Goal: Information Seeking & Learning: Learn about a topic

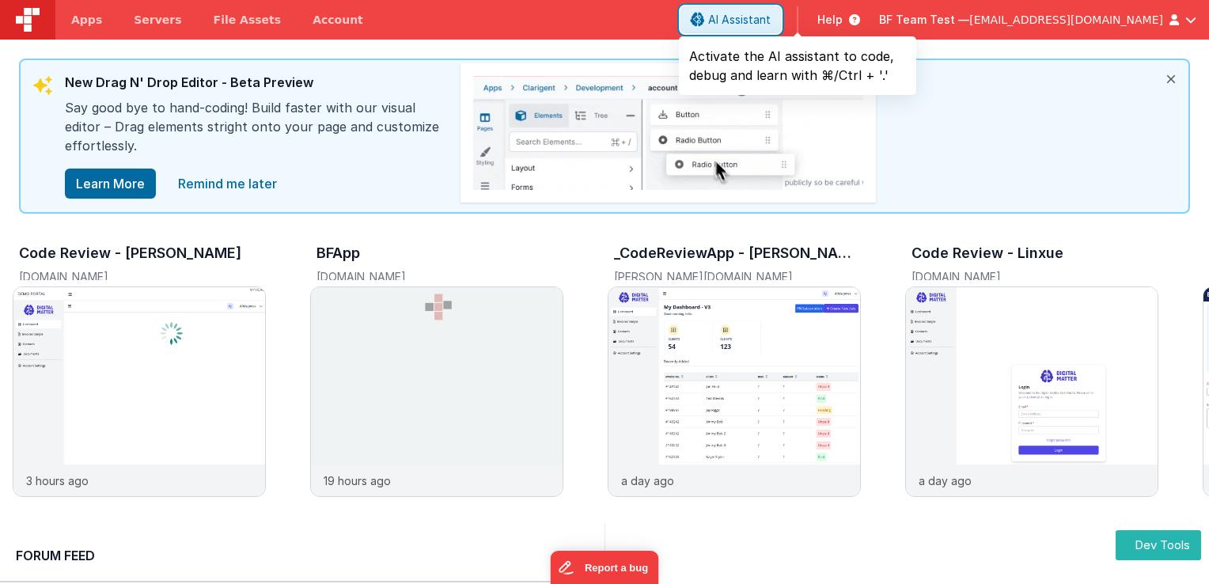
click at [770, 21] on span "AI Assistant" at bounding box center [739, 20] width 62 height 16
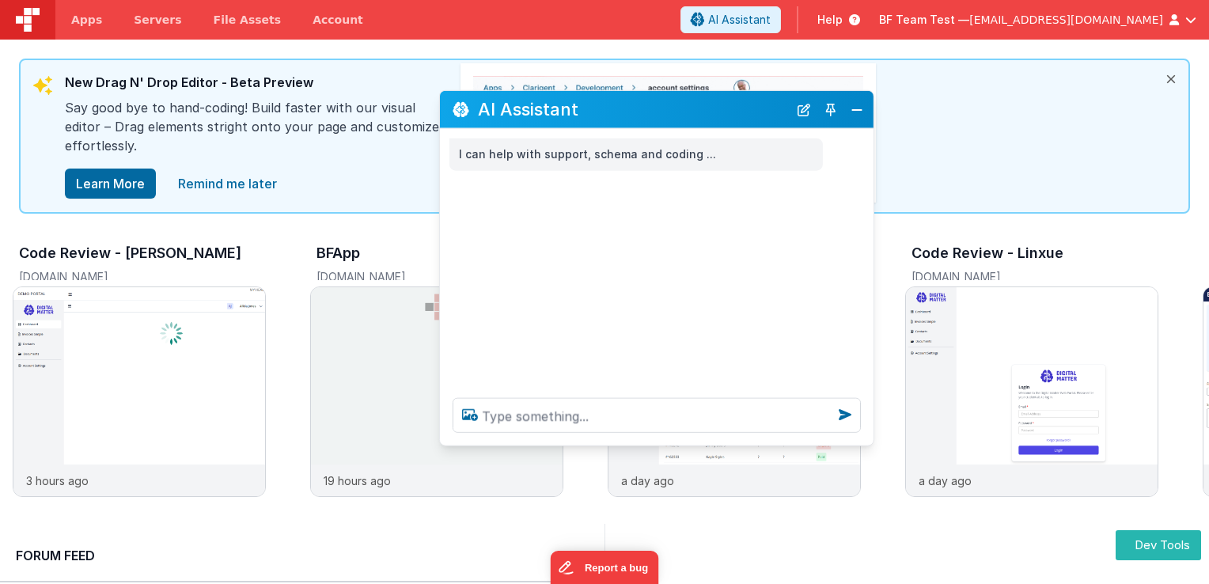
drag, startPoint x: 291, startPoint y: 238, endPoint x: 723, endPoint y: 108, distance: 450.9
click at [723, 108] on h2 "AI Assistant" at bounding box center [633, 110] width 310 height 26
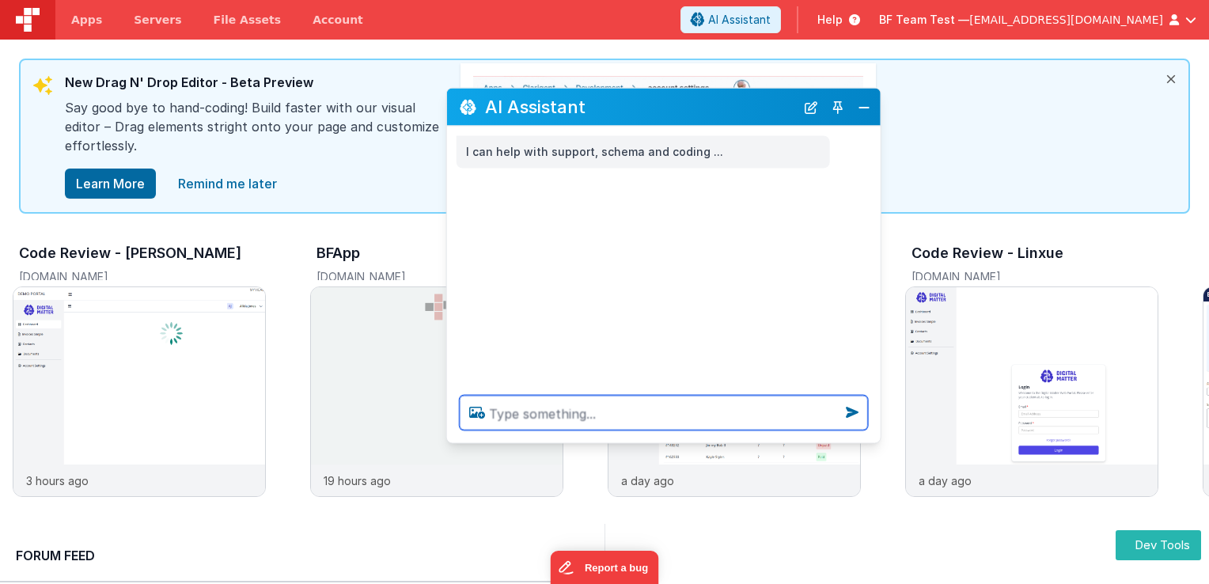
click at [604, 422] on textarea at bounding box center [664, 412] width 408 height 35
type textarea "t"
type textarea "what do you know about [DATE] lives?"
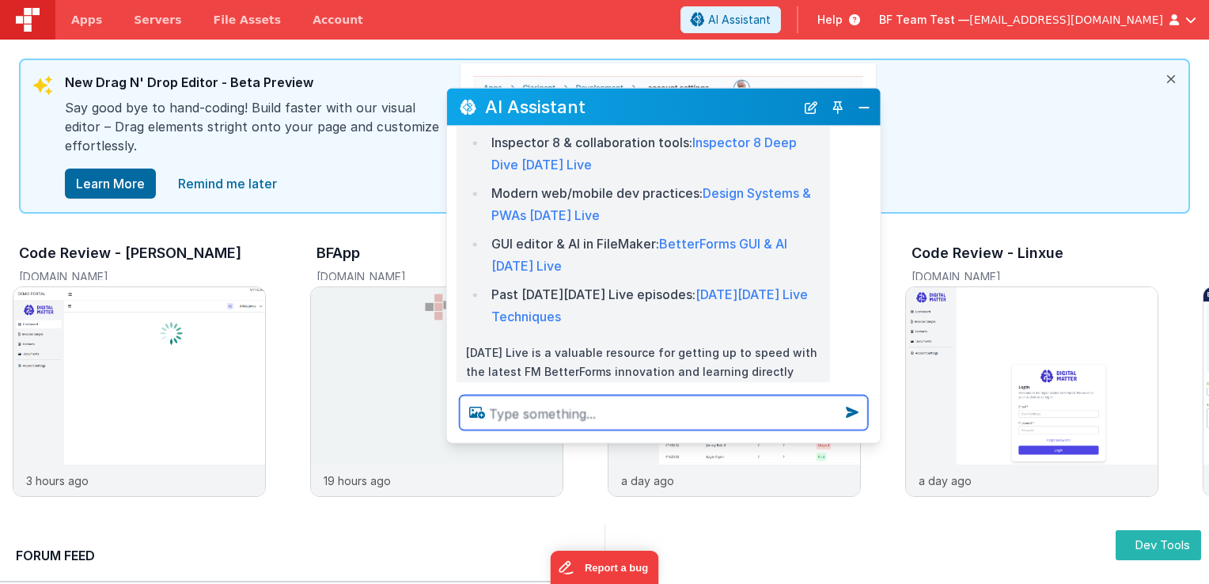
scroll to position [623, 0]
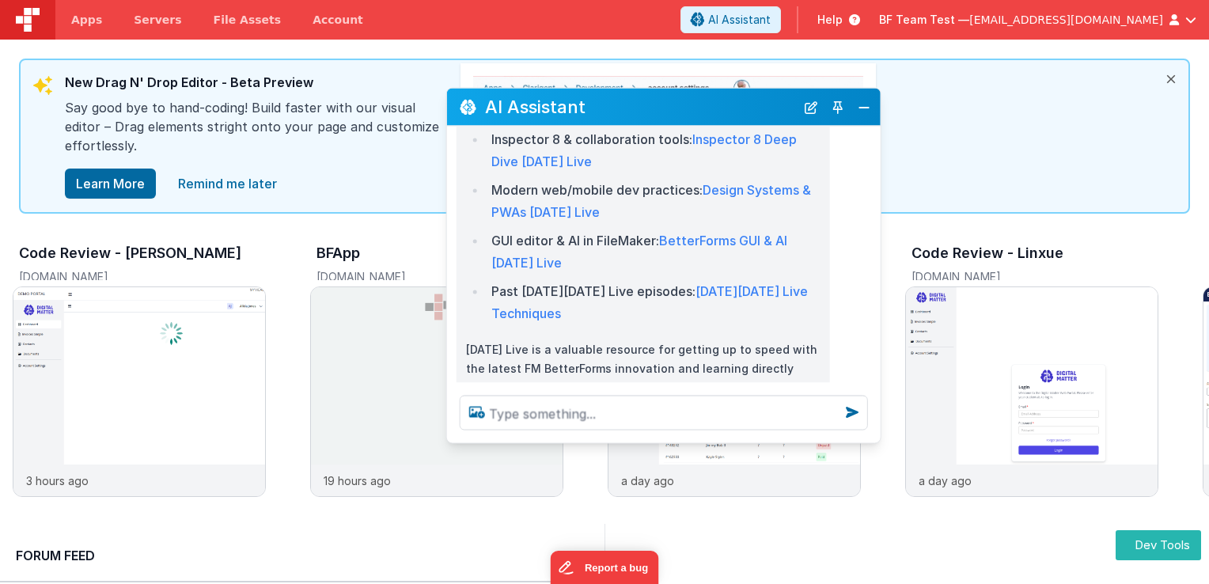
click at [622, 339] on p "[DATE] Live is a valuable resource for getting up to speed with the latest FM B…" at bounding box center [643, 368] width 354 height 59
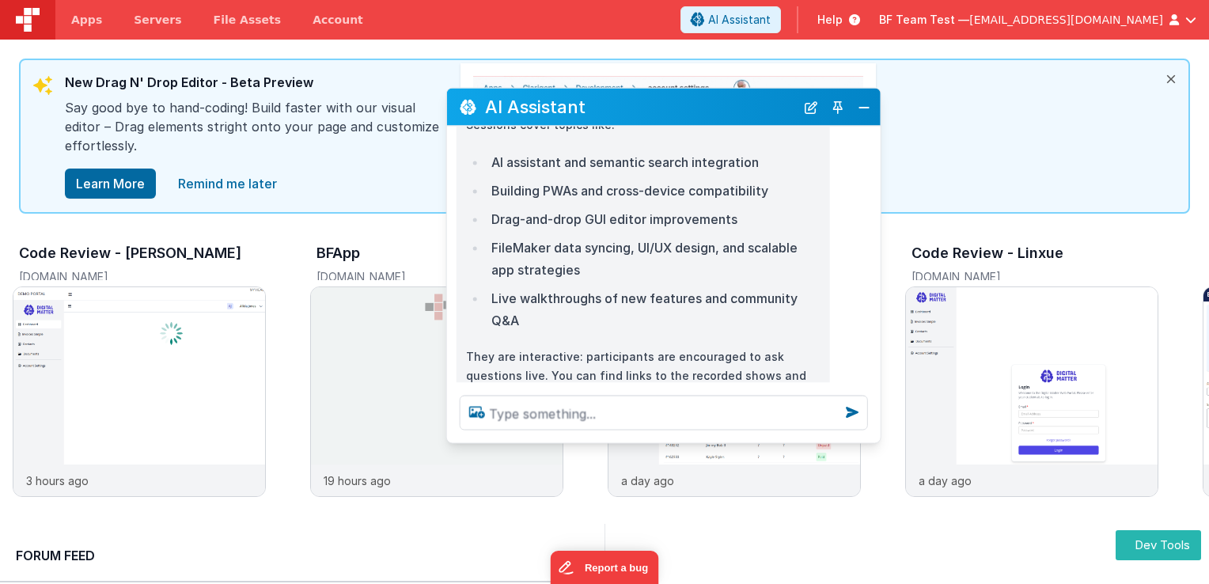
scroll to position [259, 0]
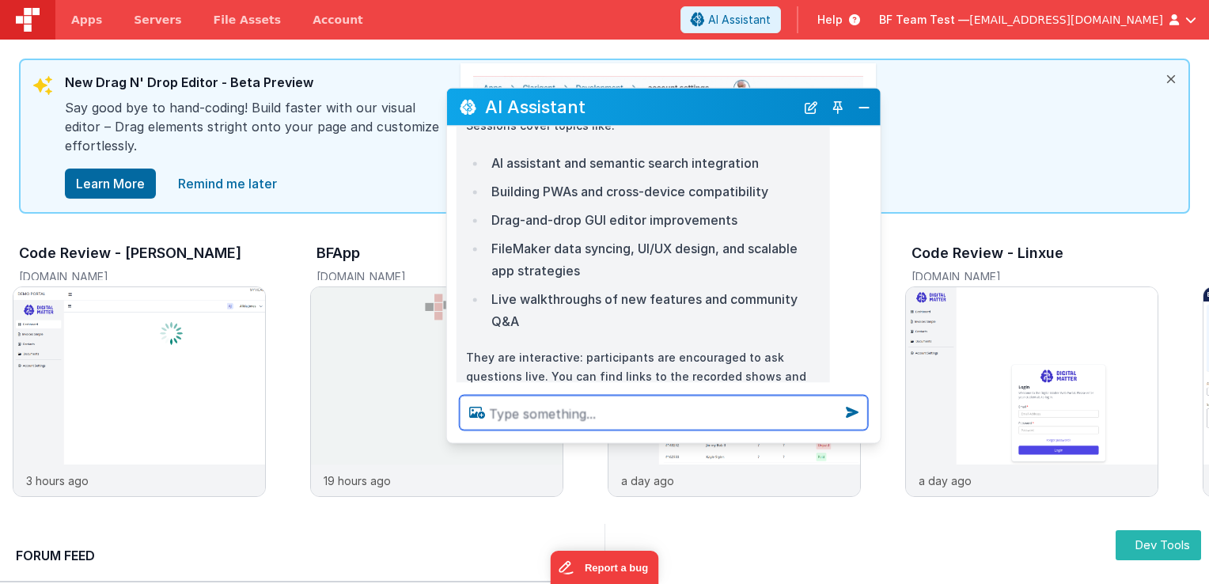
click at [605, 407] on textarea at bounding box center [664, 412] width 408 height 35
type textarea "t"
type textarea "expand on drap and drop gui editor improvements"
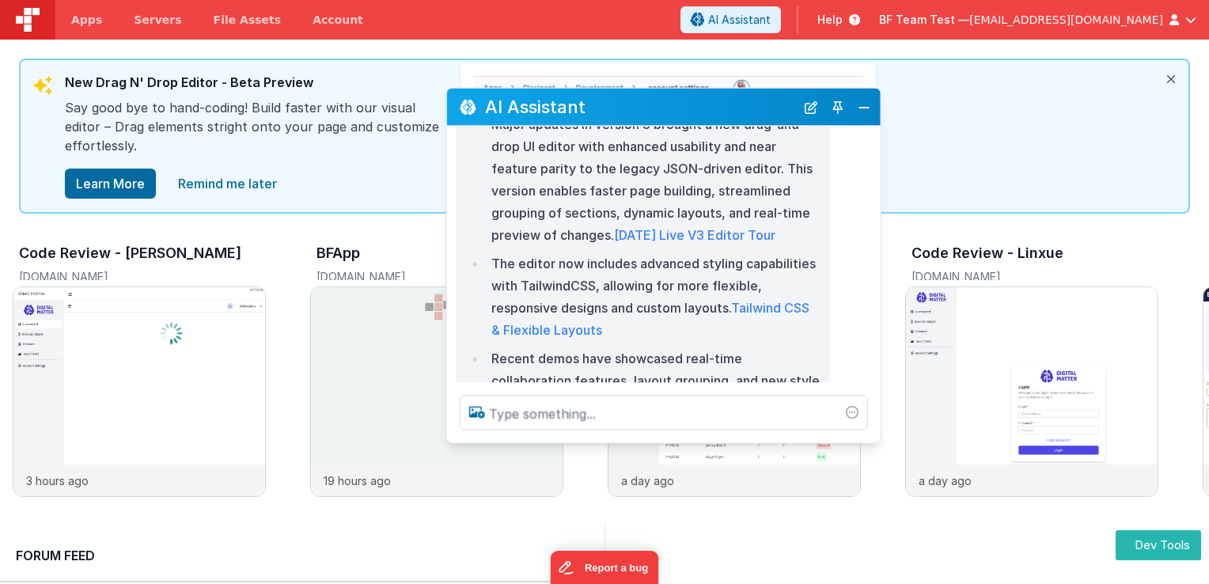
scroll to position [1001, 0]
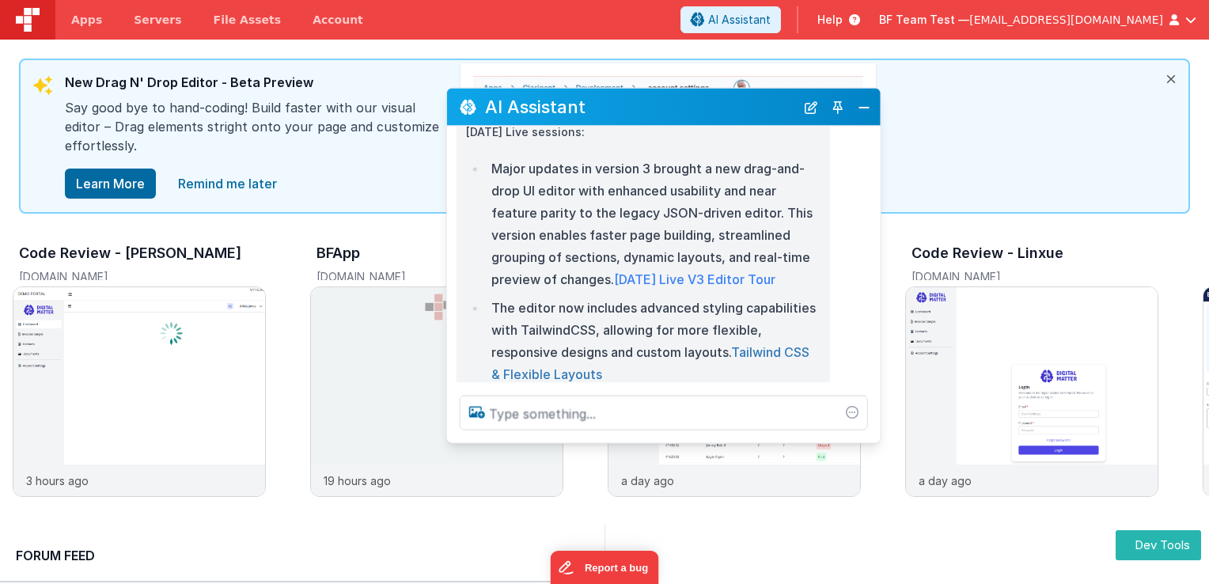
click at [556, 356] on link "Tailwind CSS & Flexible Layouts" at bounding box center [650, 363] width 318 height 38
click at [707, 271] on link "[DATE] Live V3 Editor Tour" at bounding box center [694, 279] width 161 height 16
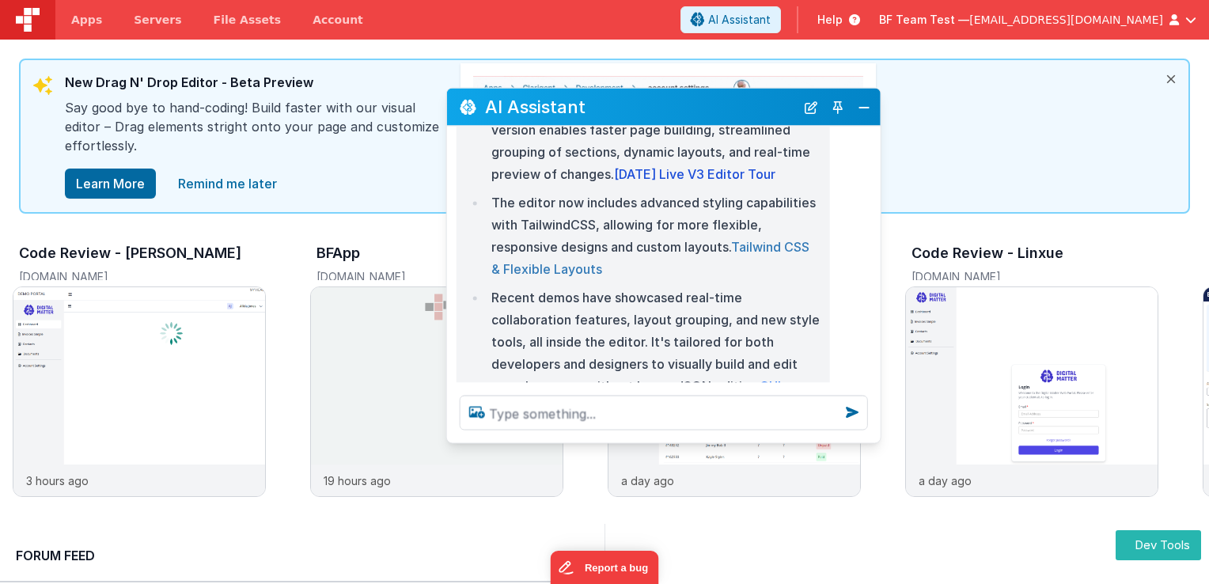
scroll to position [1159, 0]
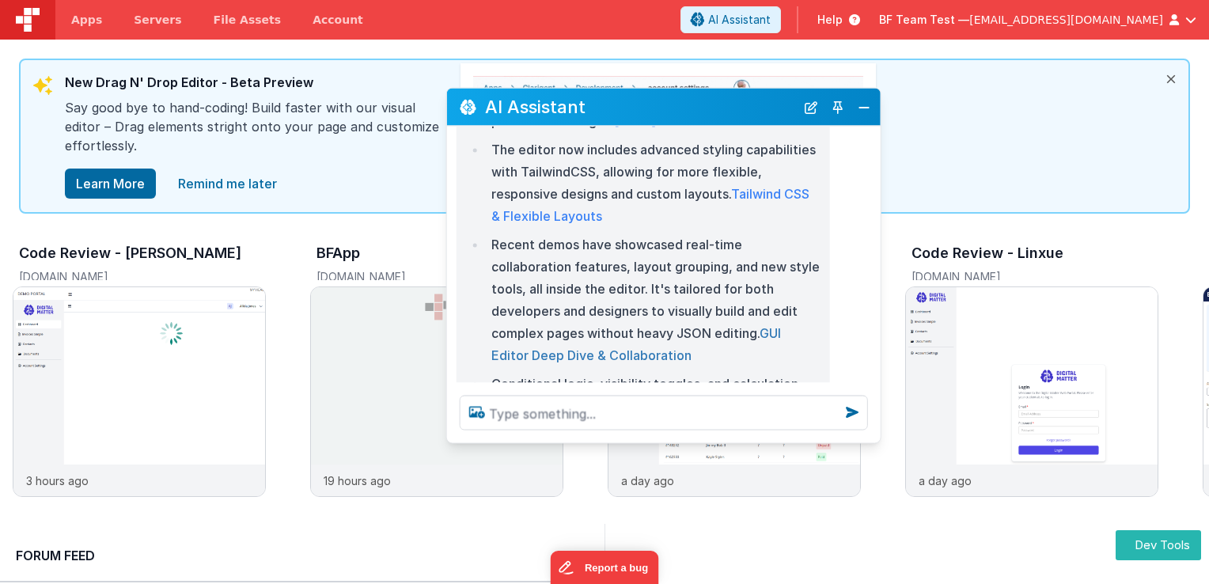
click at [775, 325] on link "GUI Editor Deep Dive & Collaboration" at bounding box center [636, 344] width 290 height 38
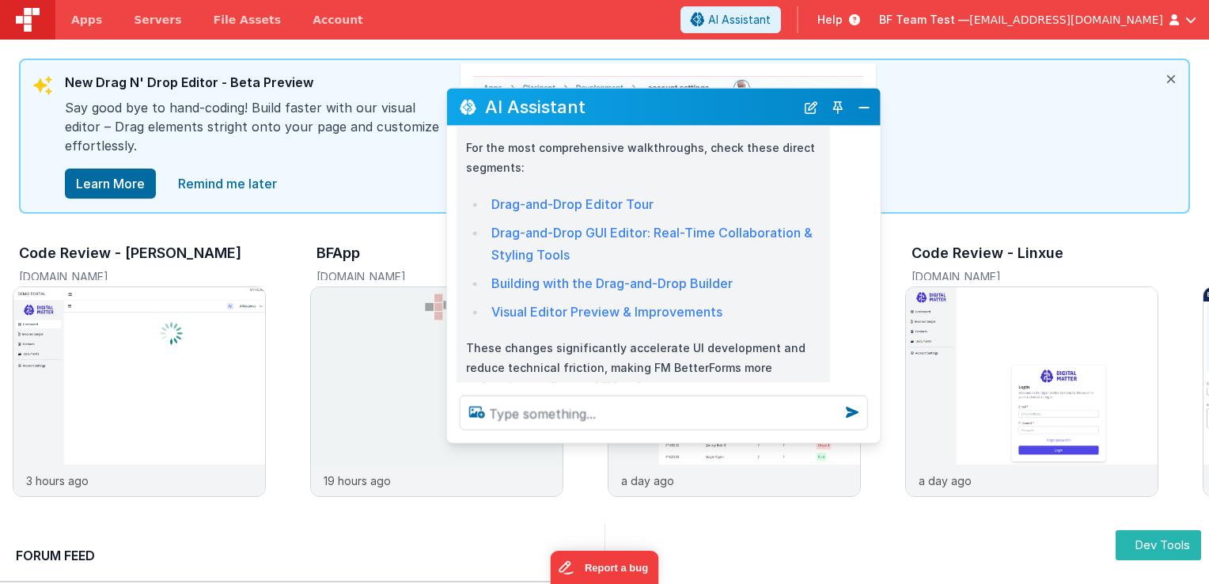
scroll to position [1879, 0]
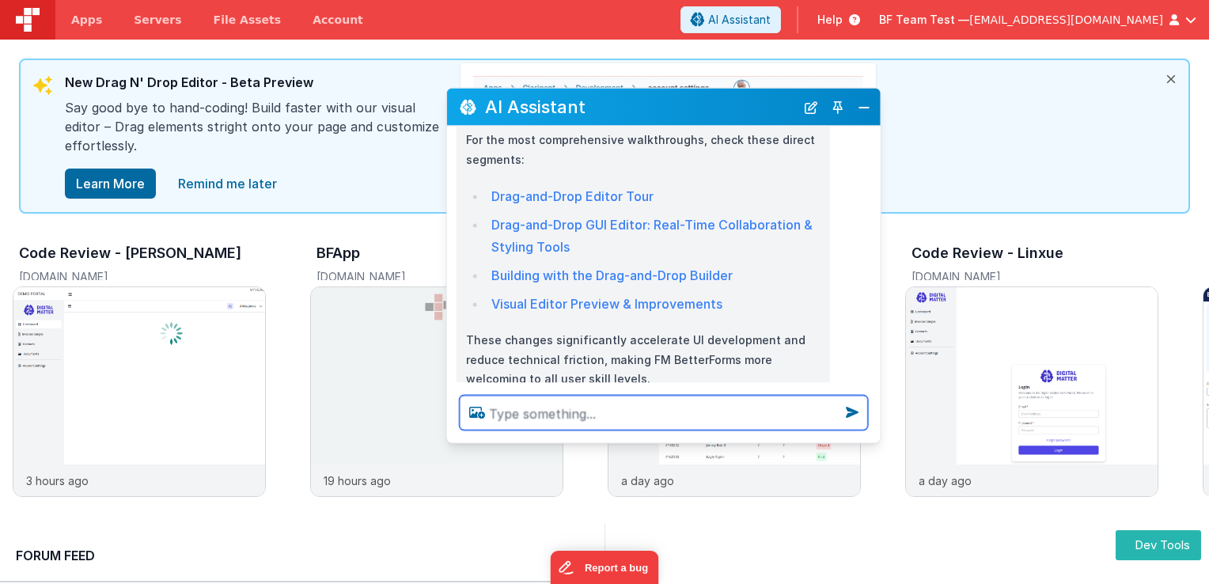
click at [648, 407] on textarea at bounding box center [664, 412] width 408 height 35
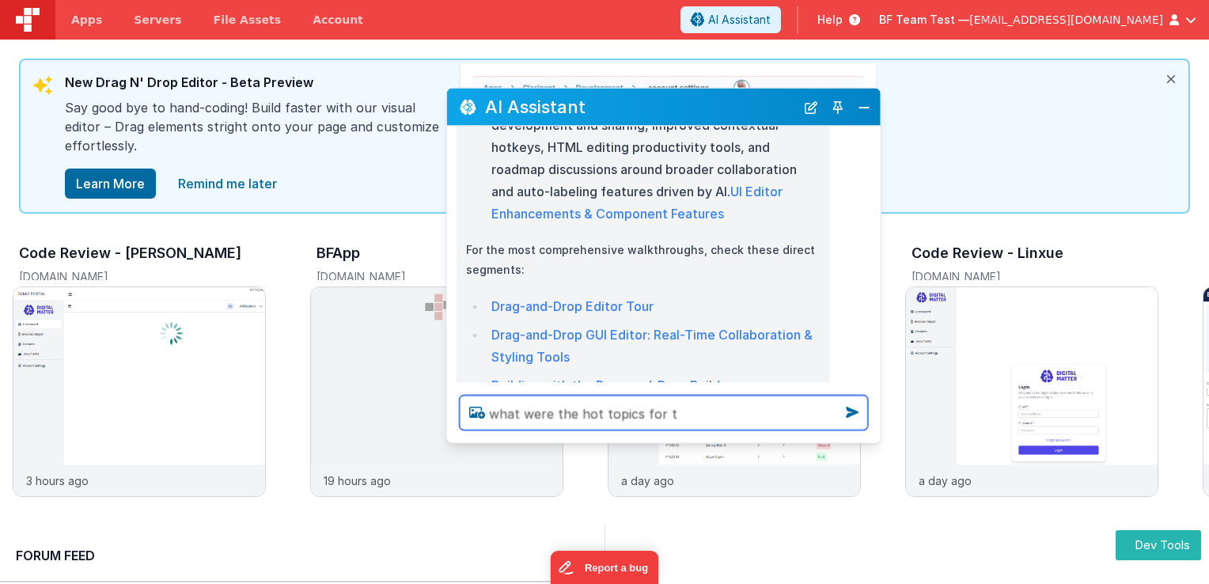
scroll to position [1800, 0]
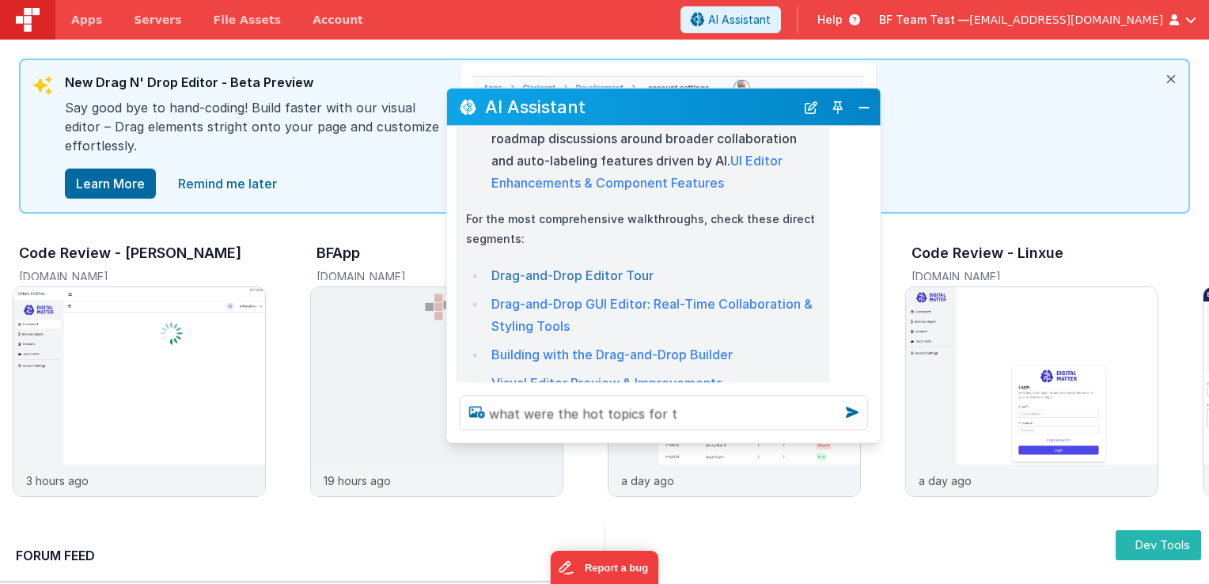
click at [573, 267] on link "Drag-and-Drop Editor Tour" at bounding box center [572, 275] width 162 height 16
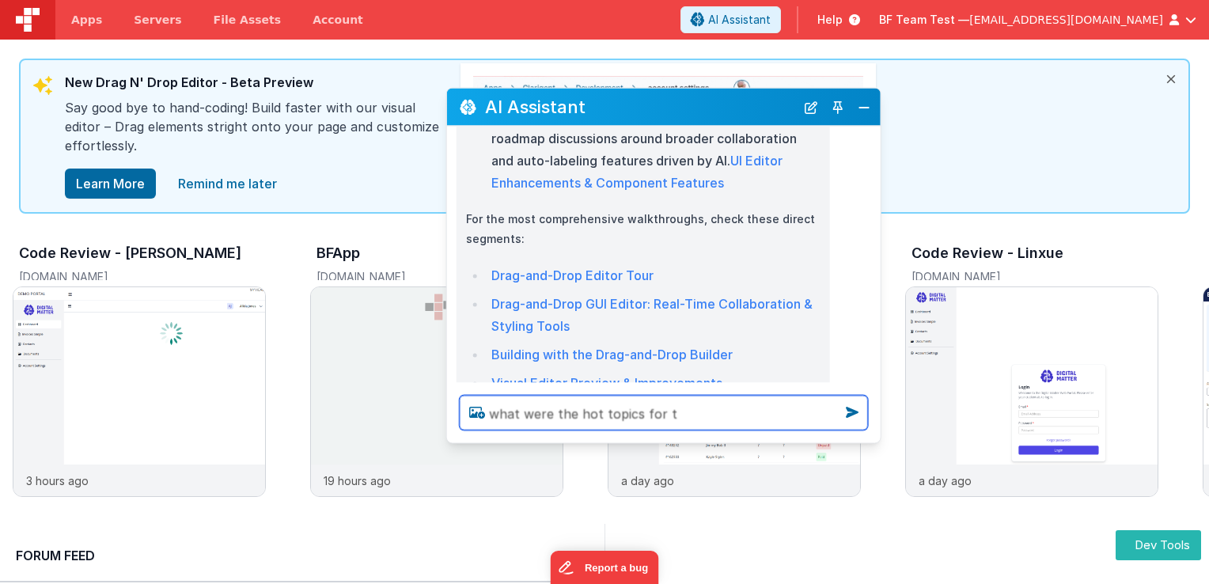
click at [690, 421] on textarea "what were the hot topics for t" at bounding box center [664, 412] width 408 height 35
paste textarea "FM BetterForms [DATE] Live! - V3, AI, Q&A"
type textarea "what were the hot topics for this fl FM BetterForms [DATE] Live! - V3, AI, Q&A"
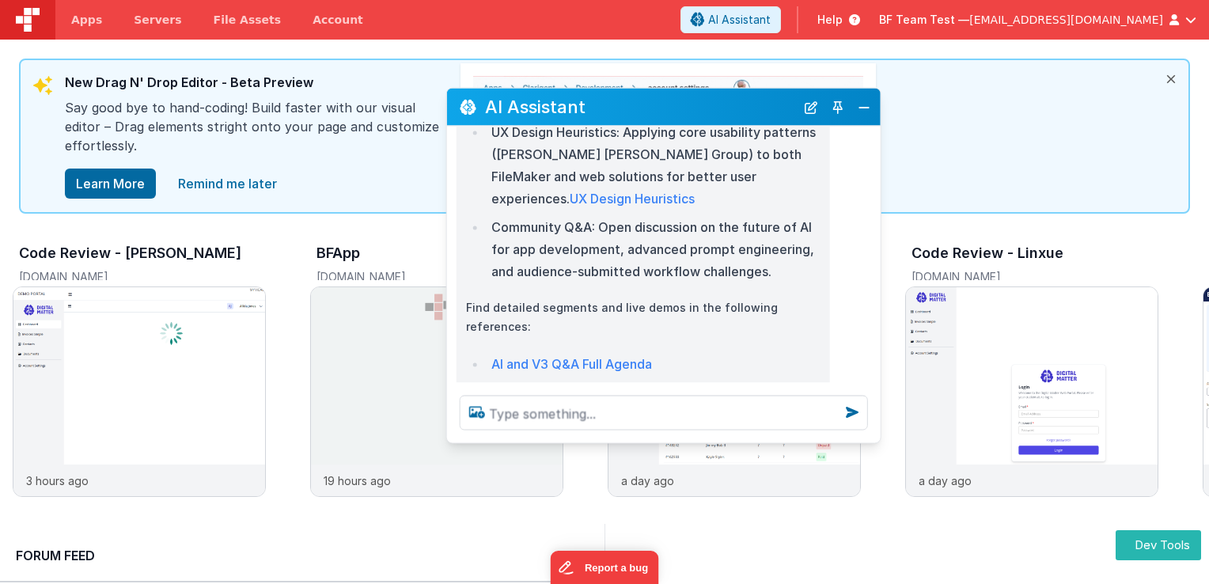
scroll to position [3112, 0]
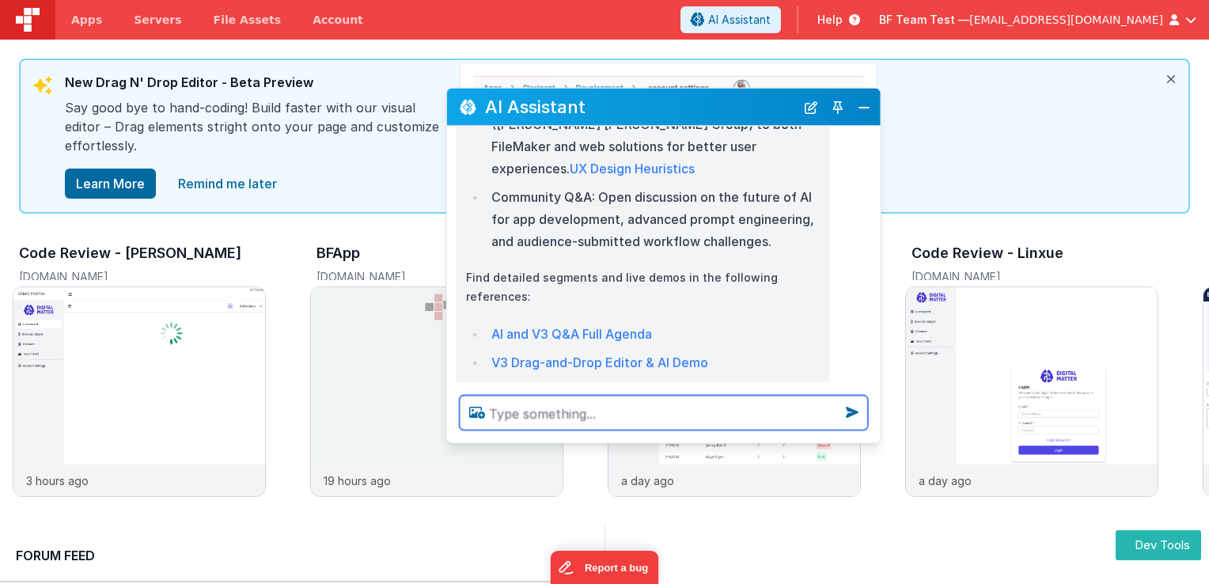
click at [661, 411] on textarea at bounding box center [664, 412] width 408 height 35
type textarea "give me a direct quote from the transcript for this fl"
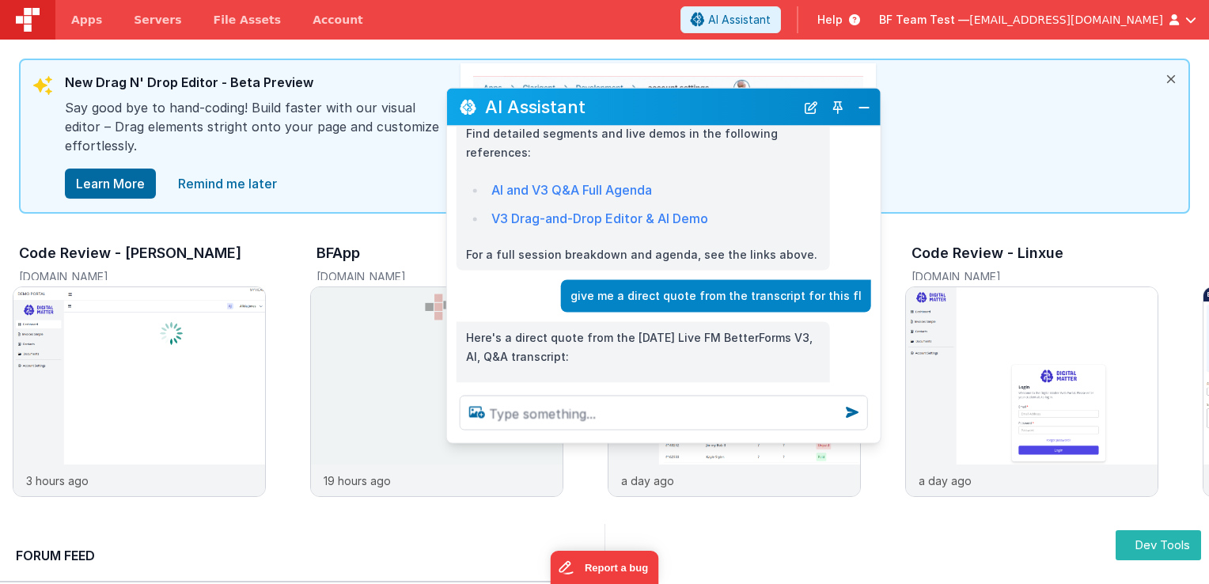
scroll to position [3286, 0]
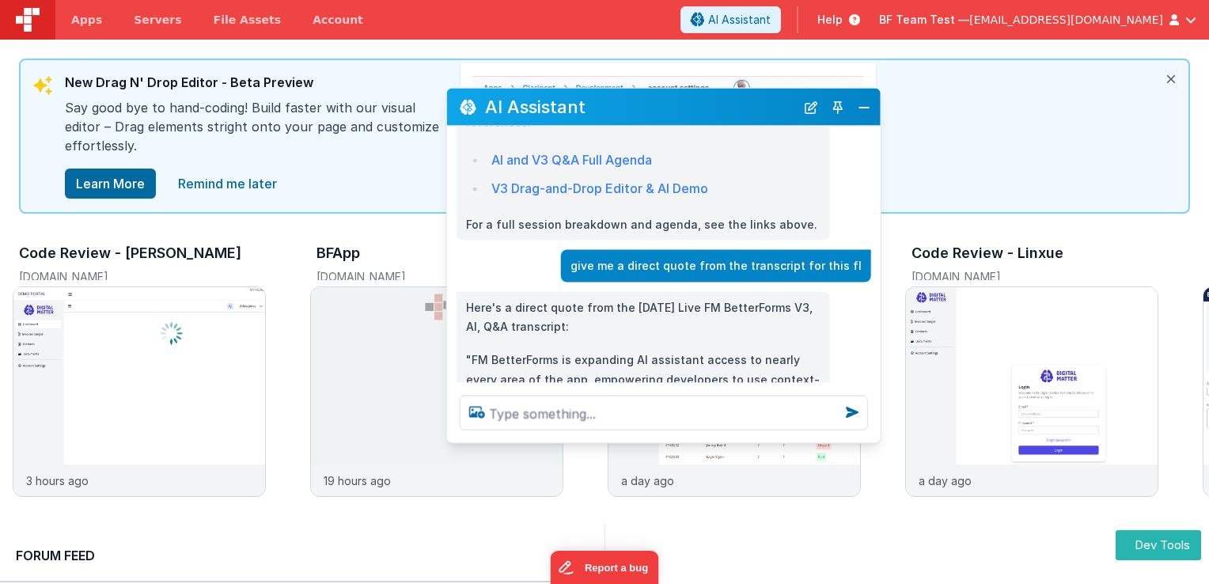
click at [594, 411] on link "Reference" at bounding box center [565, 417] width 59 height 13
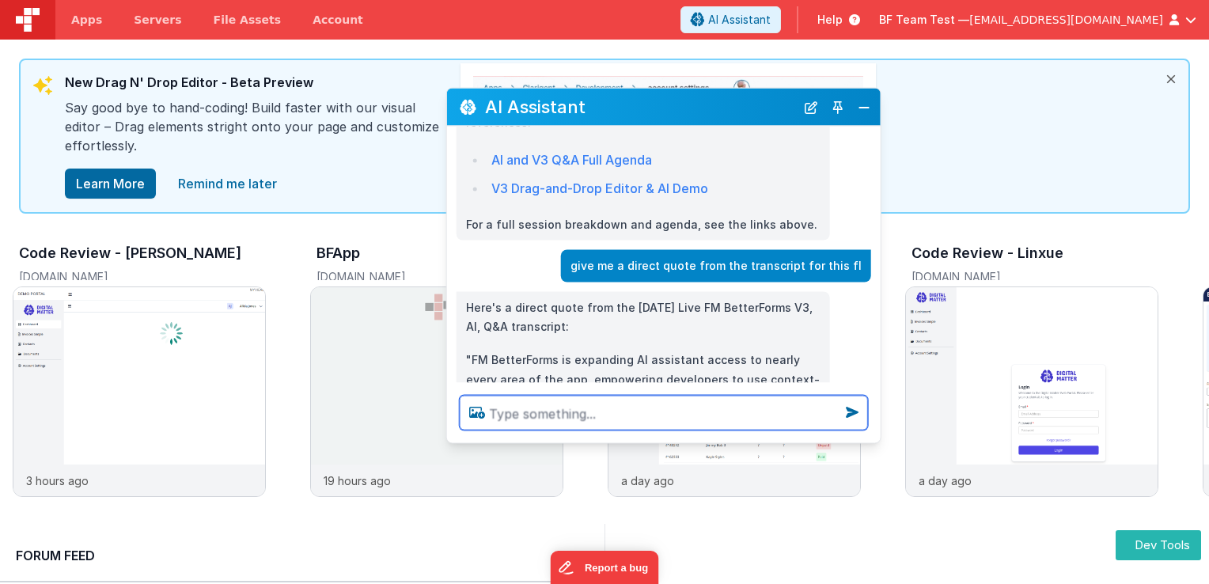
click at [724, 407] on textarea at bounding box center [664, 412] width 408 height 35
type textarea "what is the last sentance of that video"
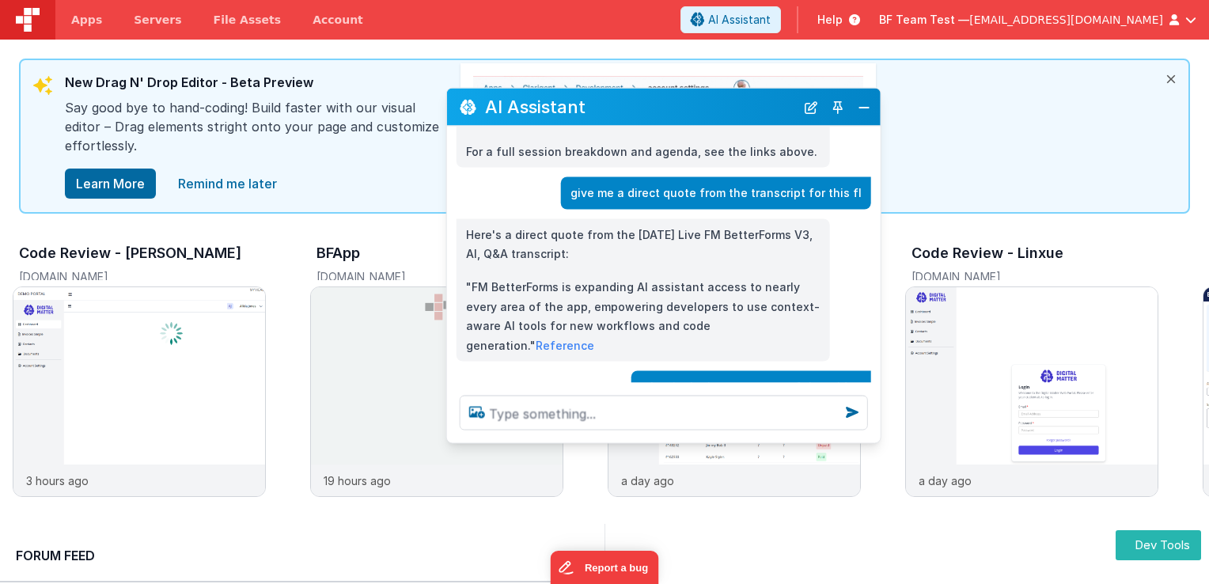
scroll to position [3389, 0]
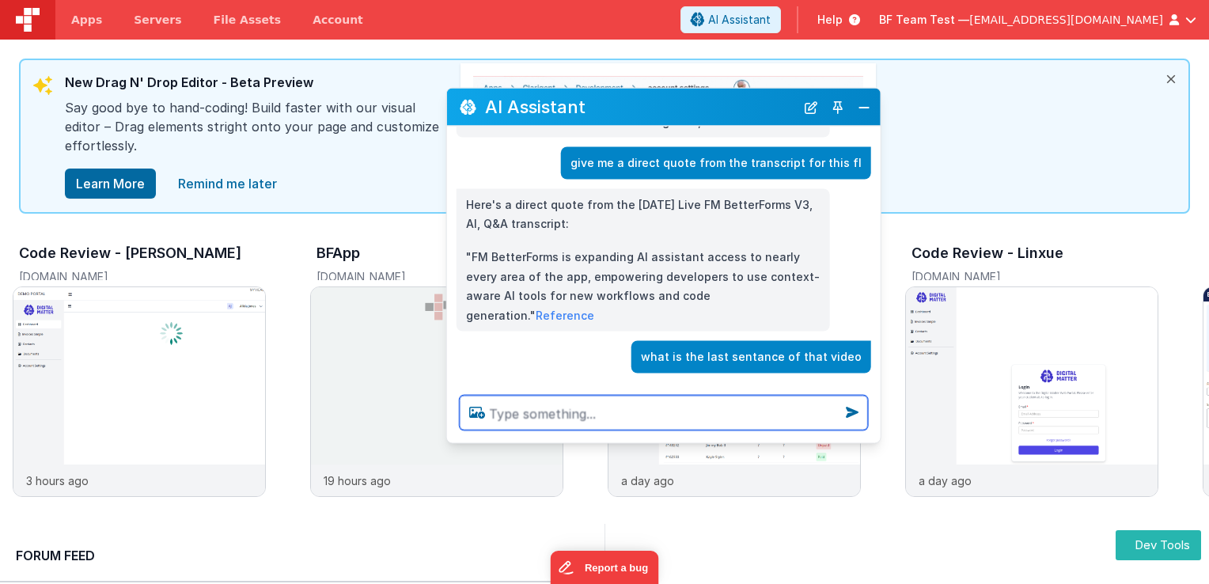
click at [597, 416] on textarea at bounding box center [664, 412] width 408 height 35
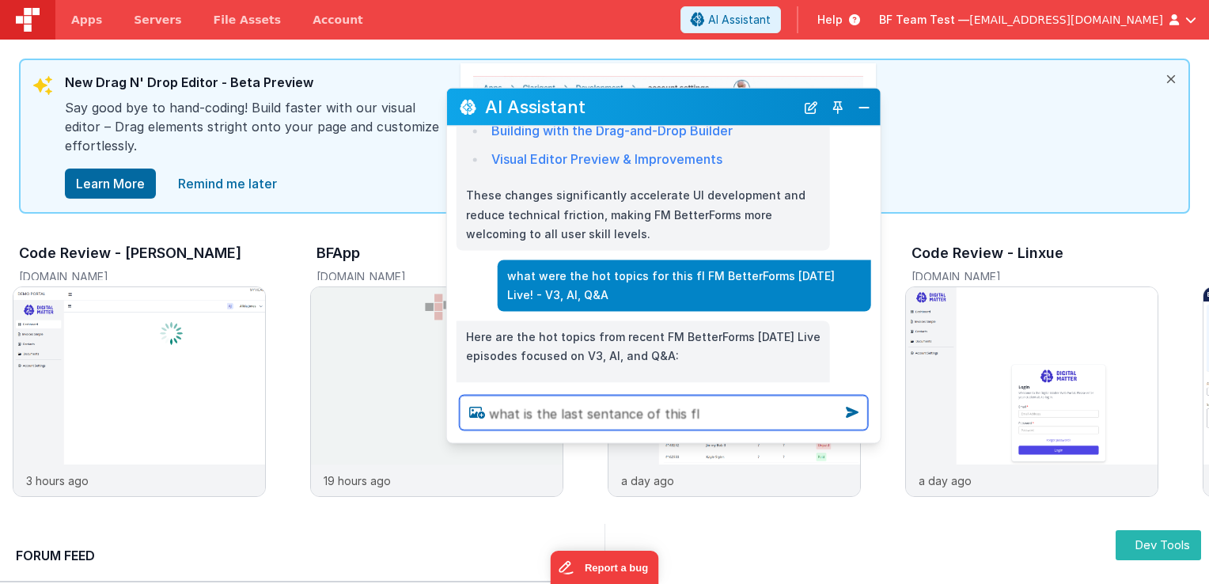
scroll to position [2044, 0]
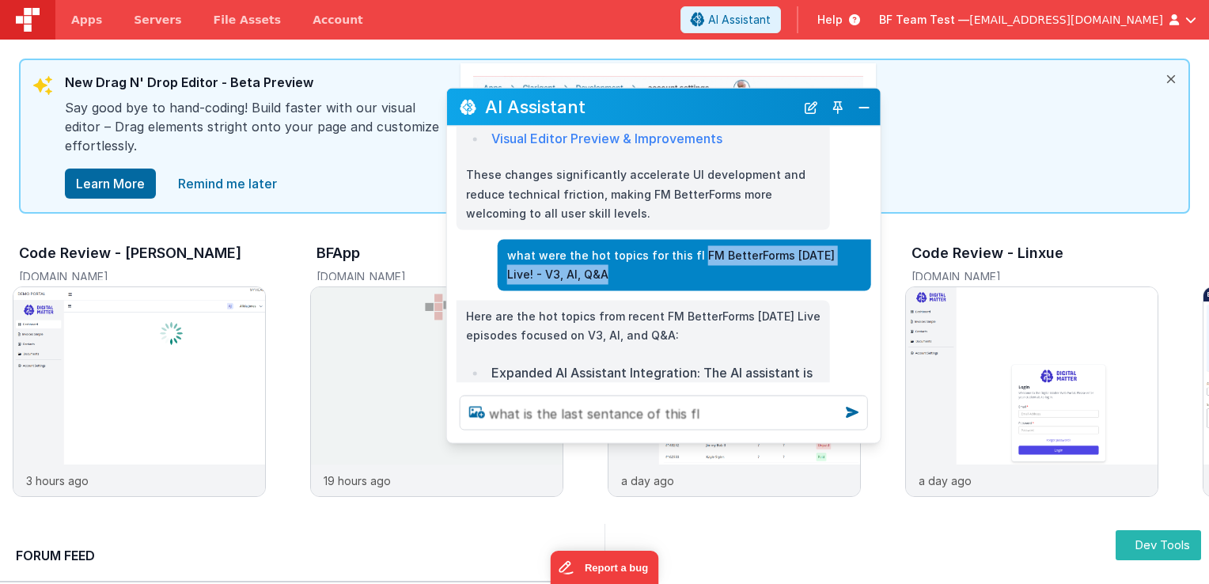
drag, startPoint x: 688, startPoint y: 214, endPoint x: 630, endPoint y: 233, distance: 60.8
click at [630, 245] on p "what were the hot topics for this fl FM BetterForms [DATE] Live! - V3, AI, Q&A" at bounding box center [684, 264] width 354 height 39
copy p "FM BetterForms [DATE] Live! - V3, AI, Q&A"
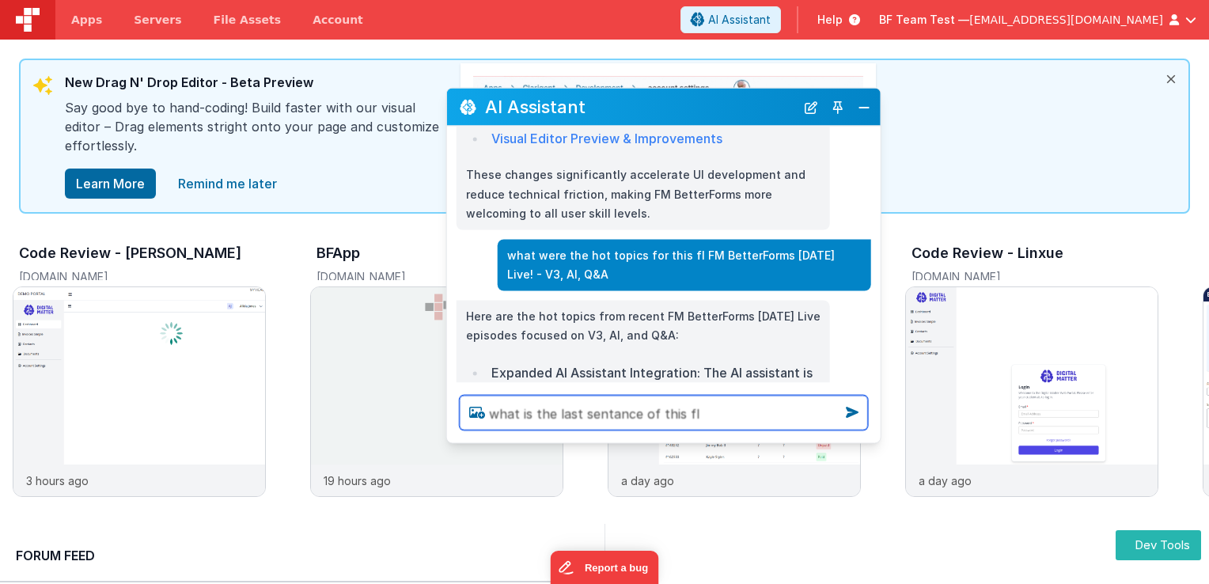
click at [738, 413] on textarea "what is the last sentance of this fl" at bounding box center [664, 412] width 408 height 35
paste textarea "FM BetterForms [DATE] Live! - V3, AI, Q&A"
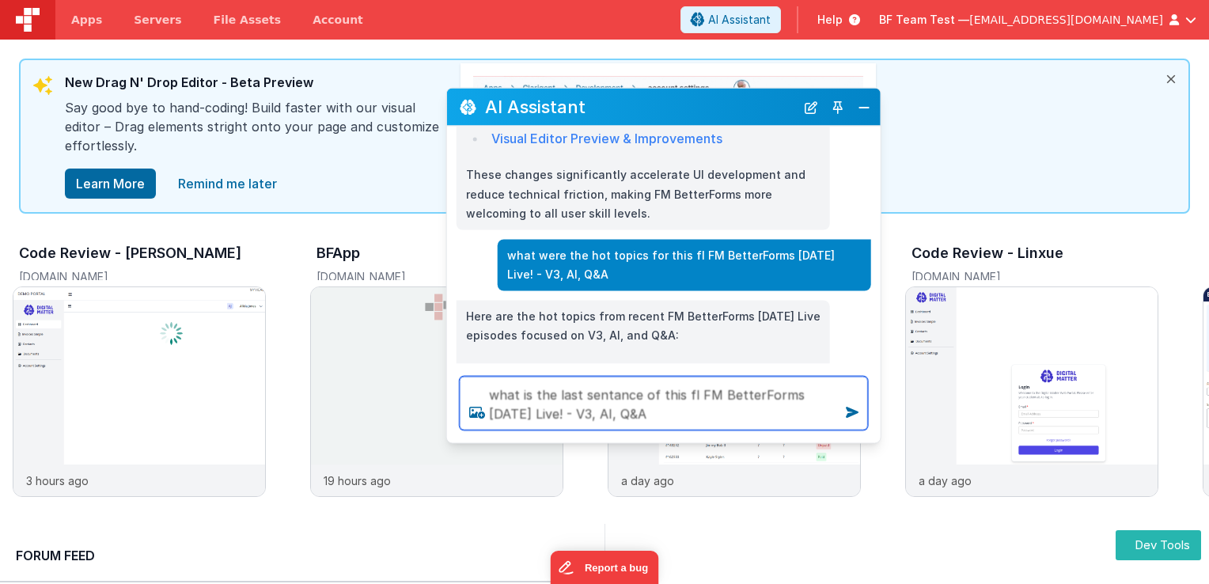
type textarea "what is the last sentance of this fl FM BetterForms [DATE] Live! - V3, AI, Q&A"
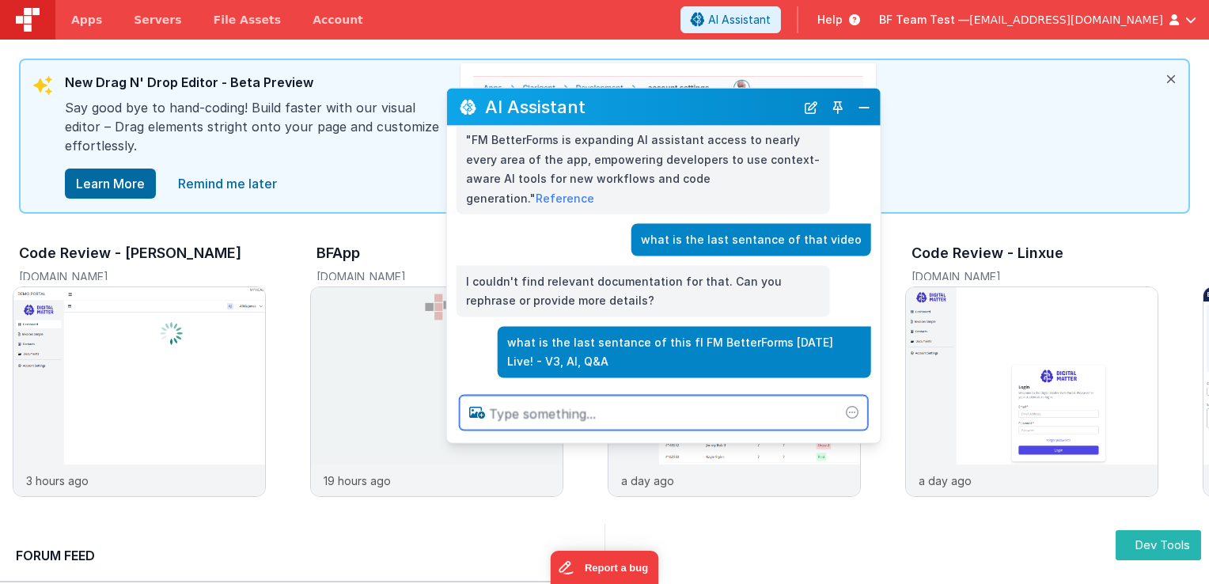
scroll to position [3510, 0]
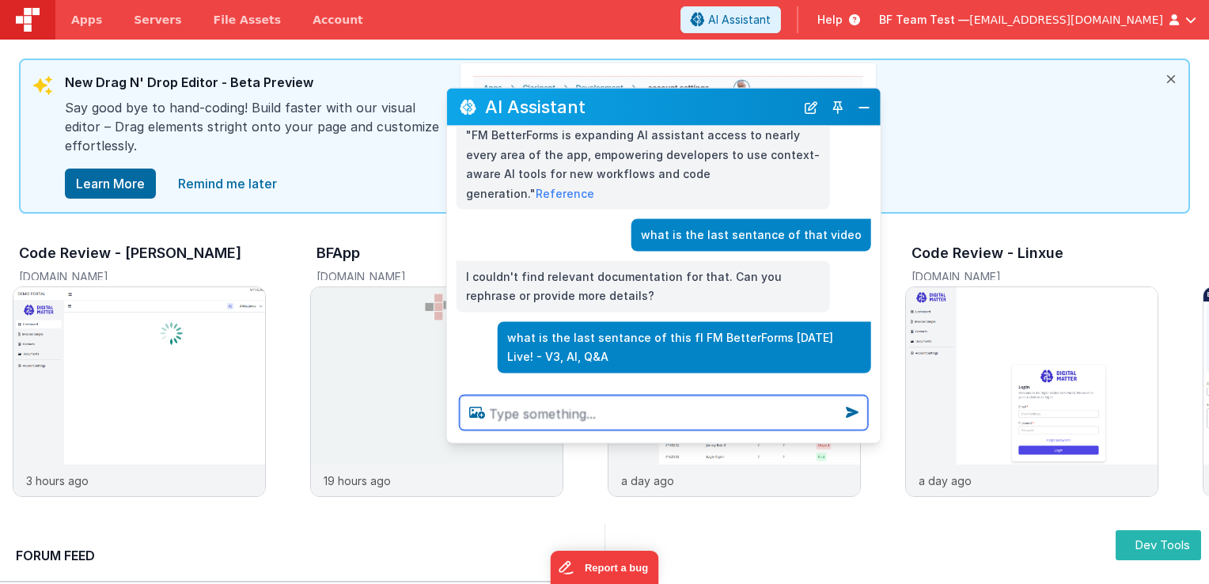
paste textarea "FM BetterForms [DATE] Live! - V3, AI, Q&A"
click at [491, 413] on textarea "FM BetterForms [DATE] Live! - V3, AI, Q&A" at bounding box center [664, 412] width 408 height 35
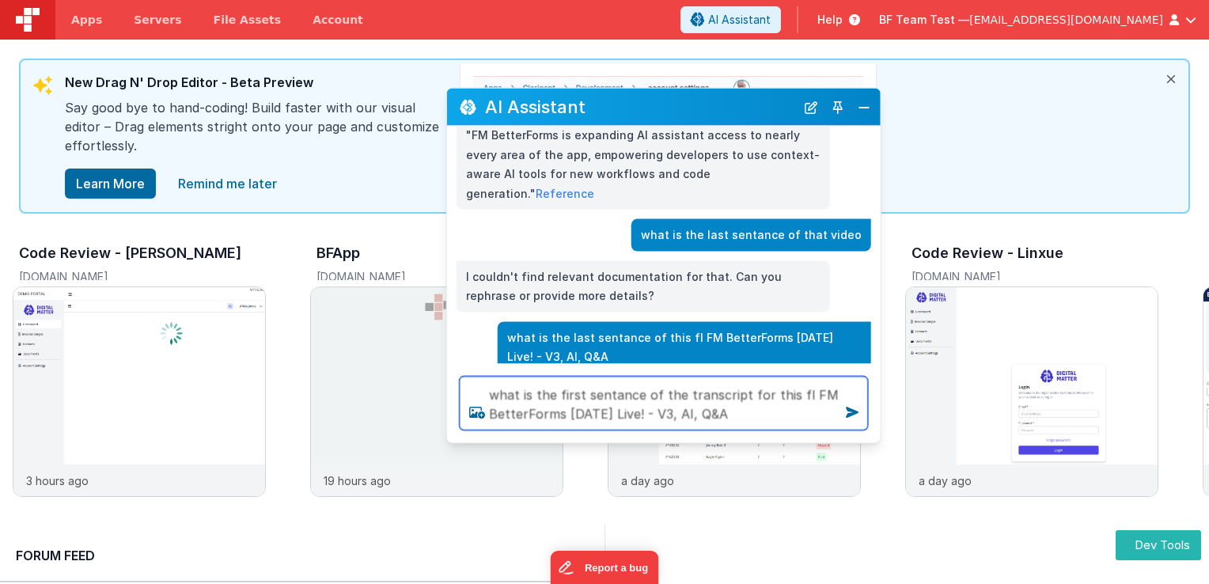
type textarea "what is the first sentance of the transcript for this fl FM BetterForms [DATE] …"
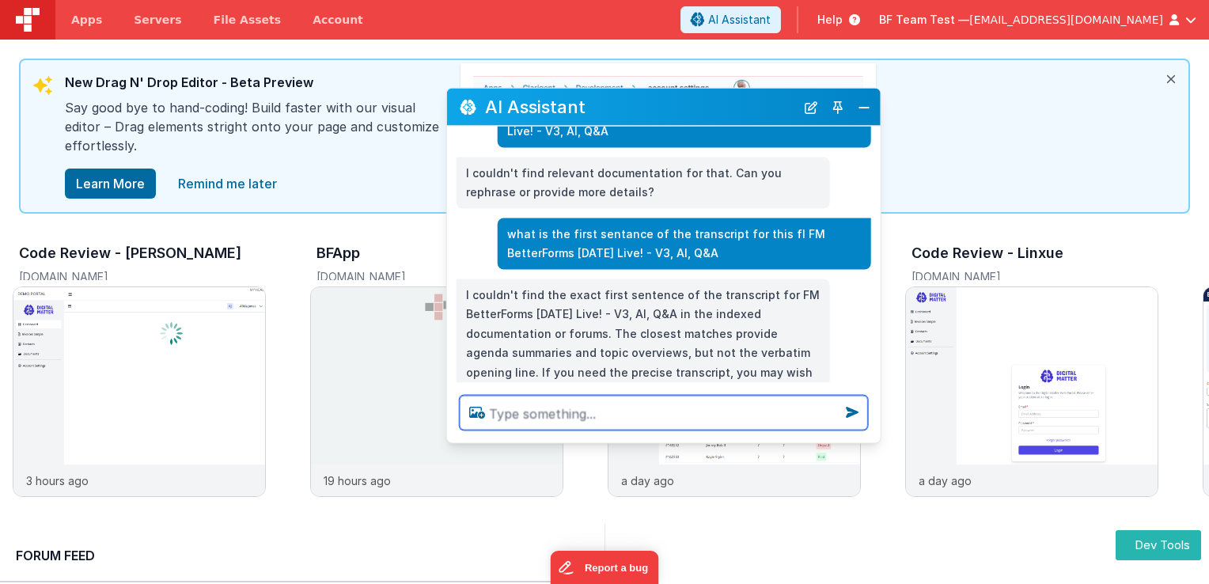
scroll to position [3741, 0]
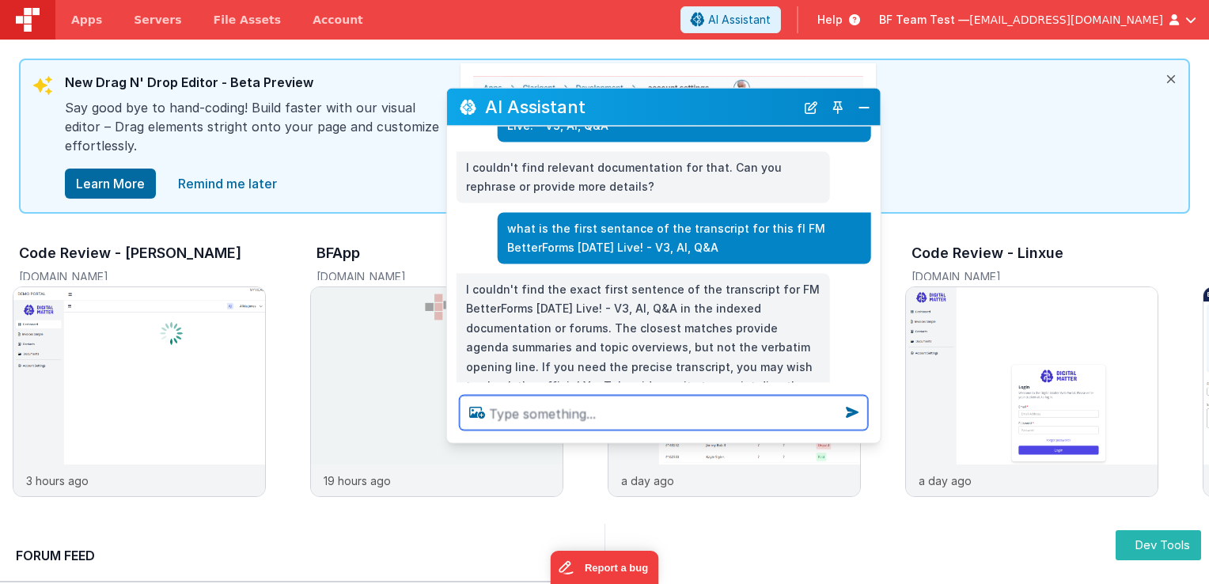
click at [644, 403] on textarea at bounding box center [664, 412] width 408 height 35
type textarea "give me a summary then"
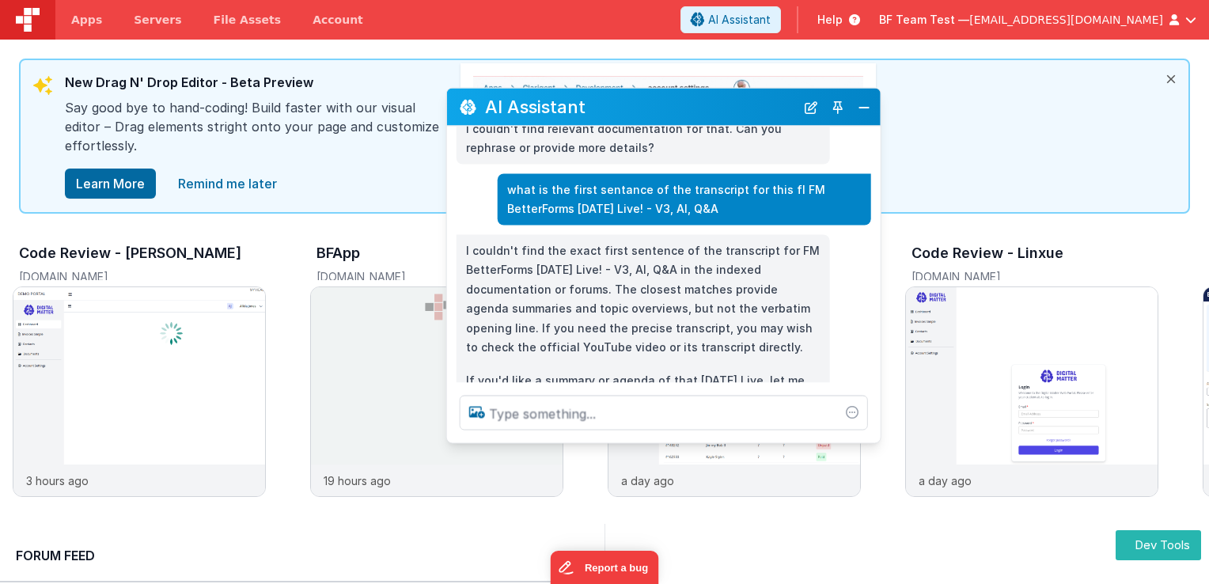
scroll to position [3798, 0]
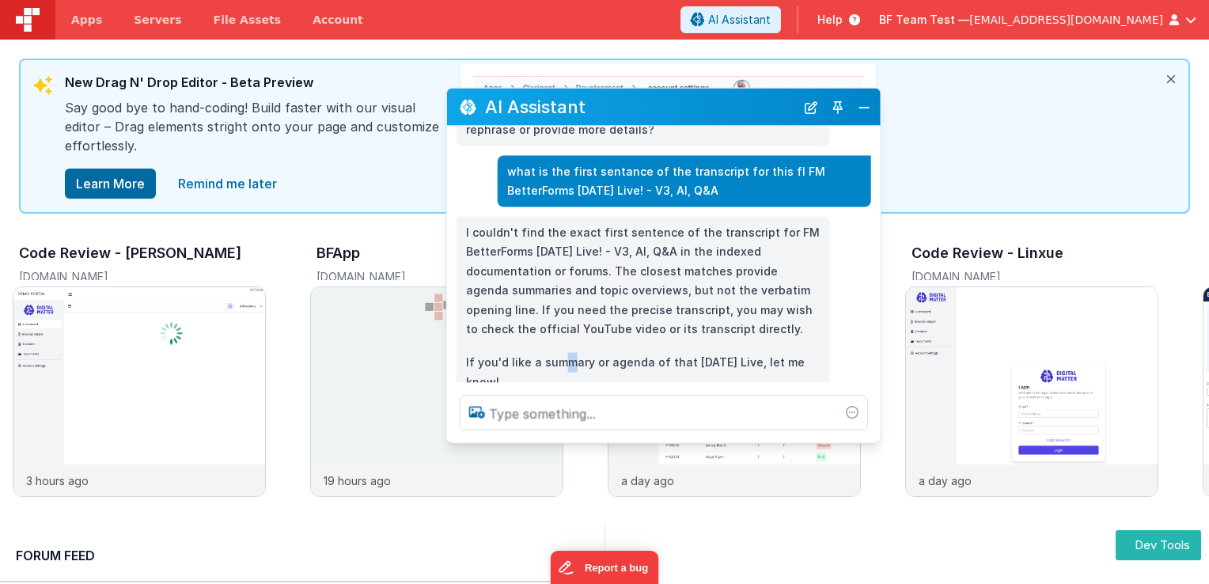
click at [573, 292] on div "I couldn't find the exact first sentence of the transcript for FM BetterForms […" at bounding box center [642, 307] width 373 height 182
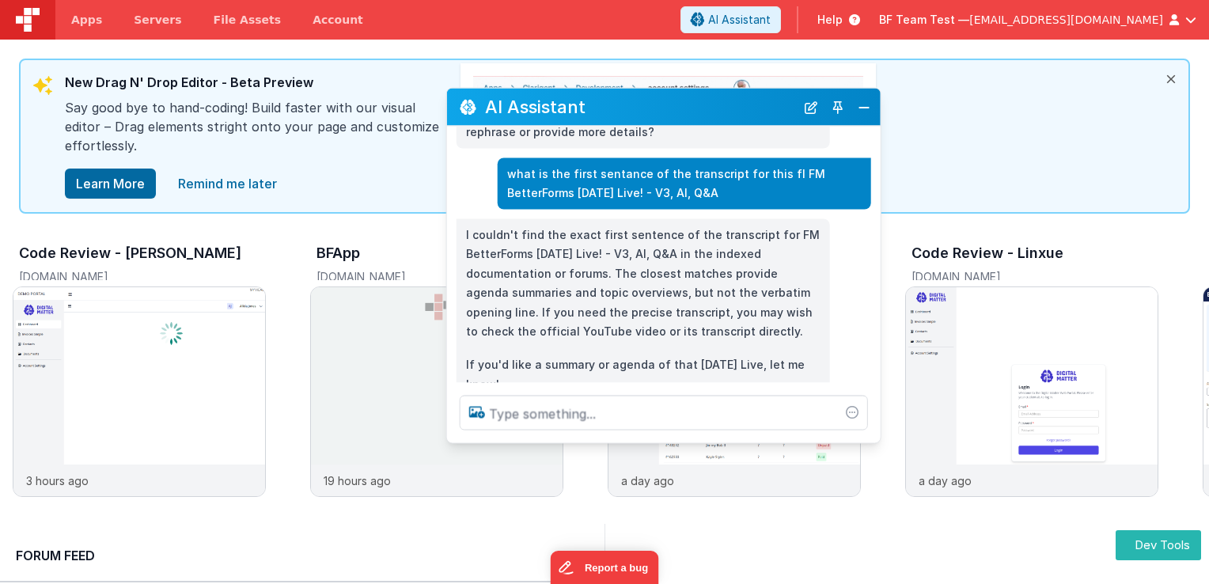
drag, startPoint x: 573, startPoint y: 292, endPoint x: 612, endPoint y: 334, distance: 57.6
click at [612, 410] on div "give me a summary then" at bounding box center [659, 426] width 424 height 32
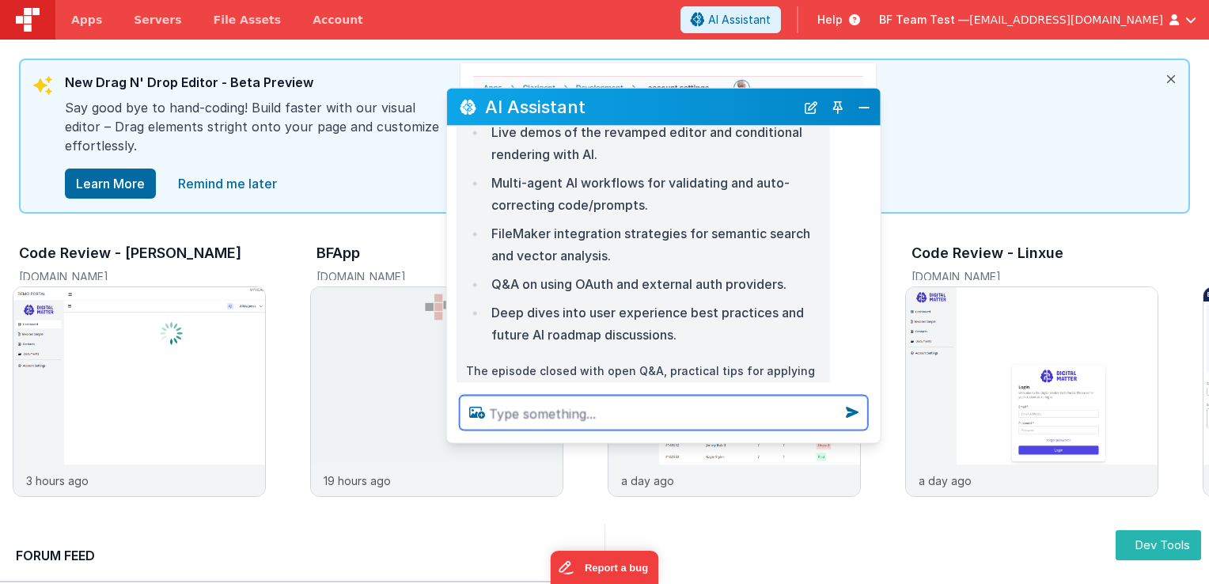
scroll to position [4357, 0]
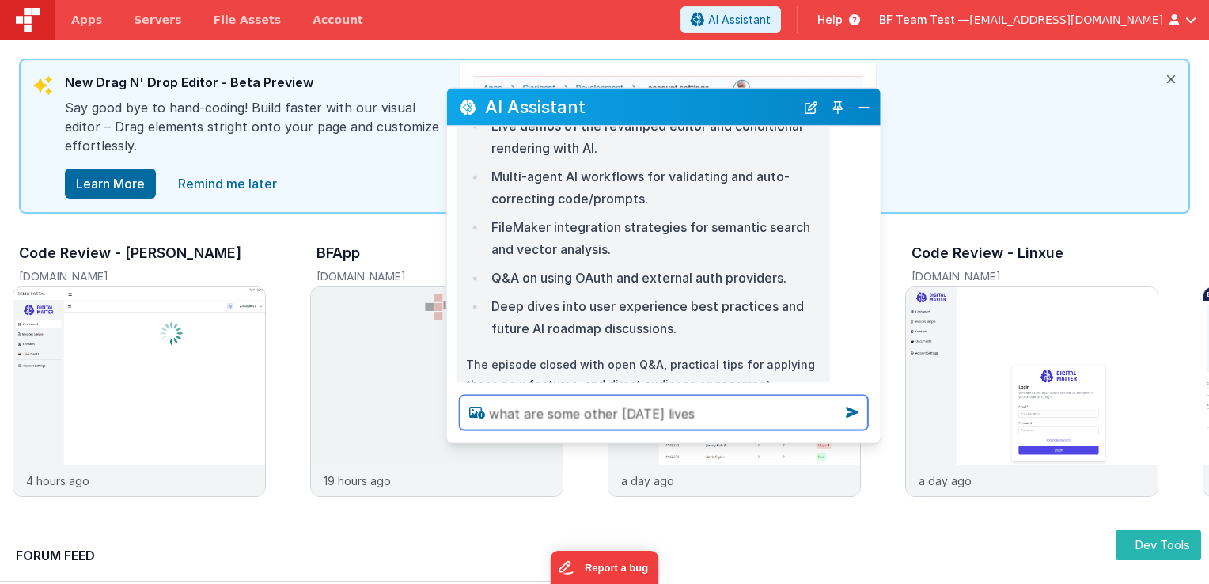
type textarea "what are some other [DATE] lives"
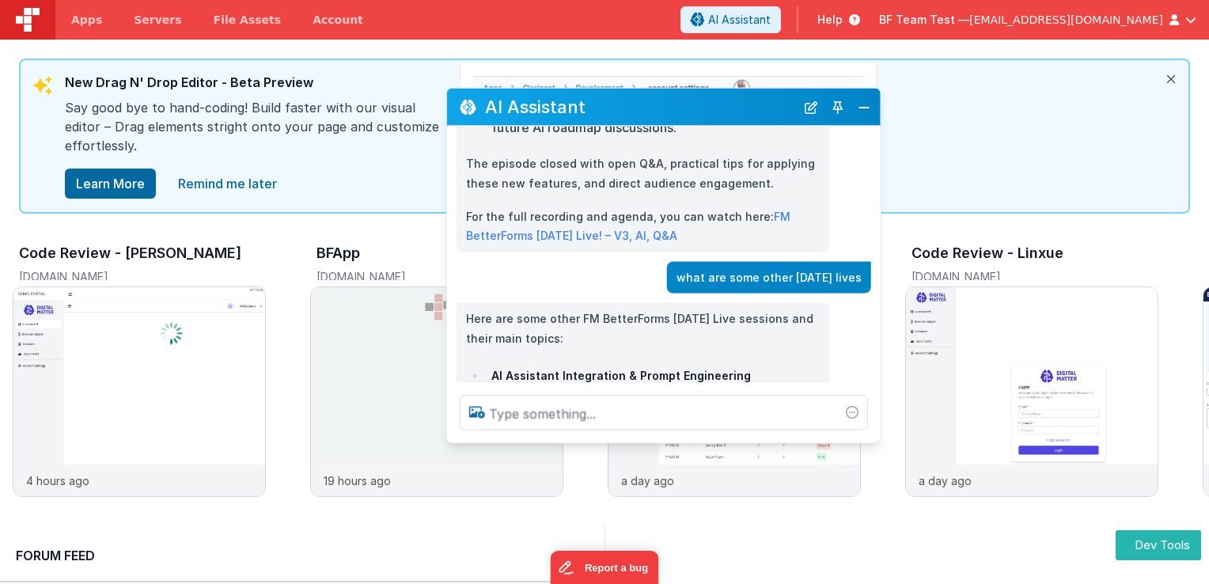
scroll to position [4552, 0]
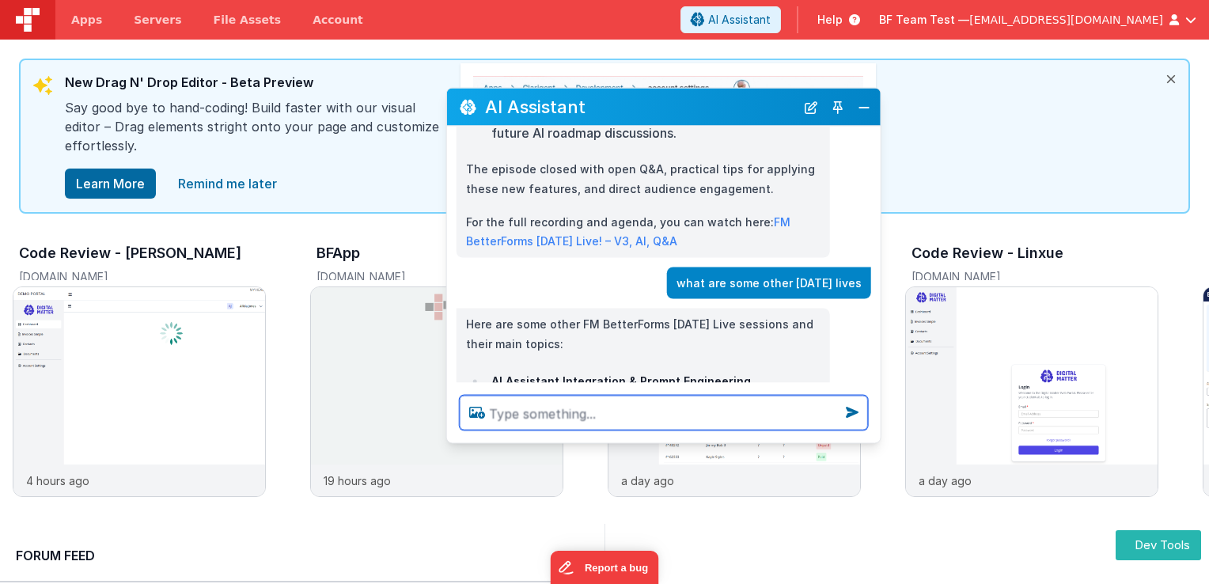
paste textarea "FM BetterForms [DATE] Live! - All in on AI with special guest [PERSON_NAME]"
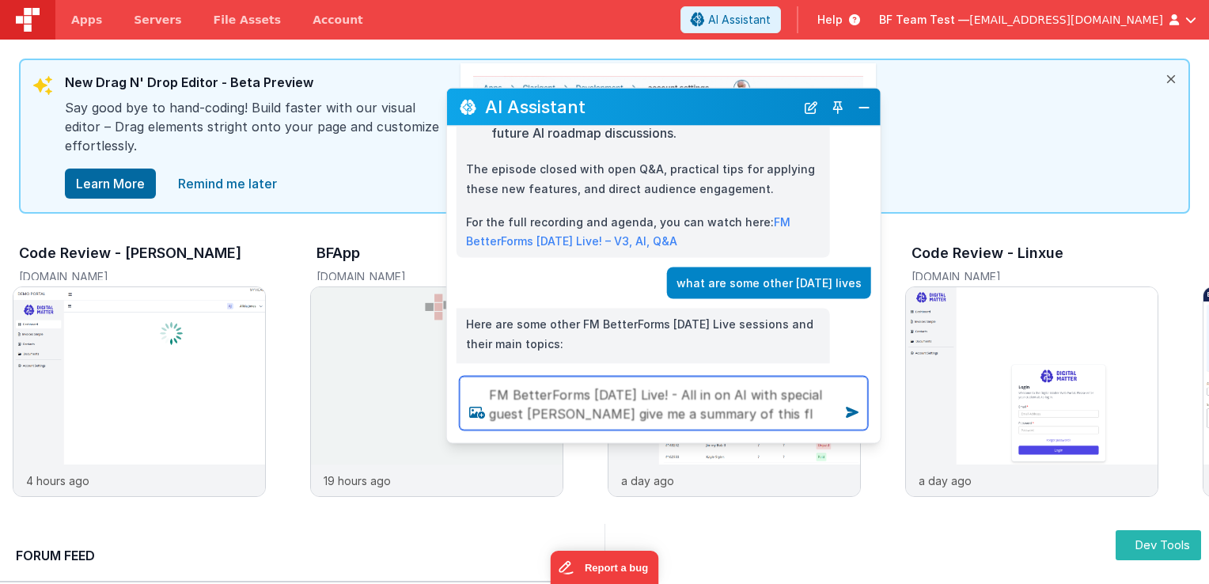
type textarea "FM BetterForms [DATE] Live! - All in on AI with special guest [PERSON_NAME] giv…"
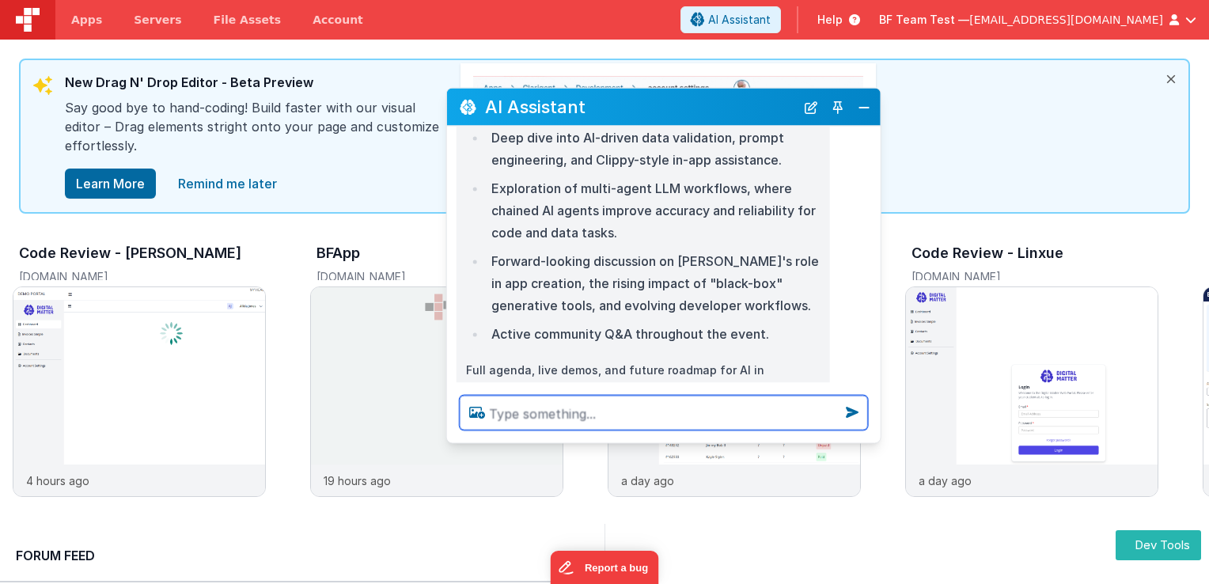
scroll to position [6014, 0]
type textarea "give me the hot topics for that fl"
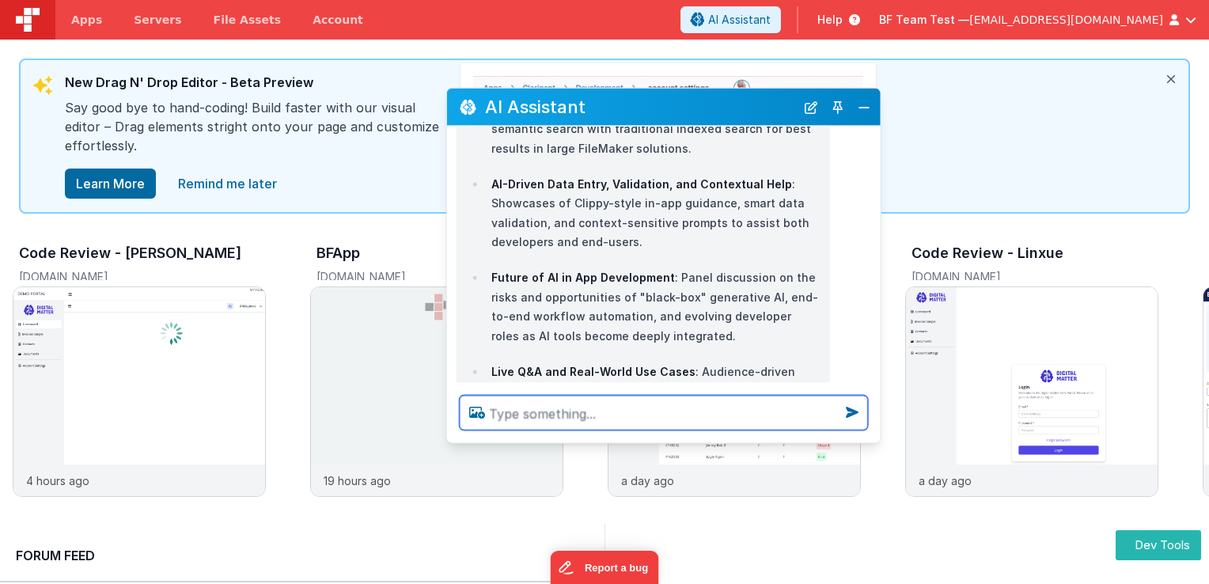
scroll to position [6899, 0]
type textarea "are there any other fl on ai?"
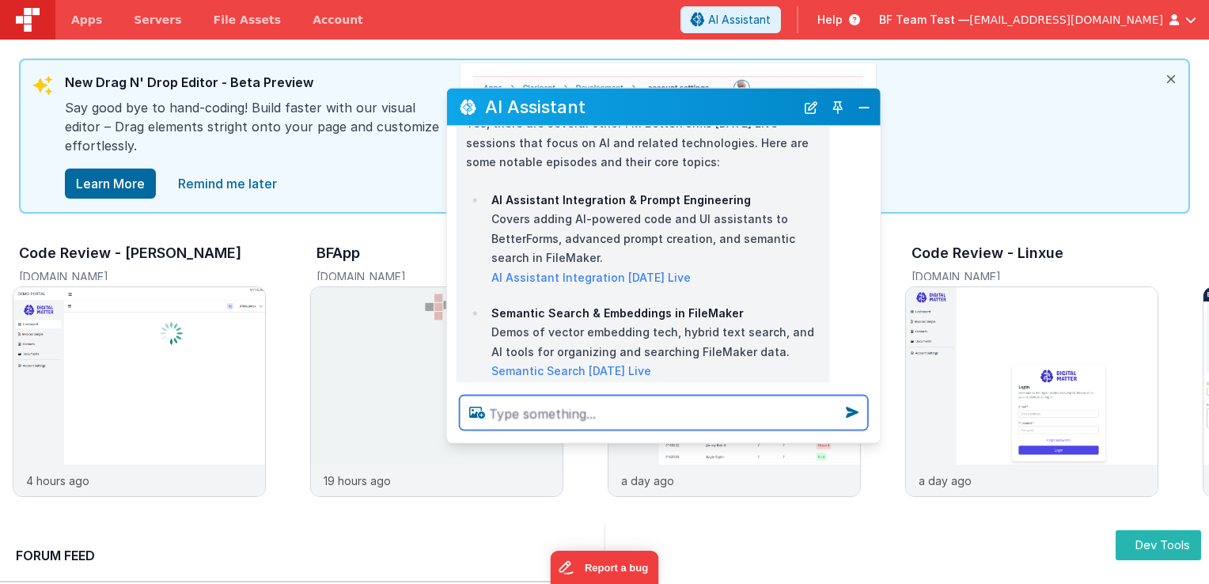
scroll to position [7344, 0]
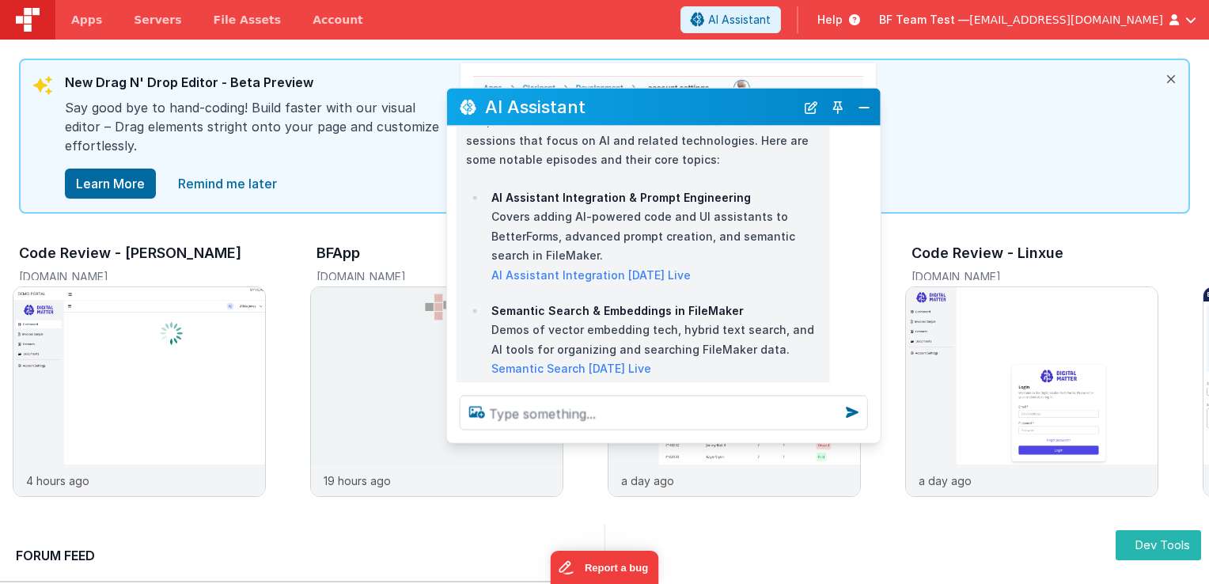
drag, startPoint x: 604, startPoint y: 340, endPoint x: 528, endPoint y: 335, distance: 76.1
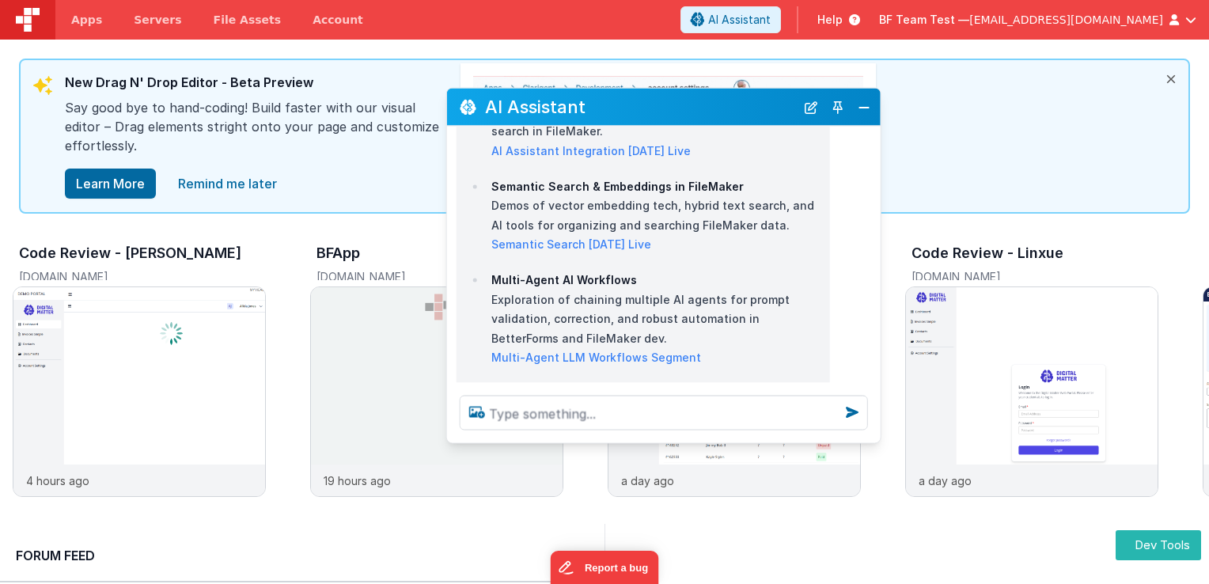
scroll to position [7464, 0]
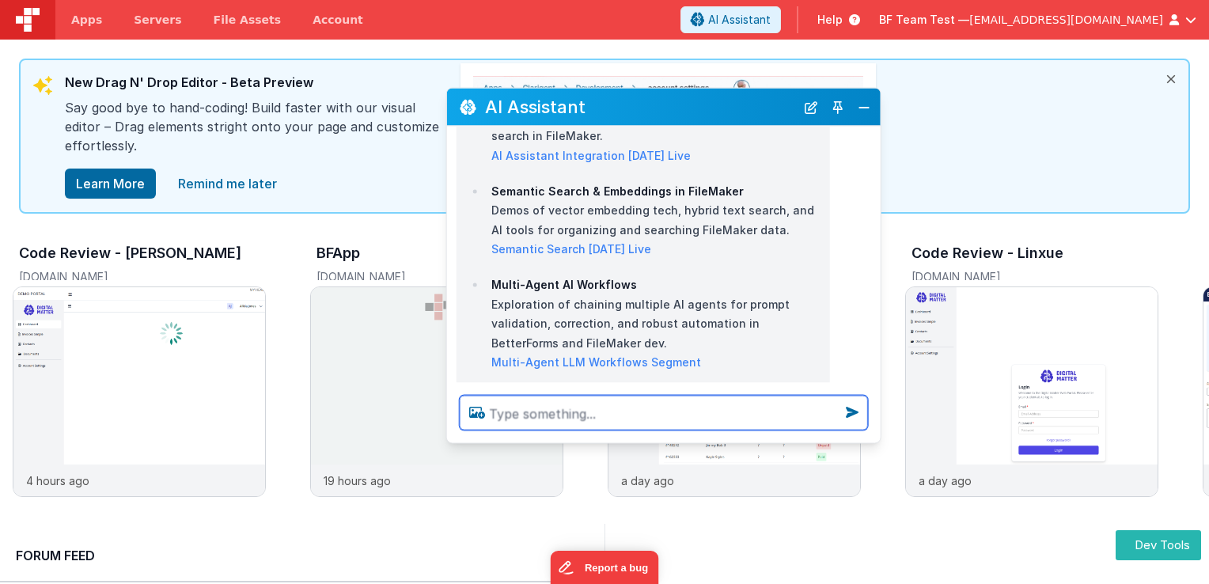
click at [638, 417] on textarea at bounding box center [664, 412] width 408 height 35
type textarea "tell me about bf streaming api"
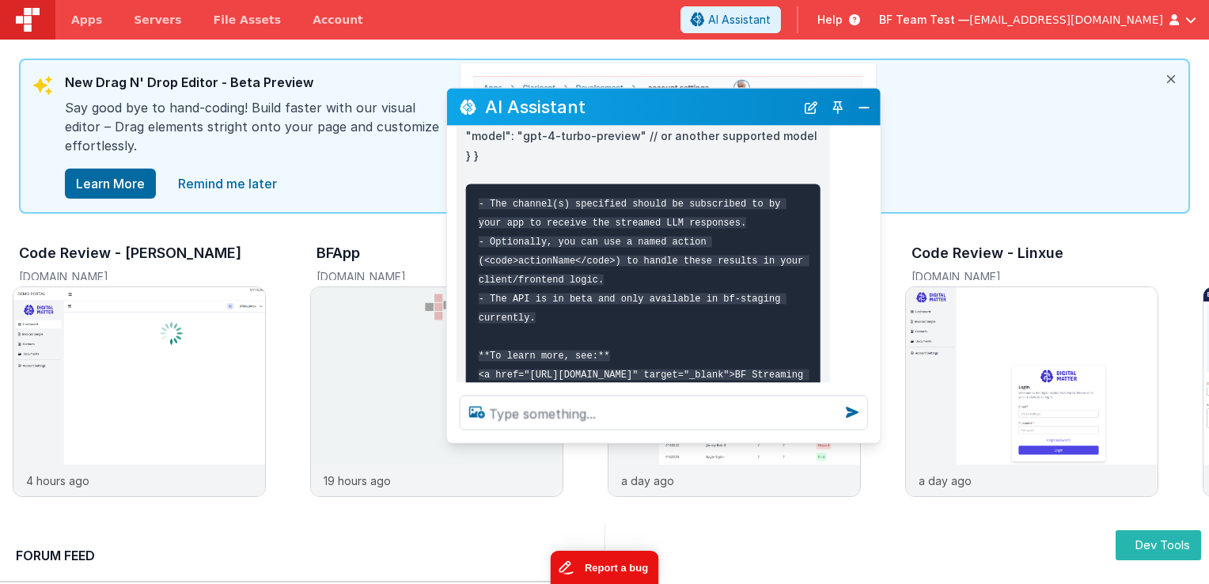
scroll to position [8705, 0]
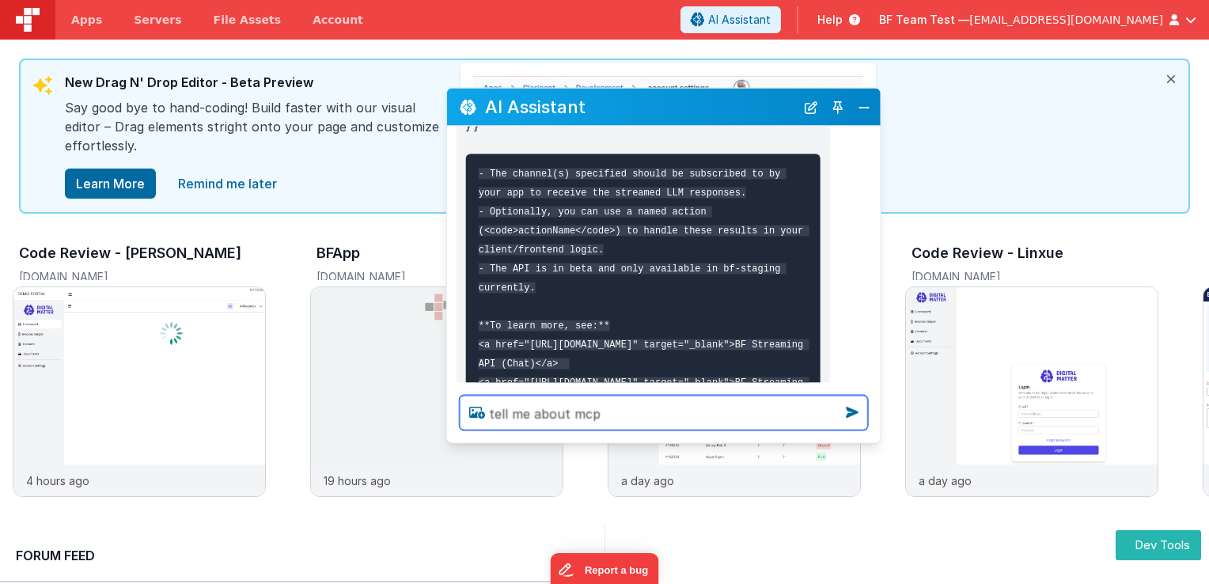
type textarea "tell me about mcp"
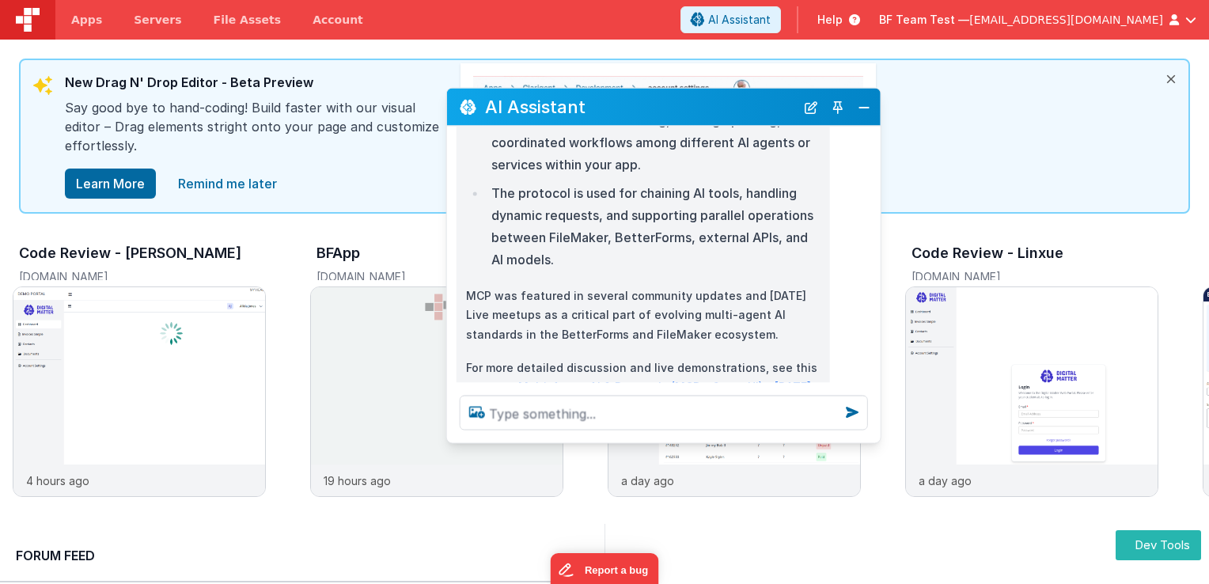
scroll to position [9364, 0]
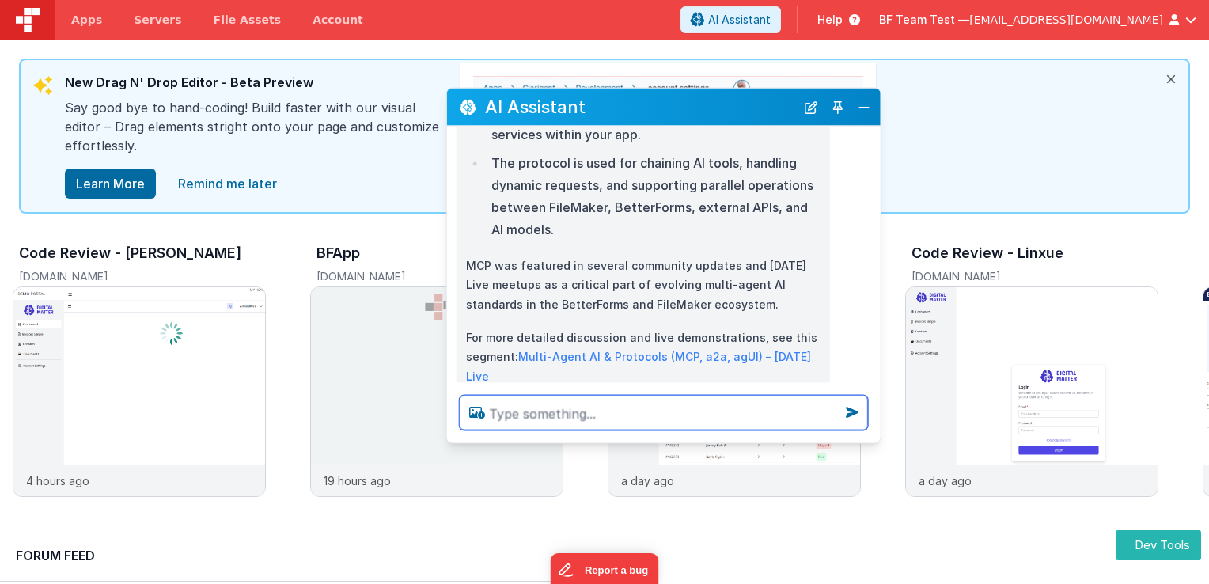
click at [615, 422] on textarea at bounding box center [664, 412] width 408 height 35
type textarea "d"
type textarea "i want to wach a demo on [PERSON_NAME]"
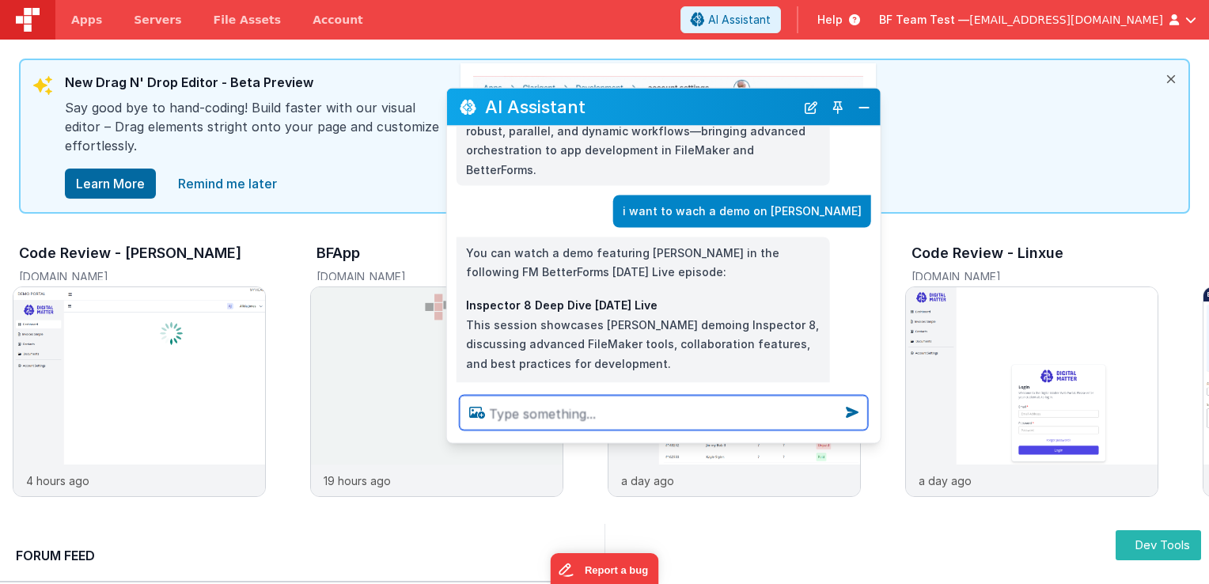
scroll to position [9682, 0]
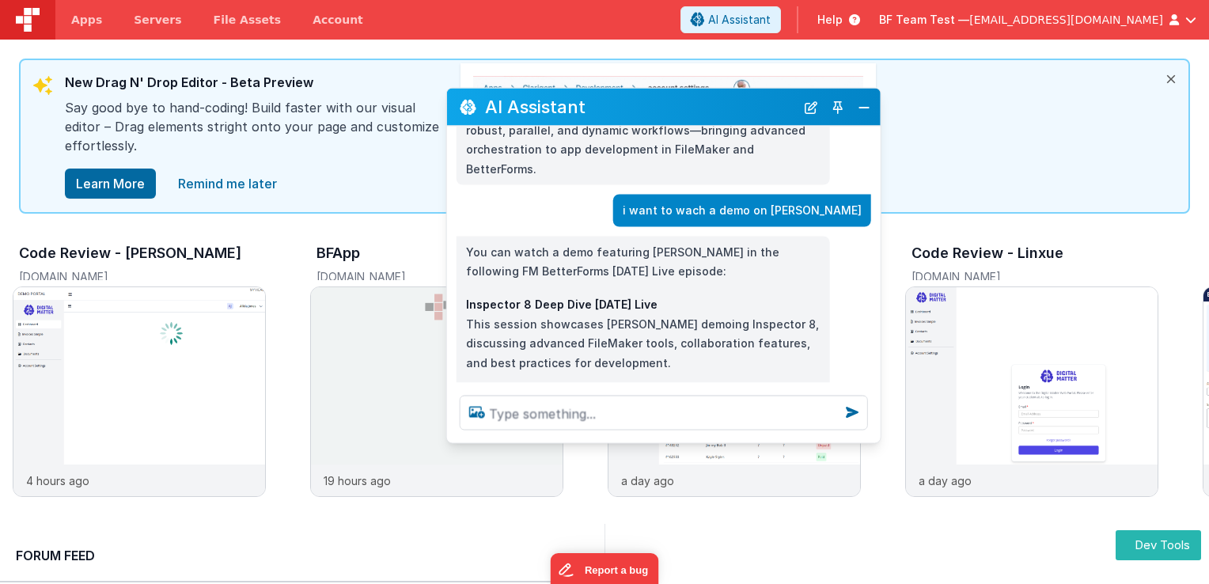
click at [692, 408] on link "Inspector 8 Deep Dive [DATE] Live — [PERSON_NAME] Demo Segment" at bounding box center [632, 424] width 332 height 33
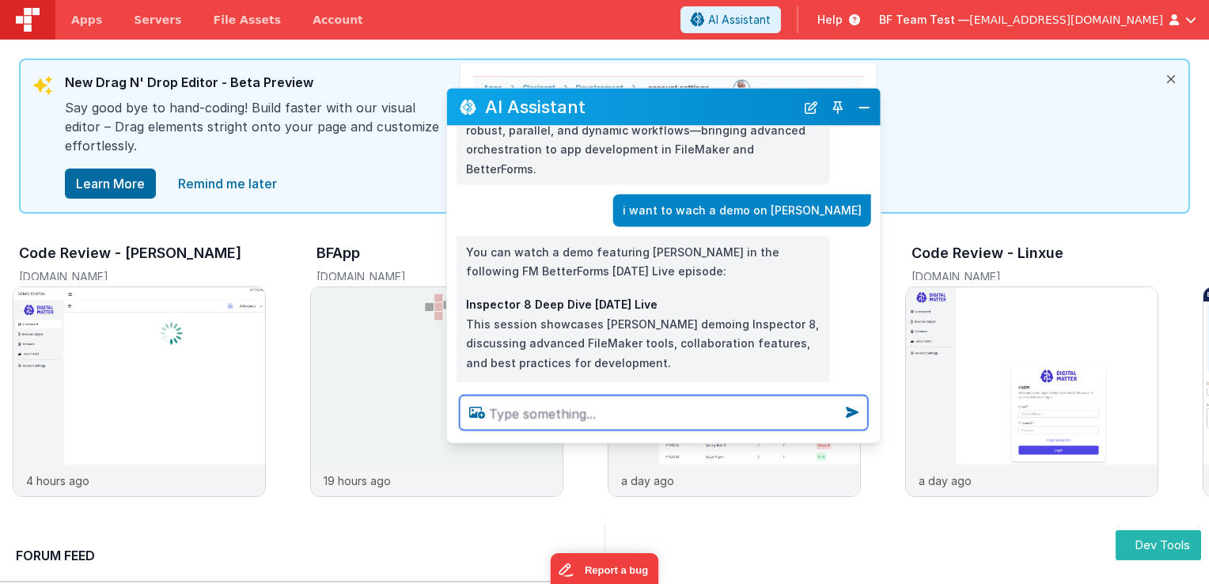
click at [661, 426] on textarea at bounding box center [664, 412] width 408 height 35
type textarea "i want to learn about e commerce"
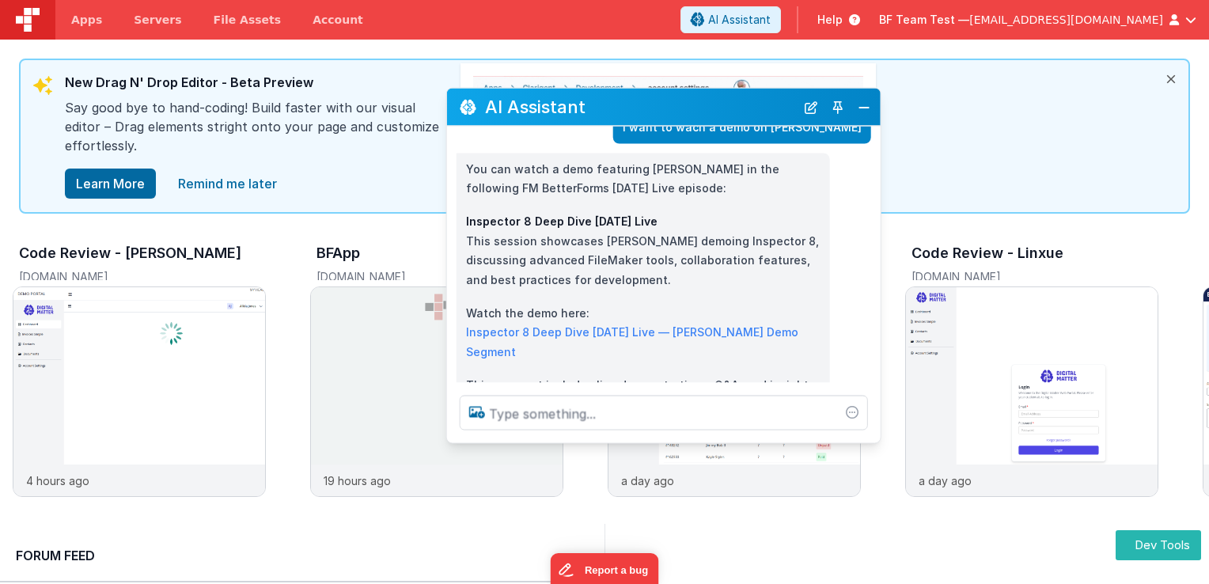
scroll to position [9655, 0]
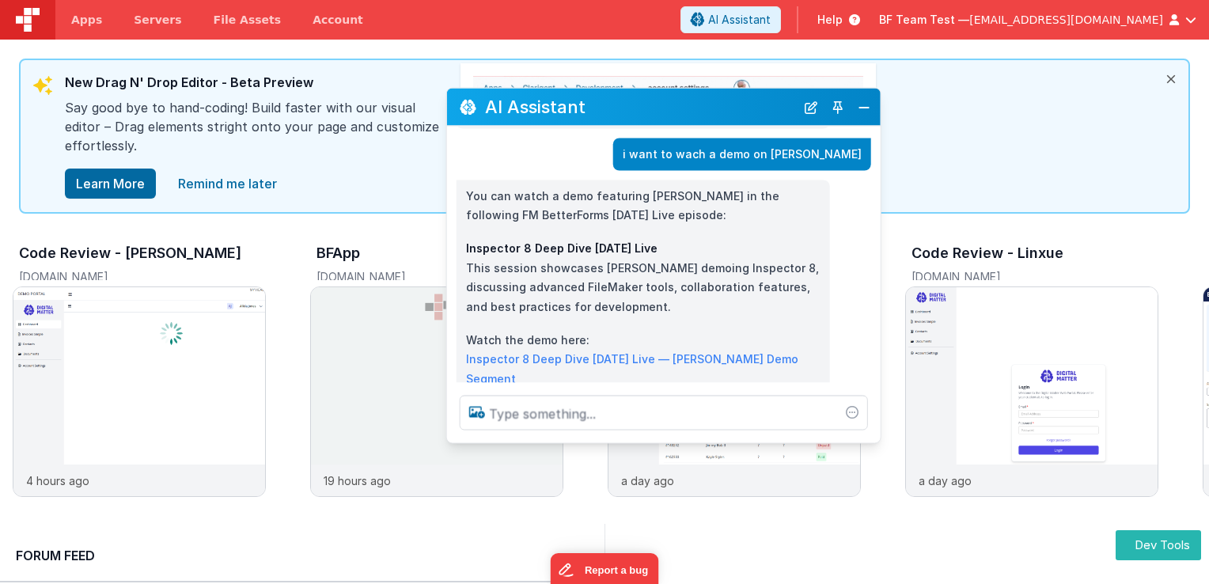
click at [581, 341] on div "[DATE] Live is a recurring community-focused meetup hosted by the FM BetterForm…" at bounding box center [663, 255] width 433 height 256
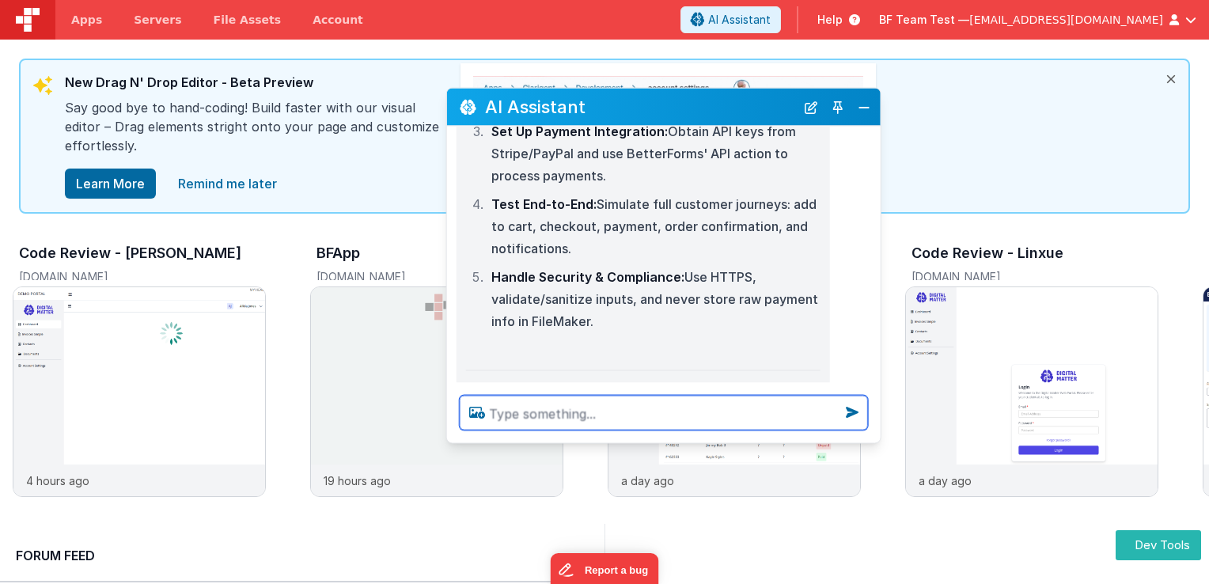
click at [551, 481] on p "If you have a specific e-commerce feature you want to build (cart, payments, pr…" at bounding box center [643, 510] width 354 height 59
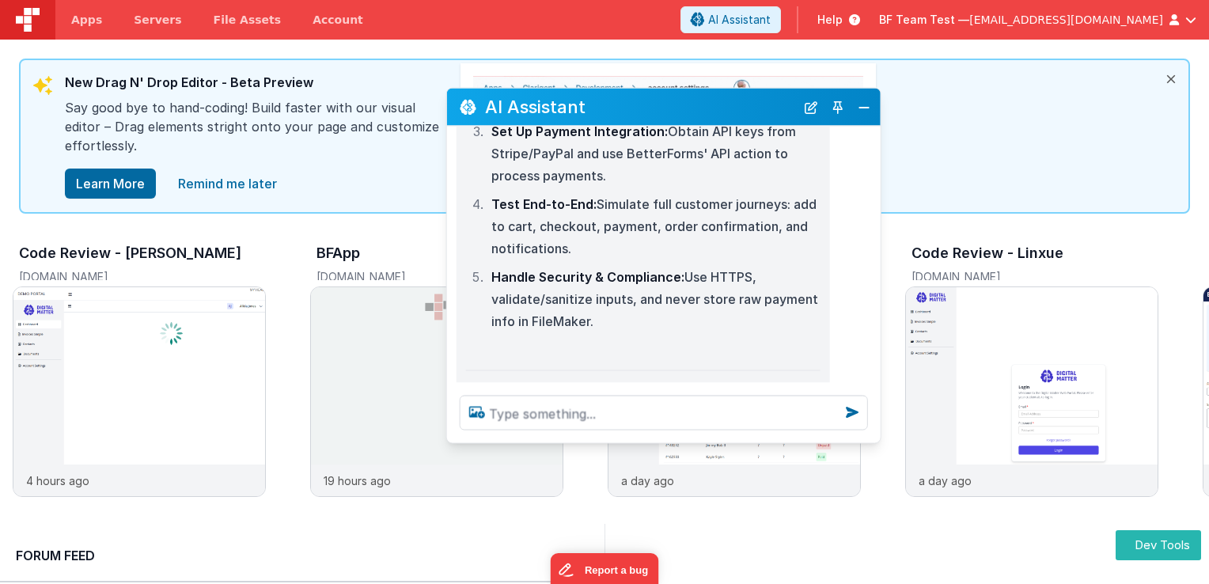
click at [547, 450] on link "E-Commerce: Use Case Guide" at bounding box center [549, 456] width 166 height 13
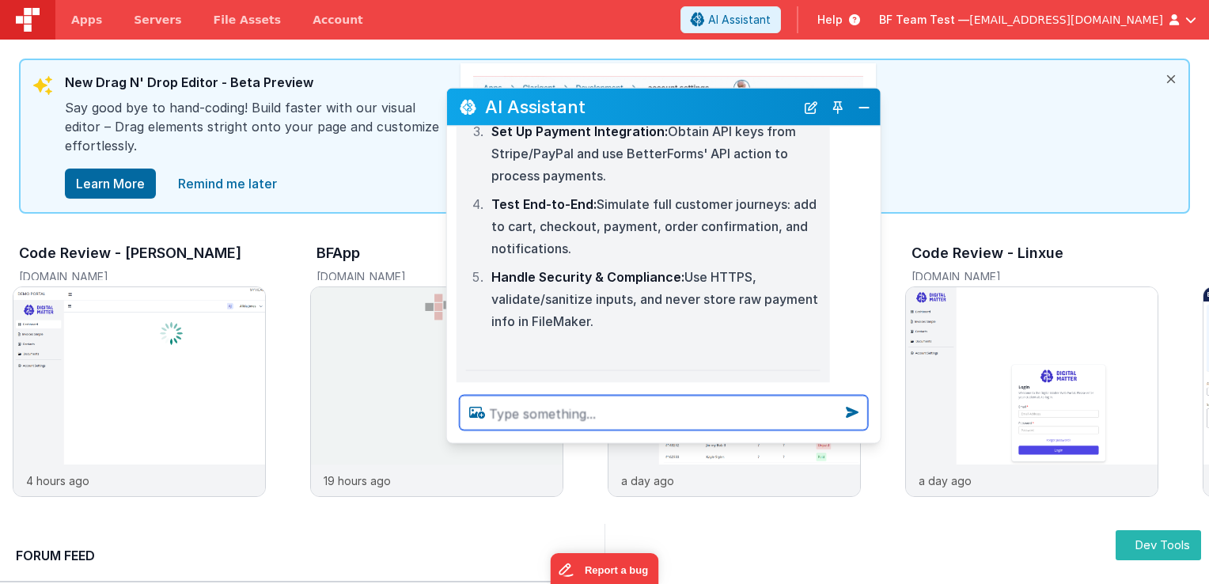
click at [660, 422] on textarea at bounding box center [664, 412] width 408 height 35
type textarea "i want to watch a e commerce demo with [PERSON_NAME]"
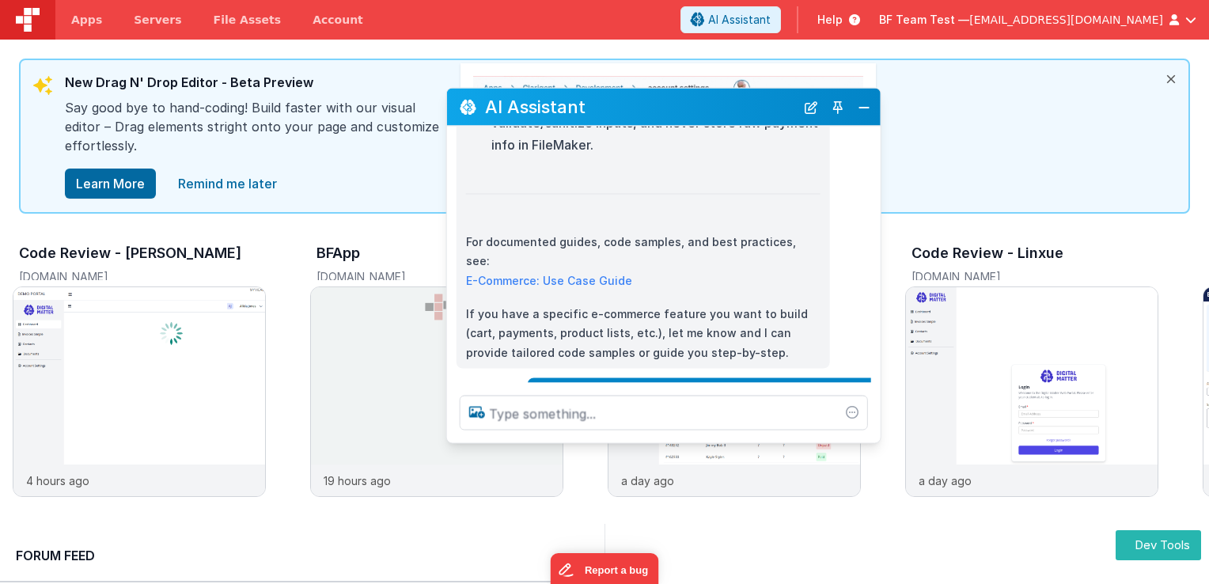
scroll to position [10557, 0]
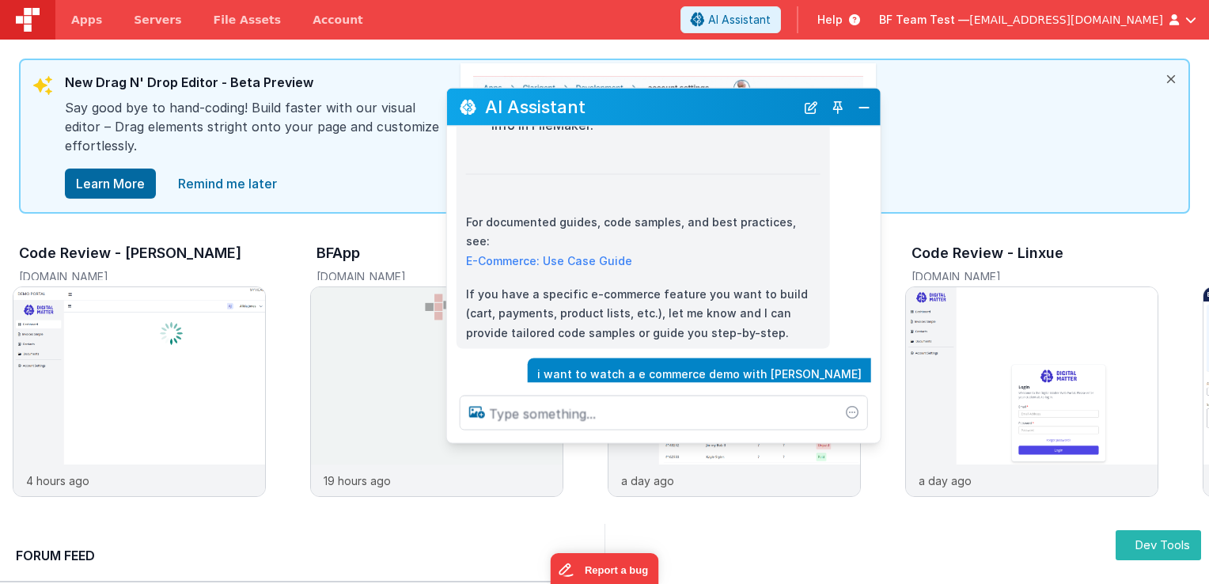
click at [570, 461] on link "Building a Stripe eCommerce System LIVE with [PERSON_NAME] – [DATE] Live" at bounding box center [643, 477] width 354 height 33
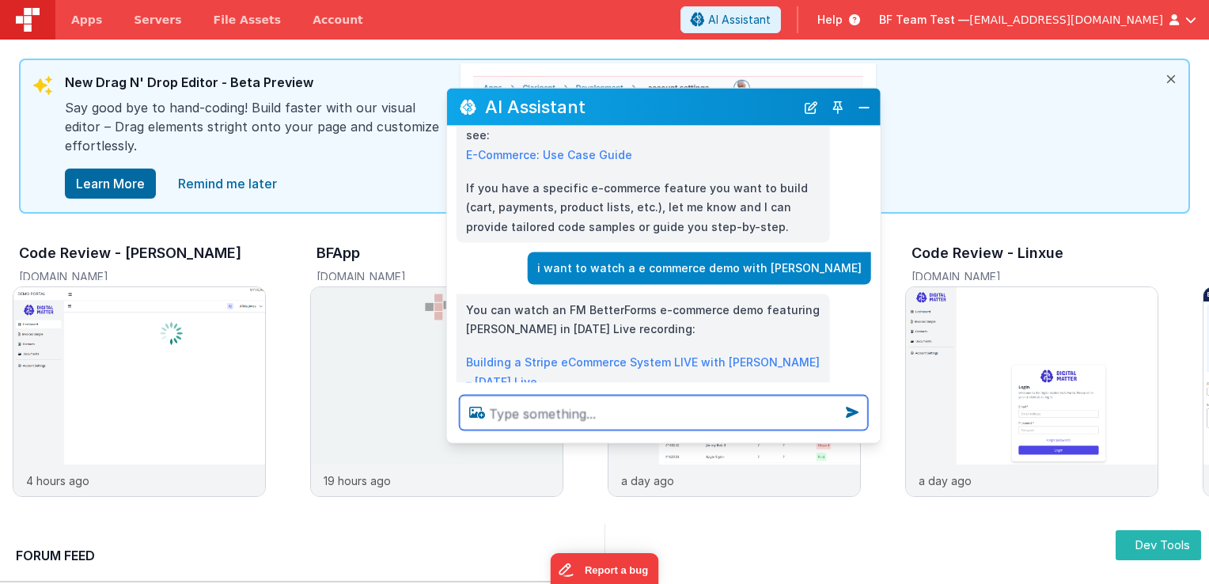
scroll to position [10684, 0]
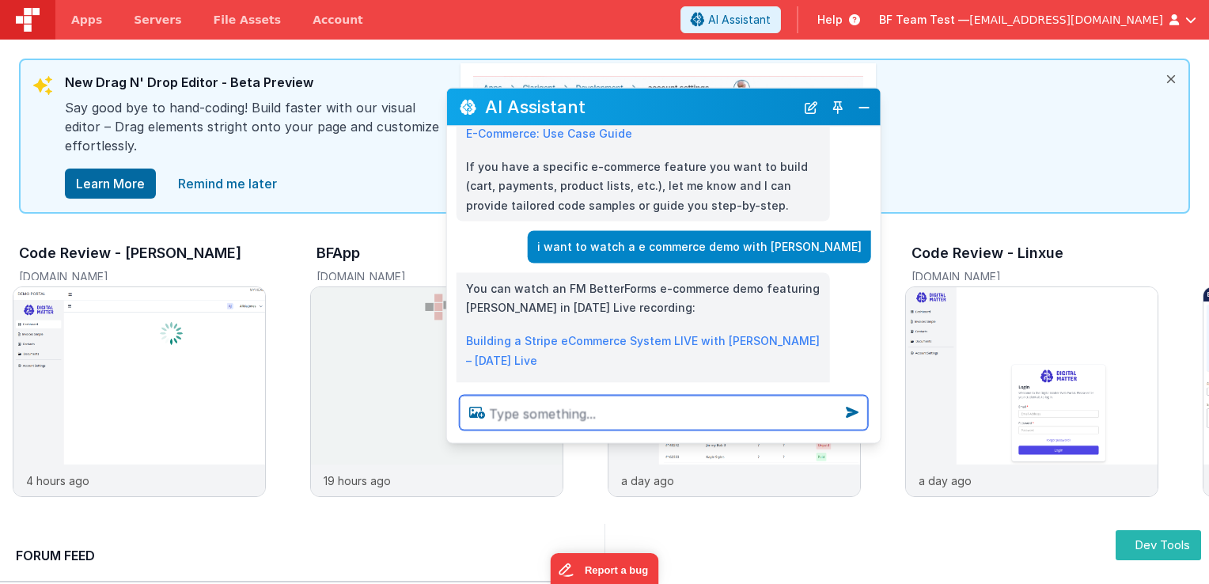
click at [630, 414] on textarea at bounding box center [664, 412] width 408 height 35
type textarea "i want [MEDICAL_DATA]"
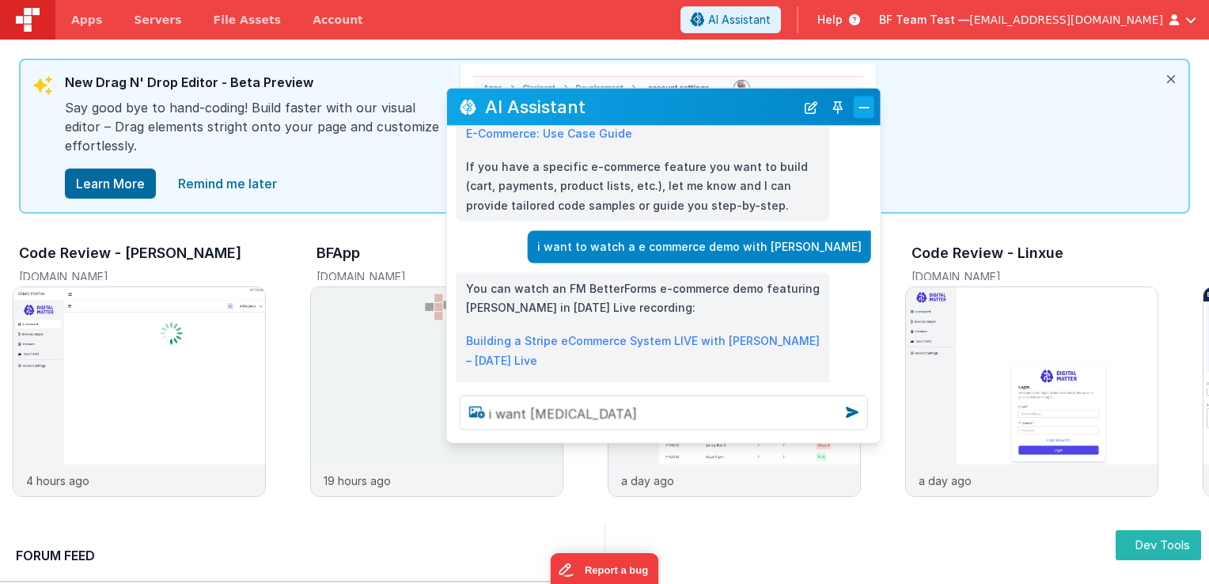
click at [873, 105] on button "Close" at bounding box center [863, 107] width 21 height 22
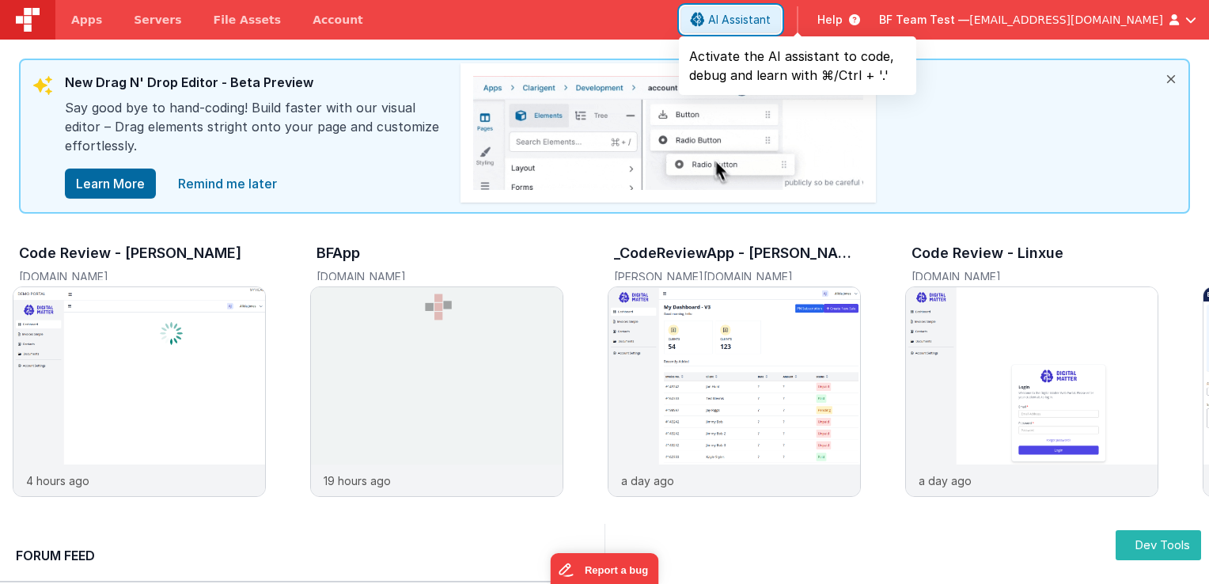
click at [770, 21] on span "AI Assistant" at bounding box center [739, 20] width 62 height 16
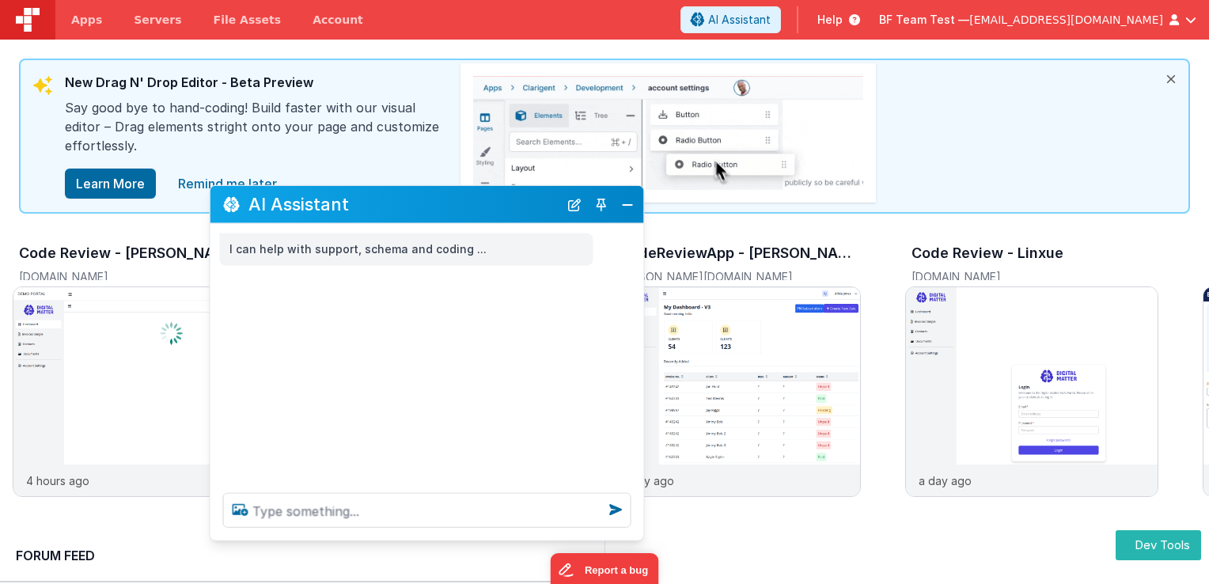
drag, startPoint x: 221, startPoint y: 252, endPoint x: 615, endPoint y: 171, distance: 402.9
click at [595, 186] on div "AI Assistant" at bounding box center [426, 204] width 433 height 37
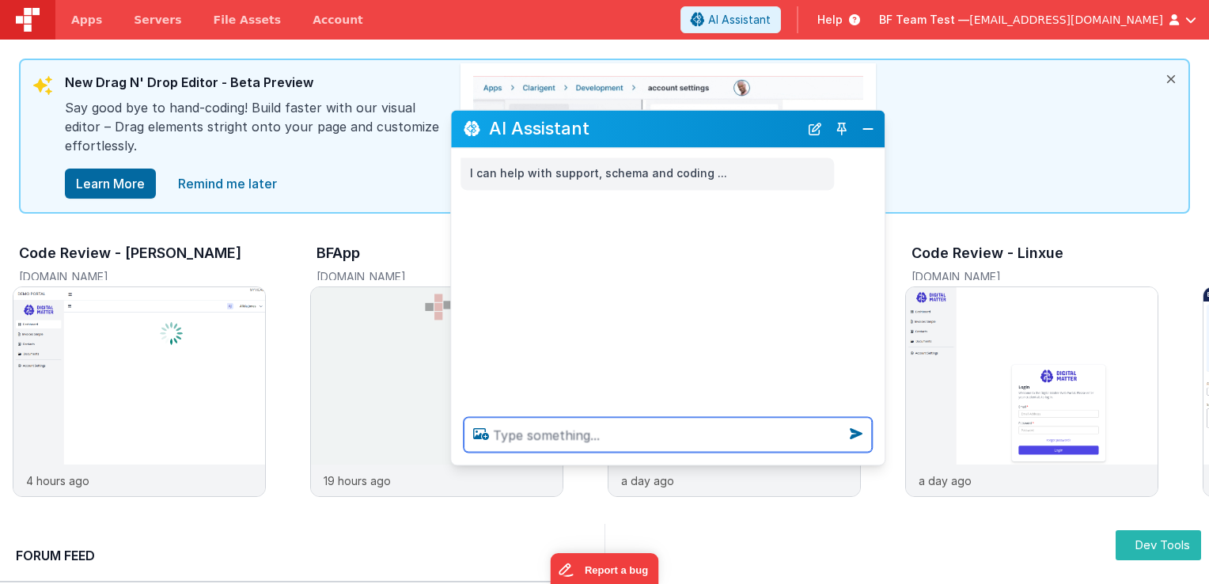
click at [575, 428] on textarea at bounding box center [668, 434] width 408 height 35
type textarea "i want testimonials about how good bf is"
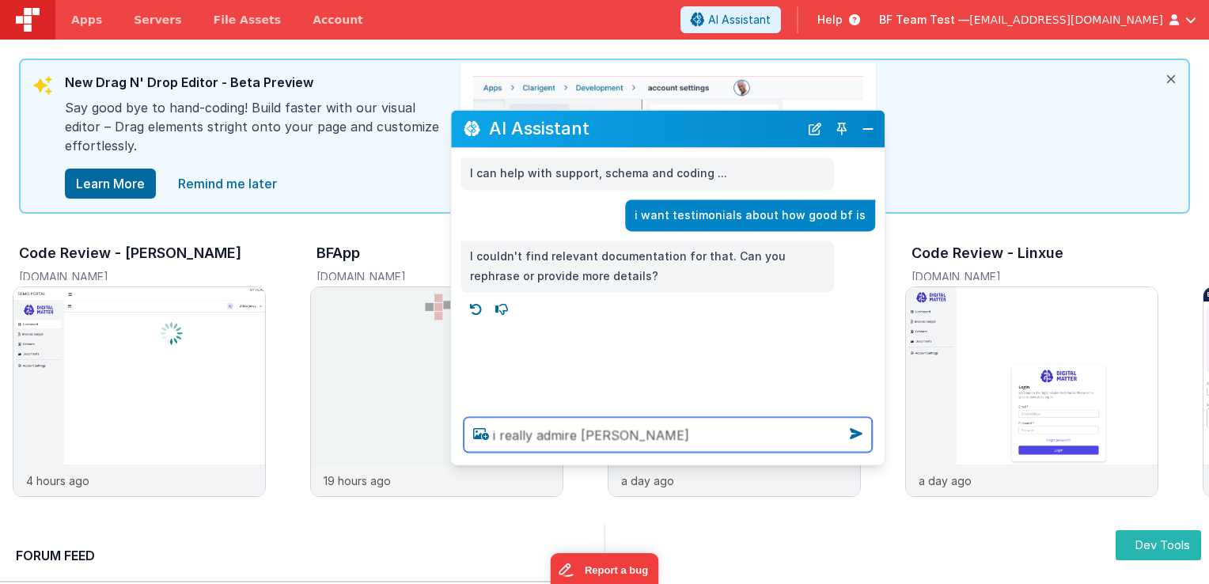
type textarea "i really admire [PERSON_NAME]"
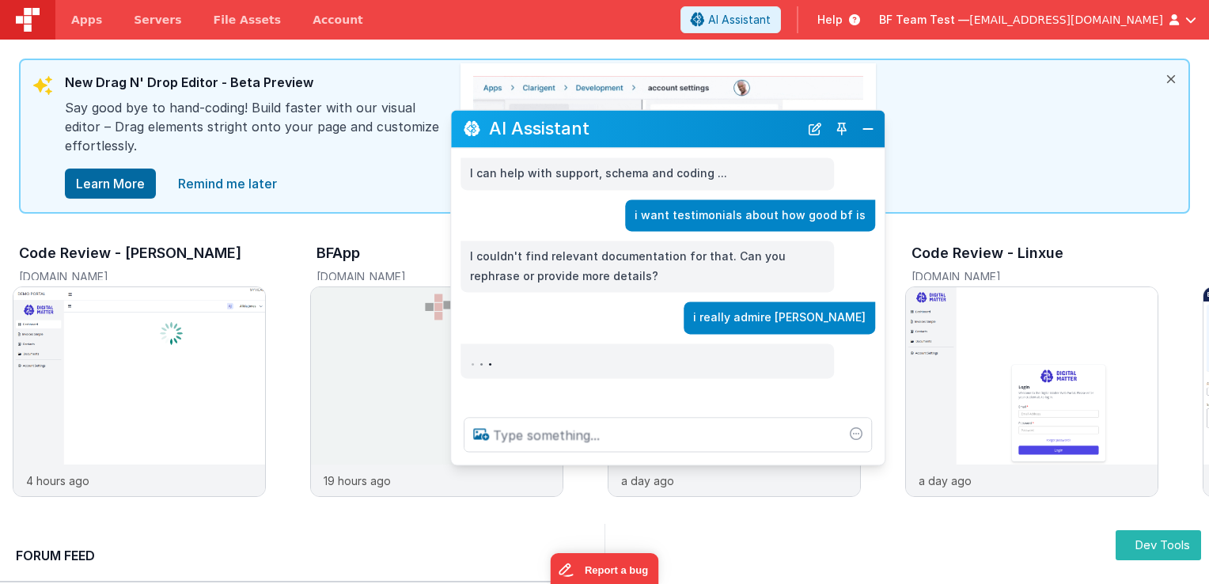
click at [614, 339] on div "I can help with support, schema and coding ... i want testimonials about how go…" at bounding box center [667, 276] width 433 height 256
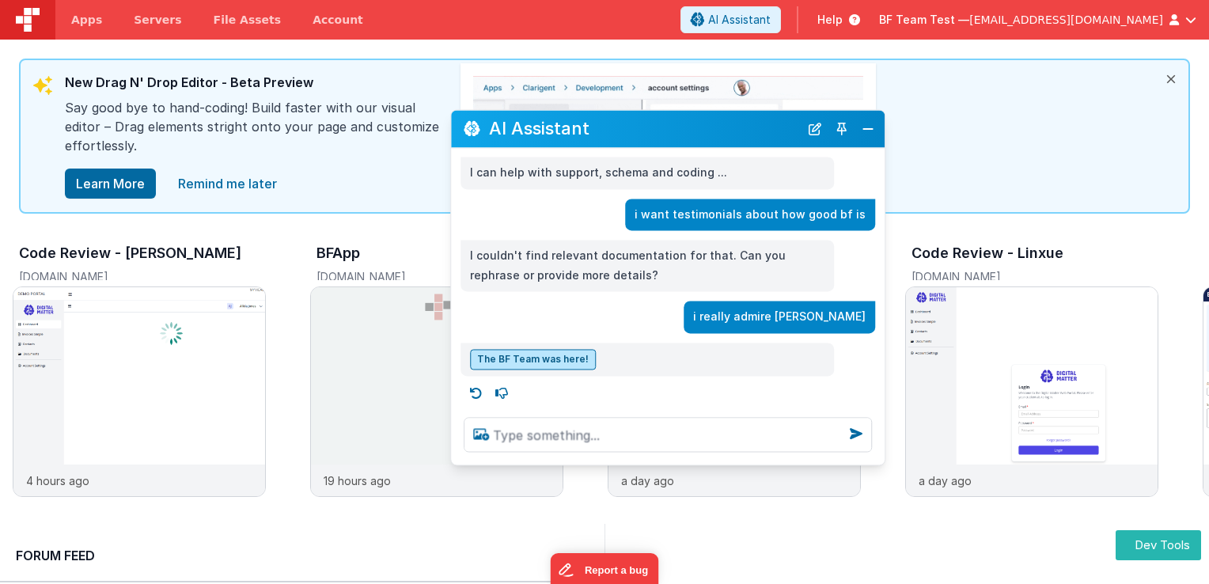
click at [600, 301] on div "i really admire [PERSON_NAME]" at bounding box center [663, 317] width 424 height 32
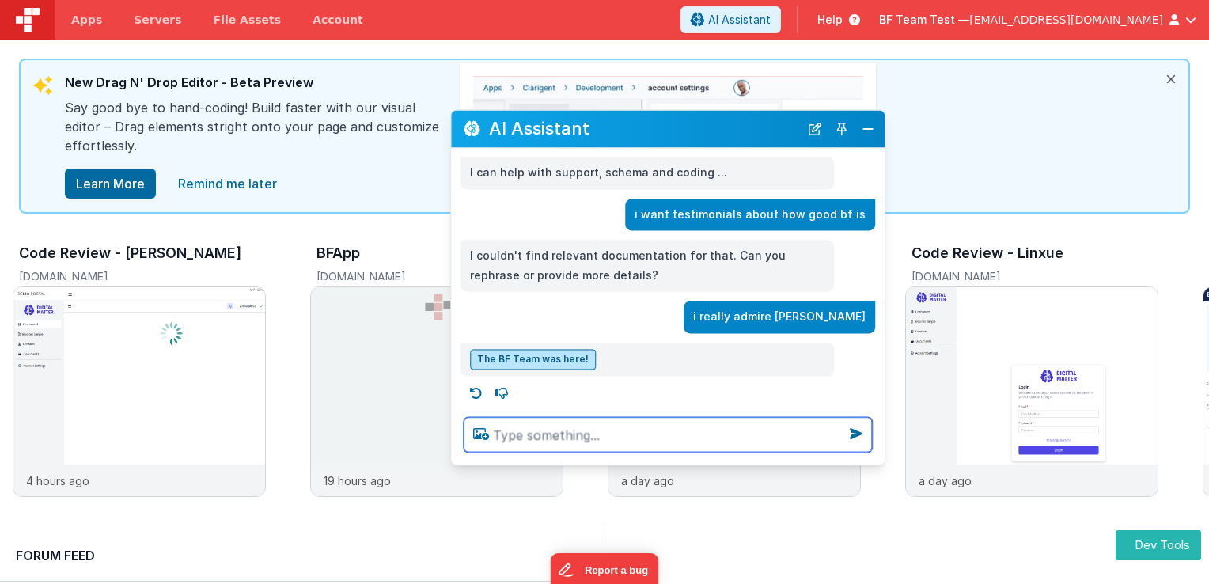
click at [629, 425] on textarea at bounding box center [668, 434] width 408 height 35
click at [610, 438] on textarea at bounding box center [668, 434] width 408 height 35
type textarea "does [PERSON_NAME] like bf?"
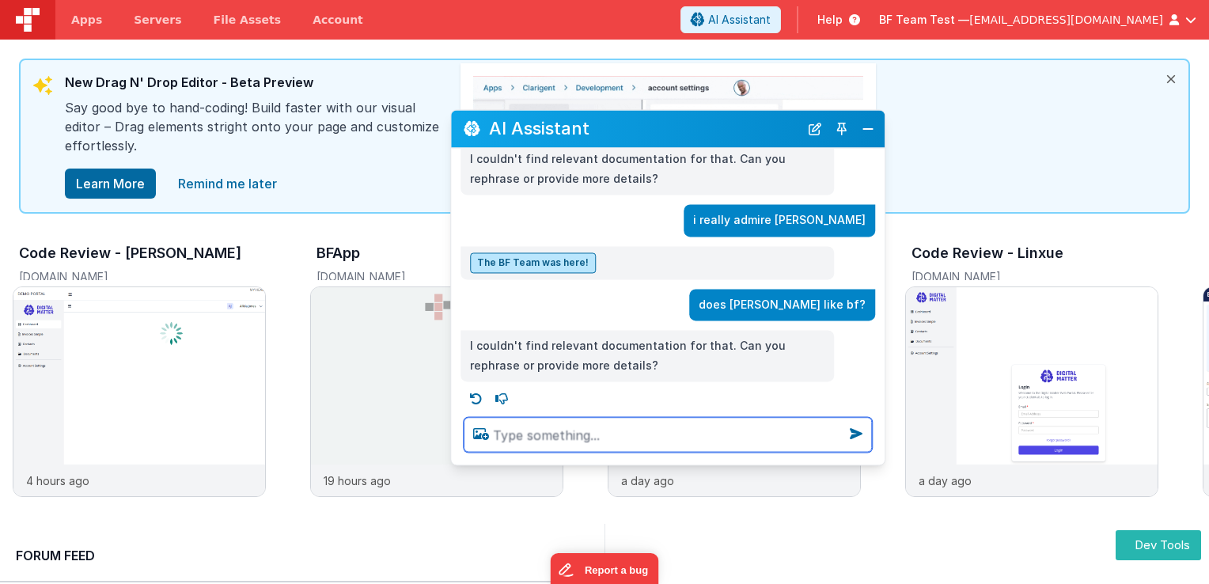
scroll to position [104, 0]
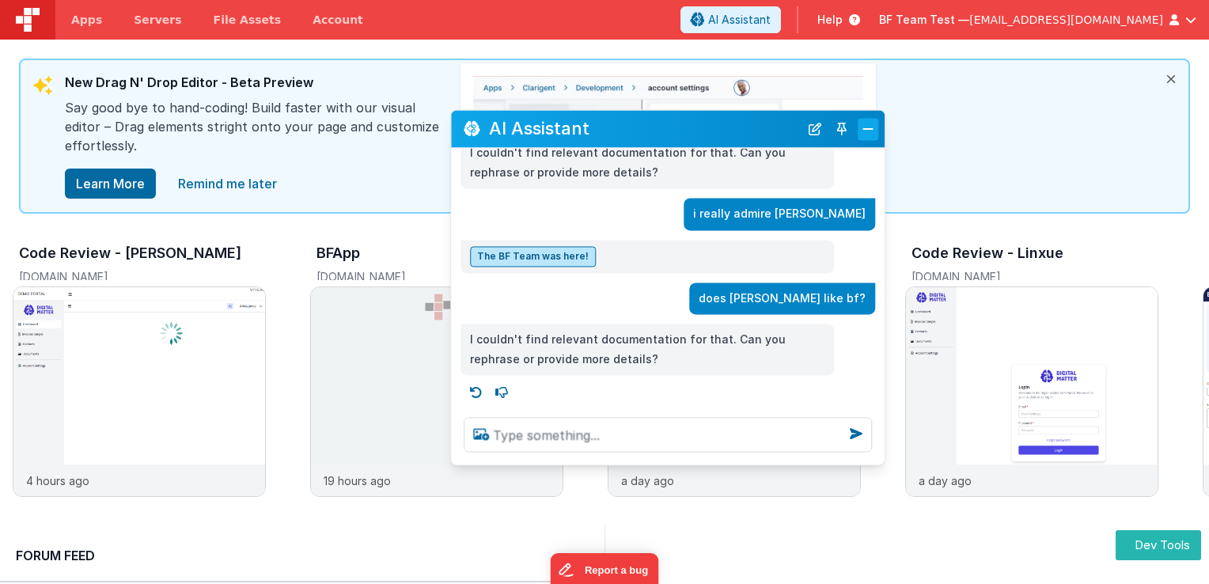
click at [869, 134] on button "Close" at bounding box center [867, 129] width 21 height 22
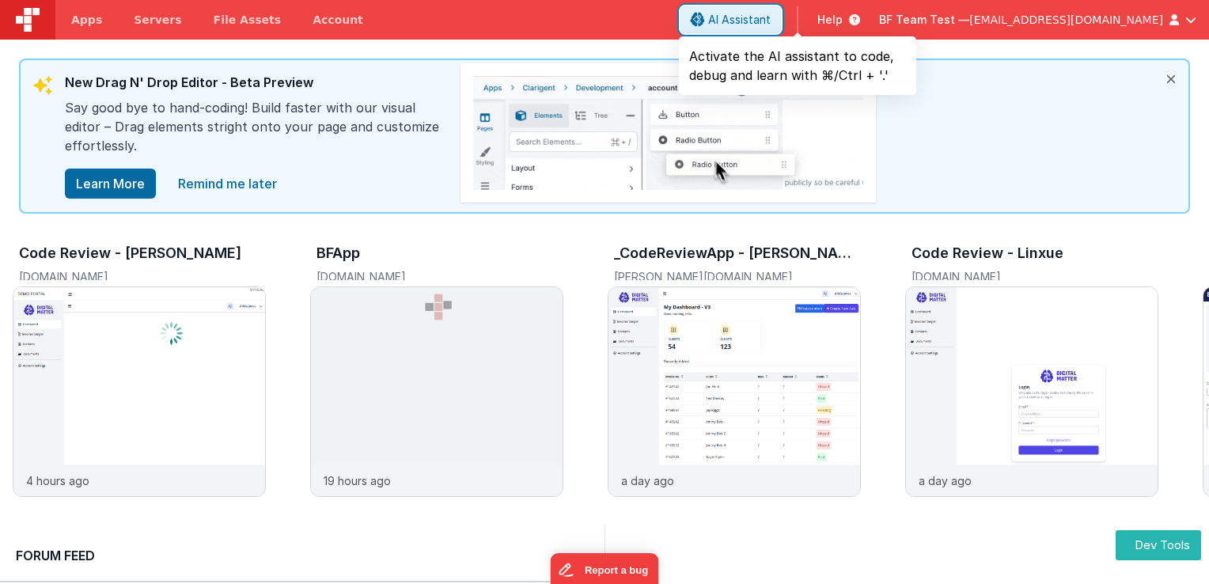
click at [781, 32] on button "AI Assistant" at bounding box center [730, 19] width 100 height 27
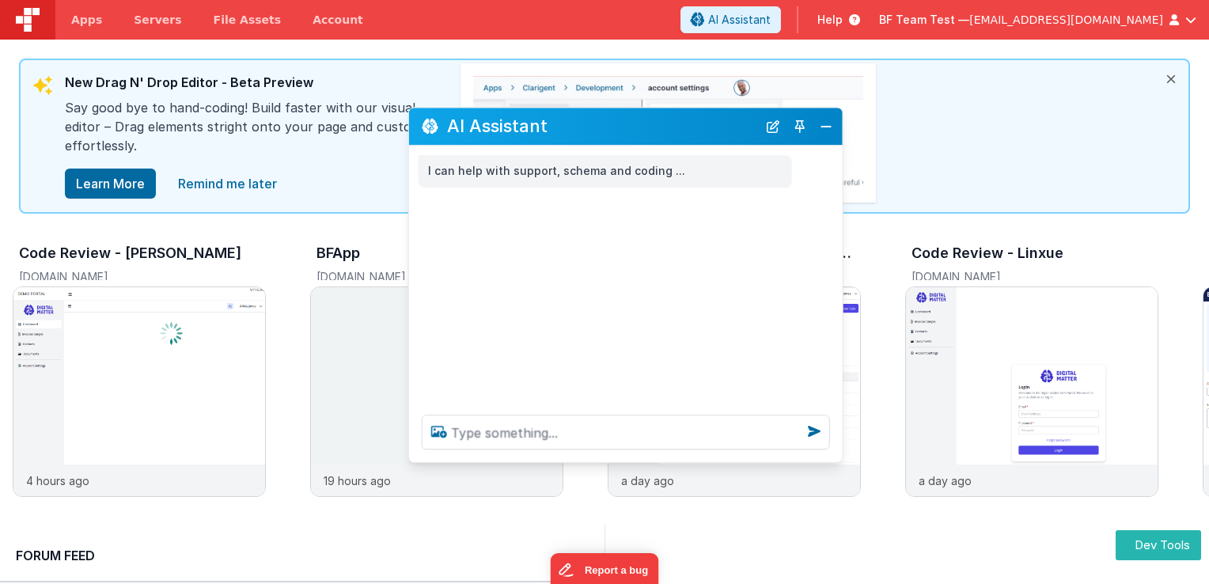
drag, startPoint x: 287, startPoint y: 239, endPoint x: 752, endPoint y: 168, distance: 470.5
click at [740, 115] on h2 "AI Assistant" at bounding box center [602, 126] width 310 height 26
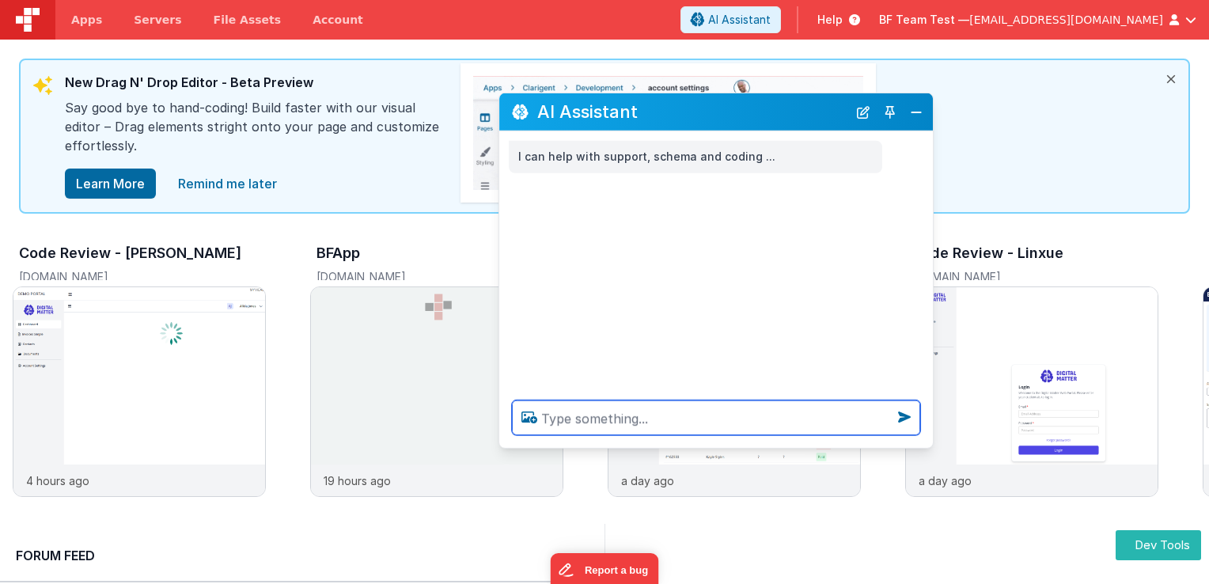
click at [628, 418] on textarea at bounding box center [716, 417] width 408 height 35
type textarea "does [PERSON_NAME] like betterforms"
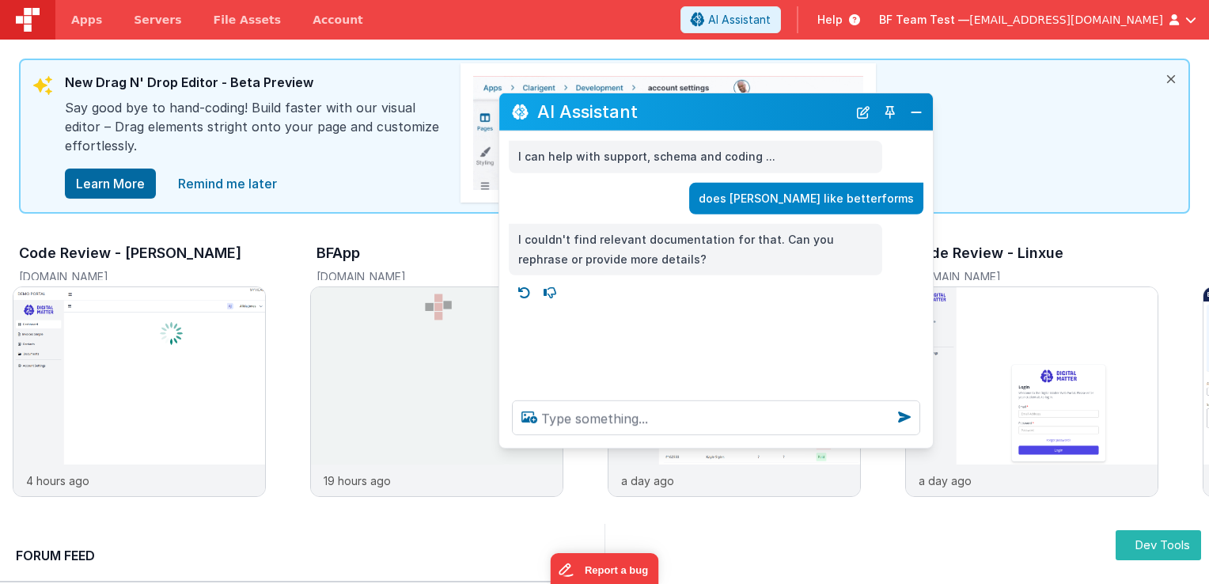
click at [930, 115] on div "AI Assistant" at bounding box center [715, 111] width 433 height 37
click at [926, 115] on button "Close" at bounding box center [916, 111] width 21 height 22
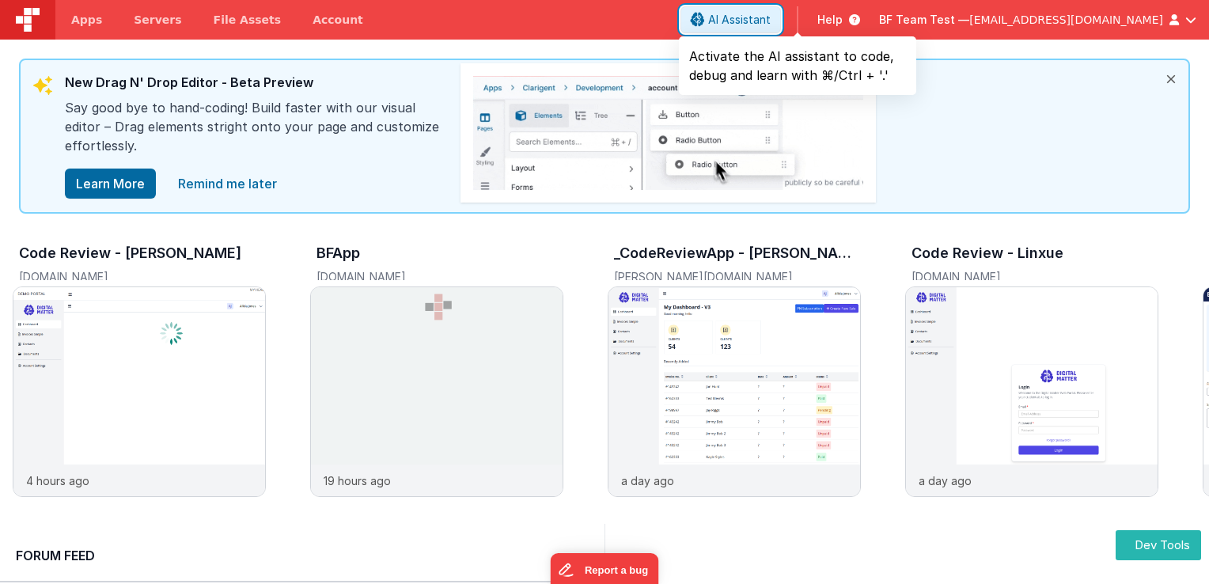
click at [781, 29] on button "AI Assistant" at bounding box center [730, 19] width 100 height 27
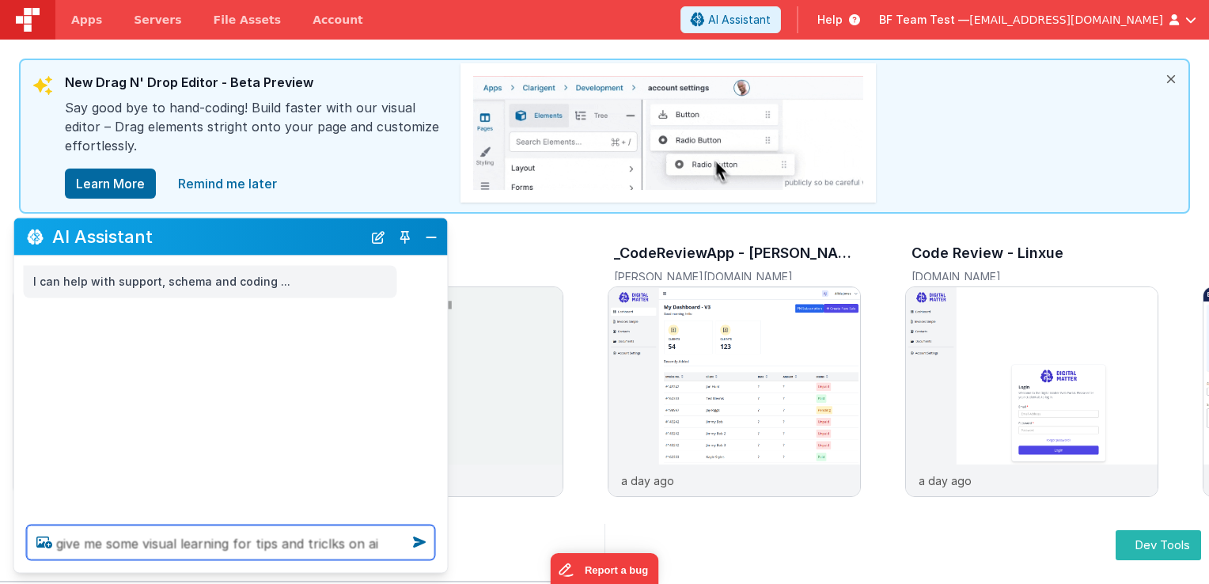
type textarea "give me some visual learning for tips and triclks on ai"
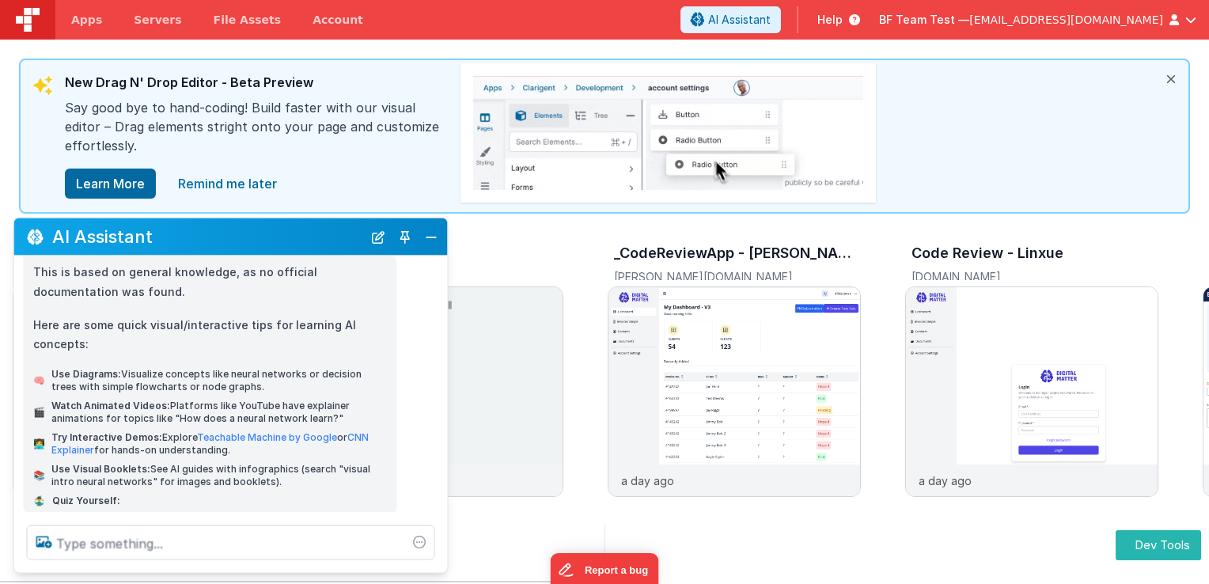
click at [221, 445] on span "Try Interactive Demos: Explore Teachable Machine by Google or CNN Explainer for…" at bounding box center [219, 443] width 336 height 25
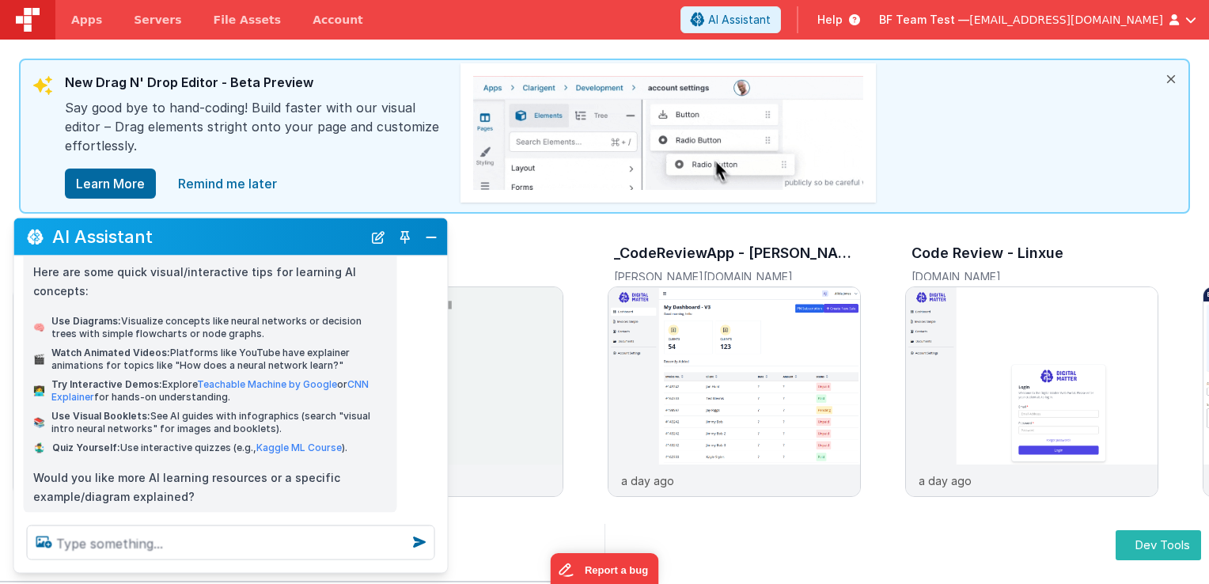
scroll to position [175, 0]
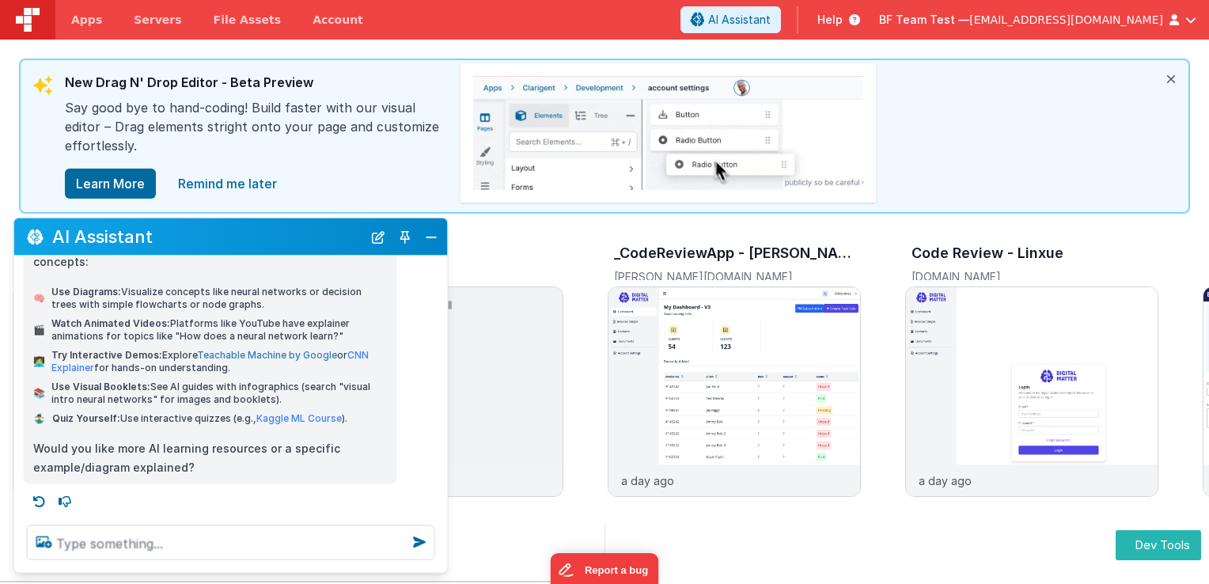
click at [234, 359] on link "Teachable Machine by Google" at bounding box center [267, 355] width 140 height 12
click at [204, 293] on span "Use Diagrams: Visualize concepts like neural networks or decision trees with si…" at bounding box center [219, 298] width 336 height 25
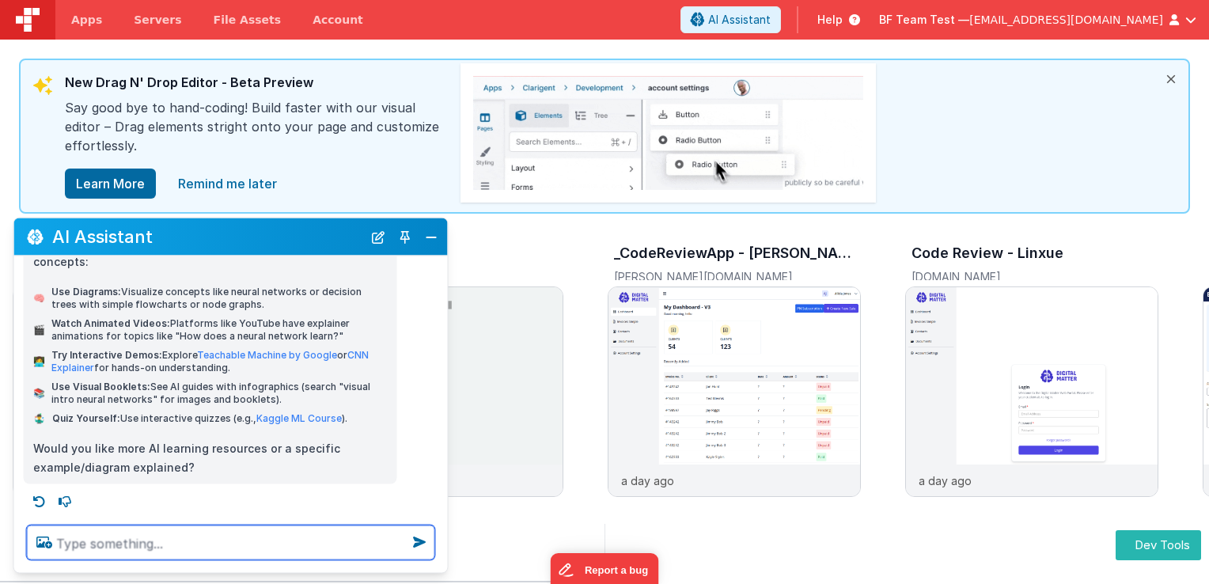
click at [235, 533] on textarea at bounding box center [231, 542] width 408 height 35
type textarea "i want to learn a collection of techniques"
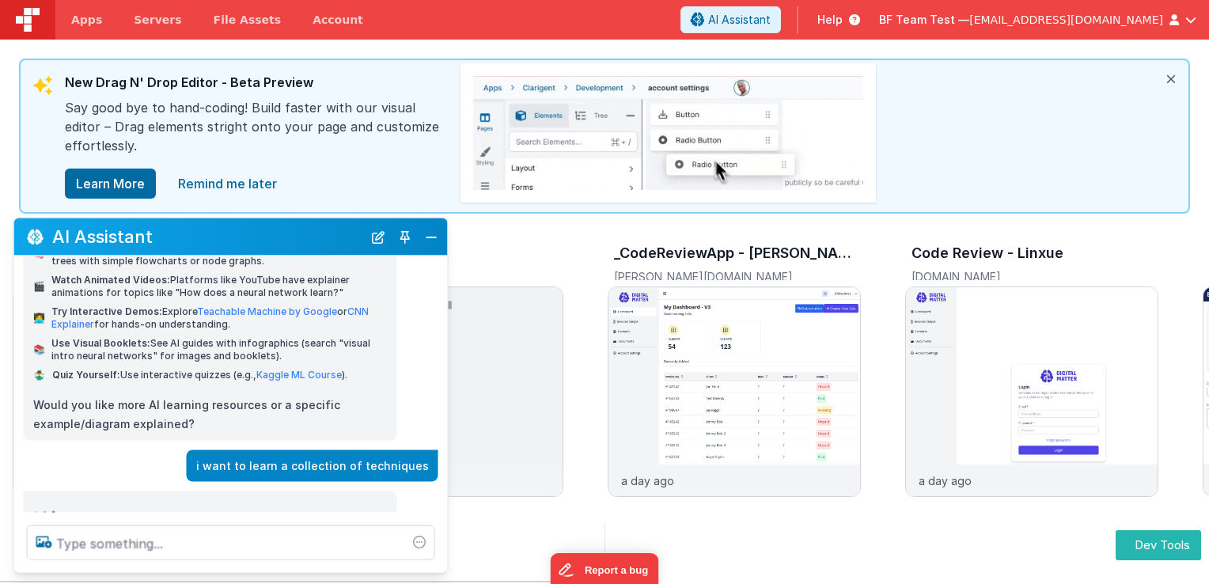
scroll to position [231, 0]
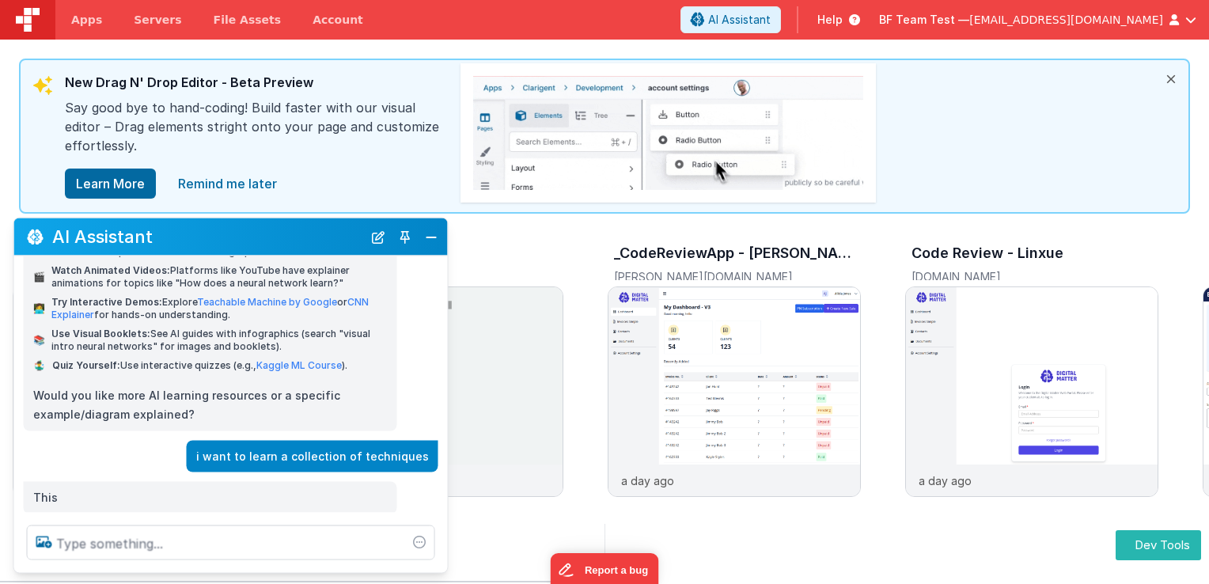
click at [97, 440] on div "i want to learn a collection of techniques" at bounding box center [226, 456] width 424 height 32
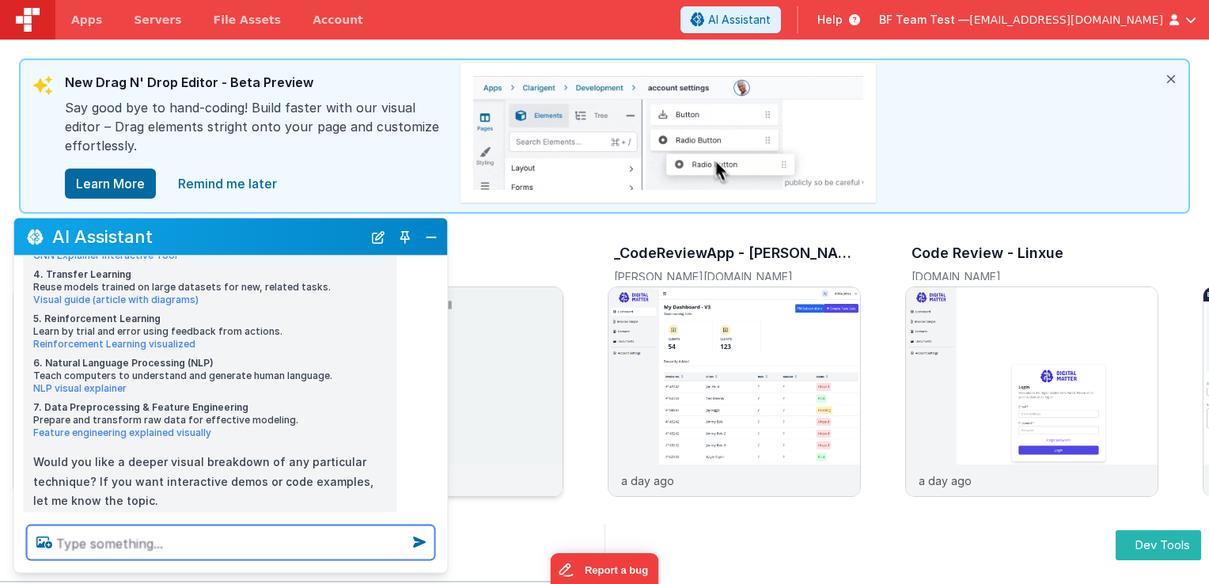
scroll to position [751, 0]
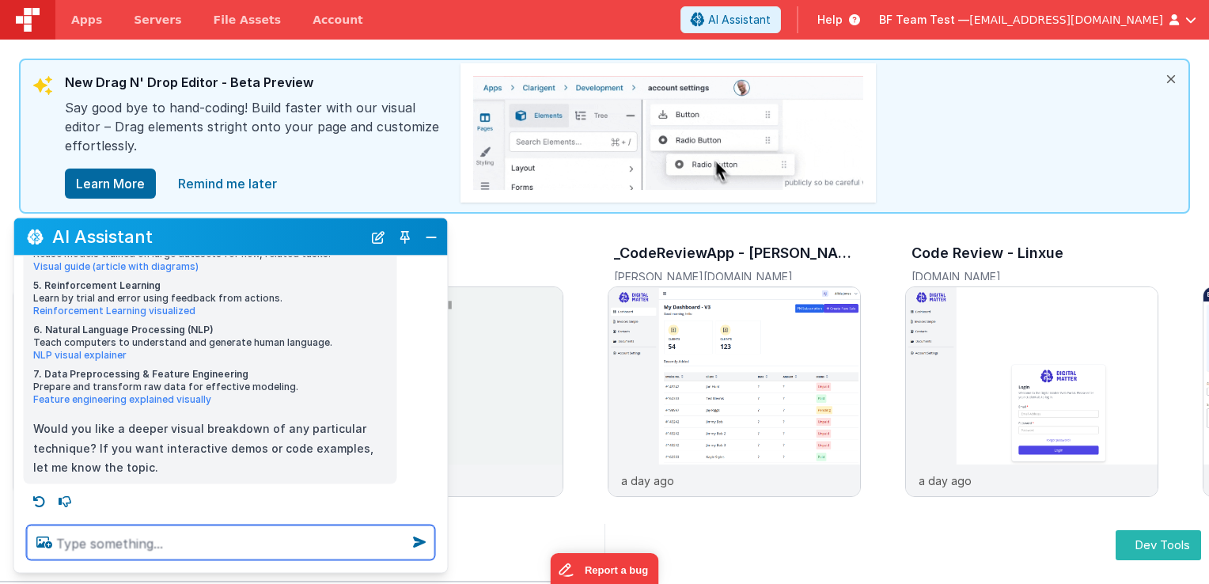
click at [225, 548] on textarea at bounding box center [231, 542] width 408 height 35
type textarea "i want to watch a bf video about flexboxes"
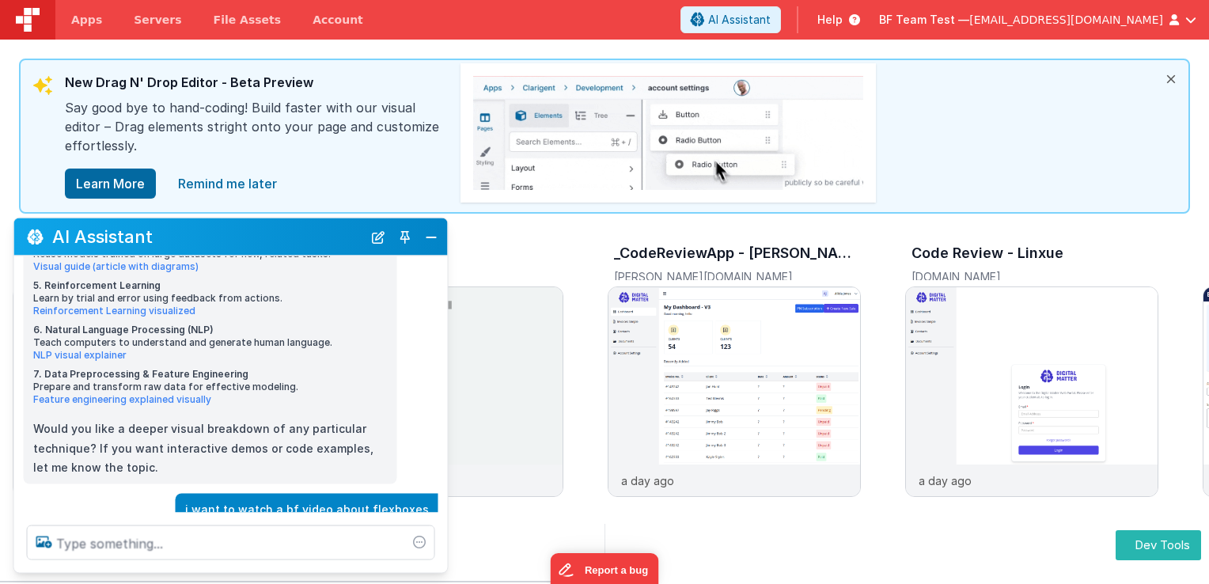
scroll to position [808, 0]
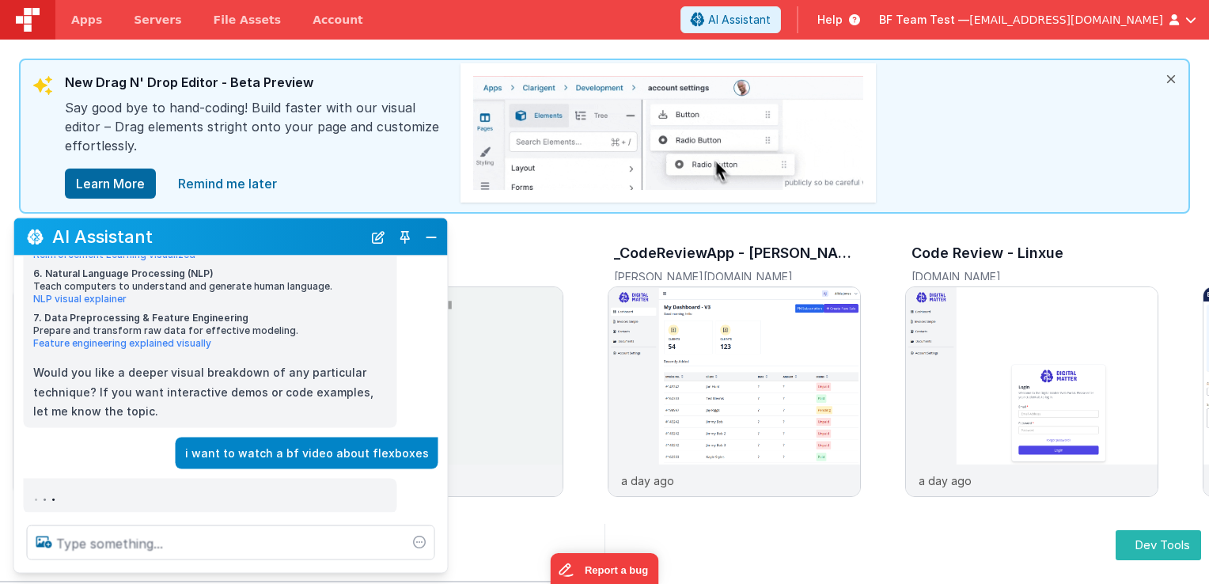
drag, startPoint x: 138, startPoint y: 481, endPoint x: 126, endPoint y: 457, distance: 26.5
click at [138, 481] on div ". . ." at bounding box center [210, 496] width 373 height 35
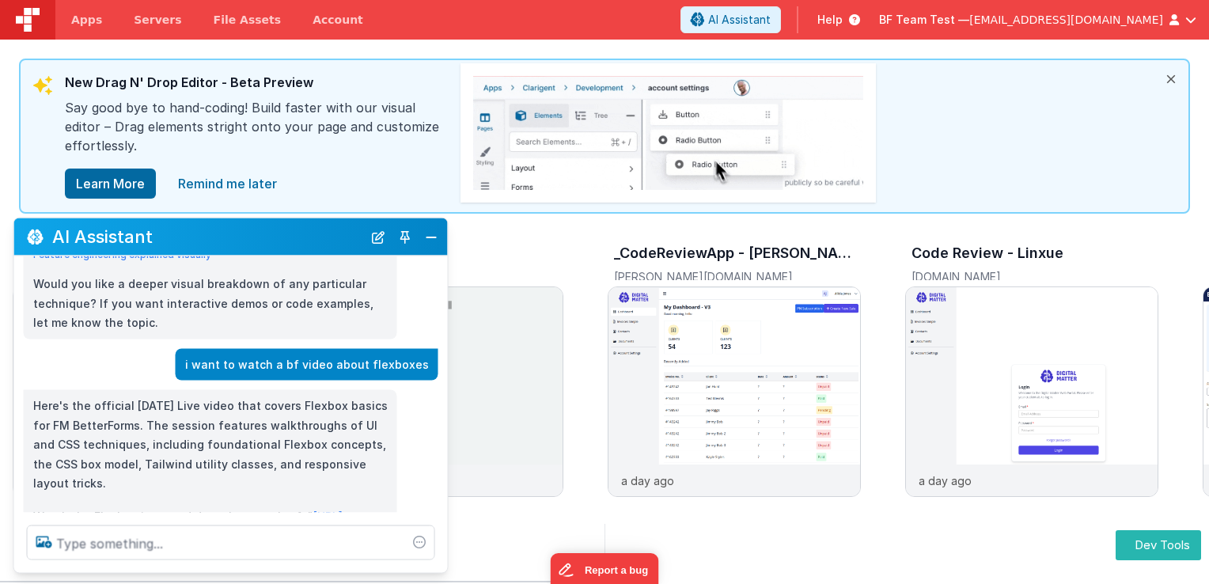
scroll to position [915, 0]
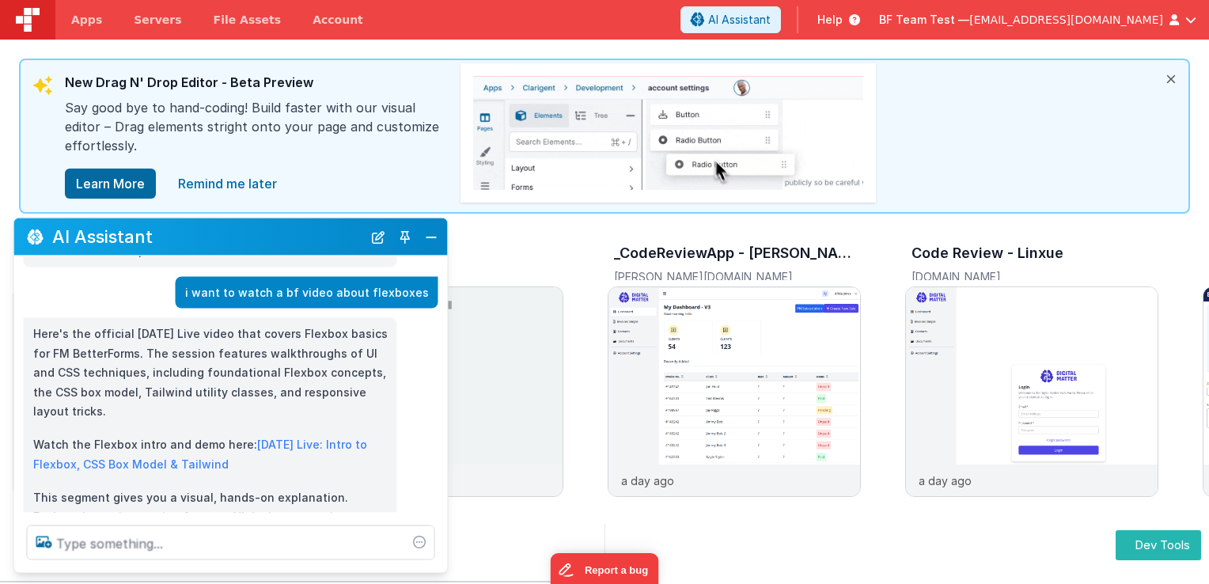
click at [163, 435] on p "Watch the Flexbox intro and demo here: [DATE] Live: Intro to Flexbox, CSS Box M…" at bounding box center [210, 454] width 354 height 39
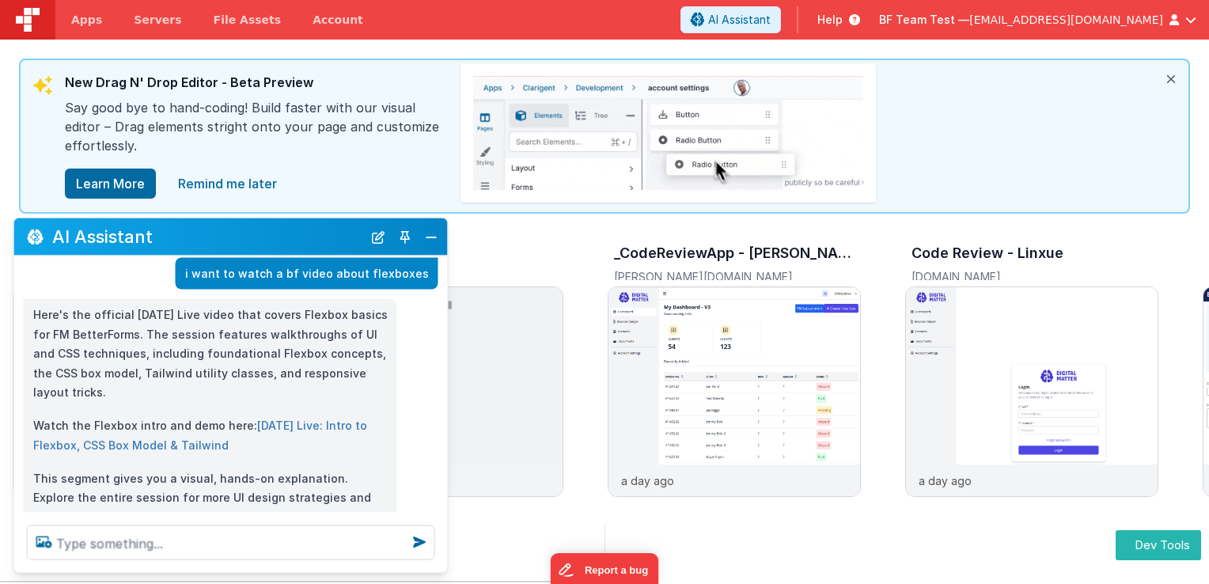
click at [159, 422] on div "Here's the official [DATE] Live video that covers Flexbox basics for FM BetterF…" at bounding box center [210, 415] width 354 height 221
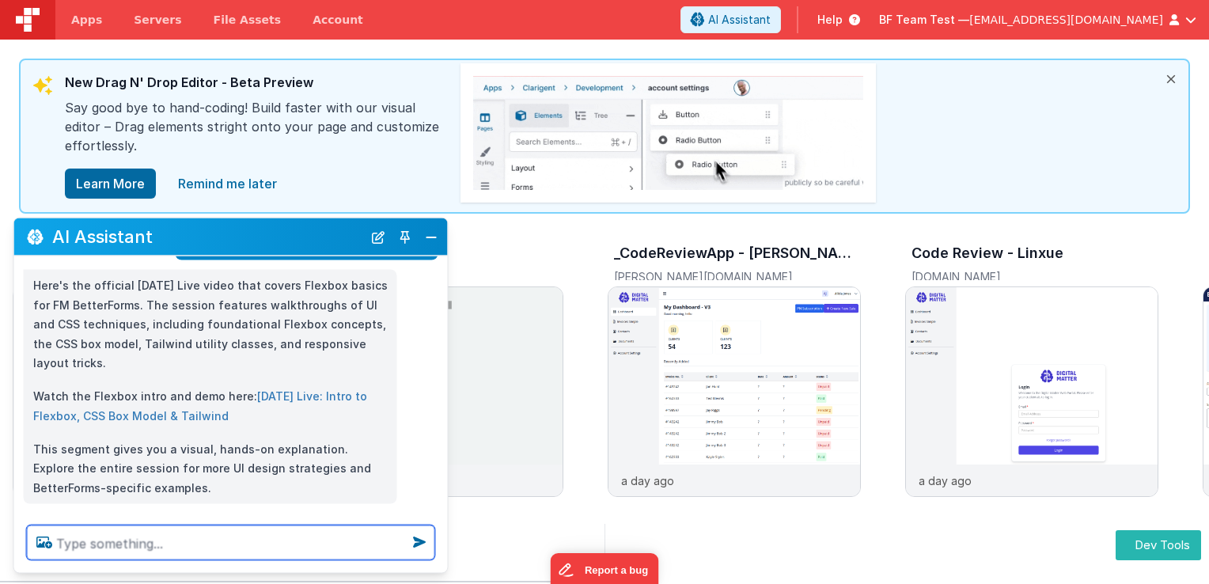
scroll to position [1017, 0]
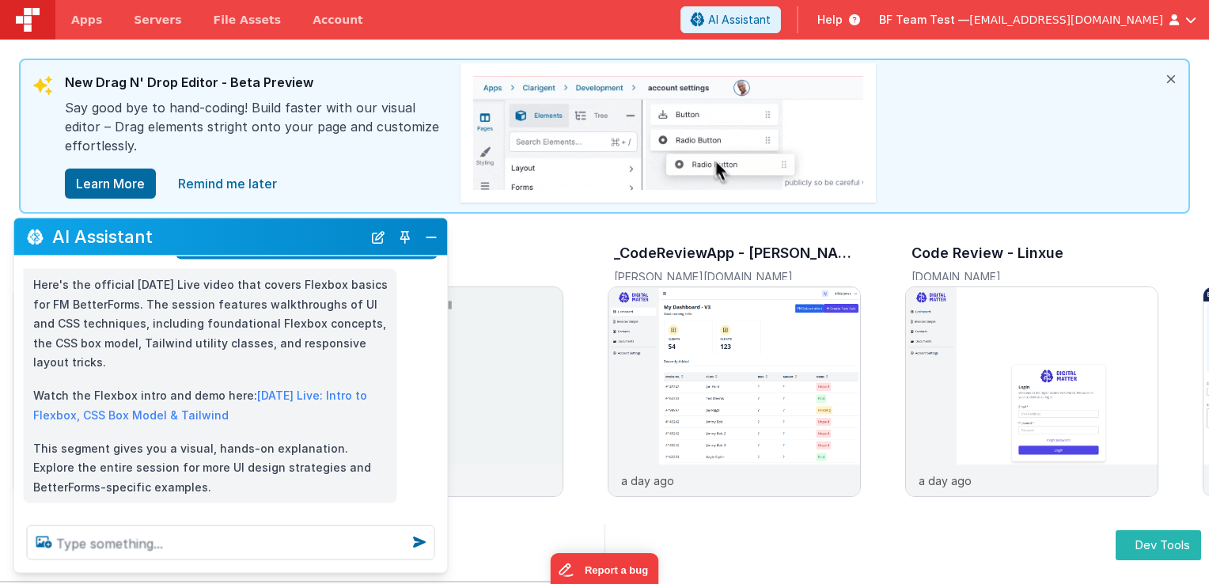
click at [135, 386] on p "Watch the Flexbox intro and demo here: [DATE] Live: Intro to Flexbox, CSS Box M…" at bounding box center [210, 405] width 354 height 39
click at [157, 395] on link "[DATE] Live: Intro to Flexbox, CSS Box Model & Tailwind" at bounding box center [200, 404] width 334 height 33
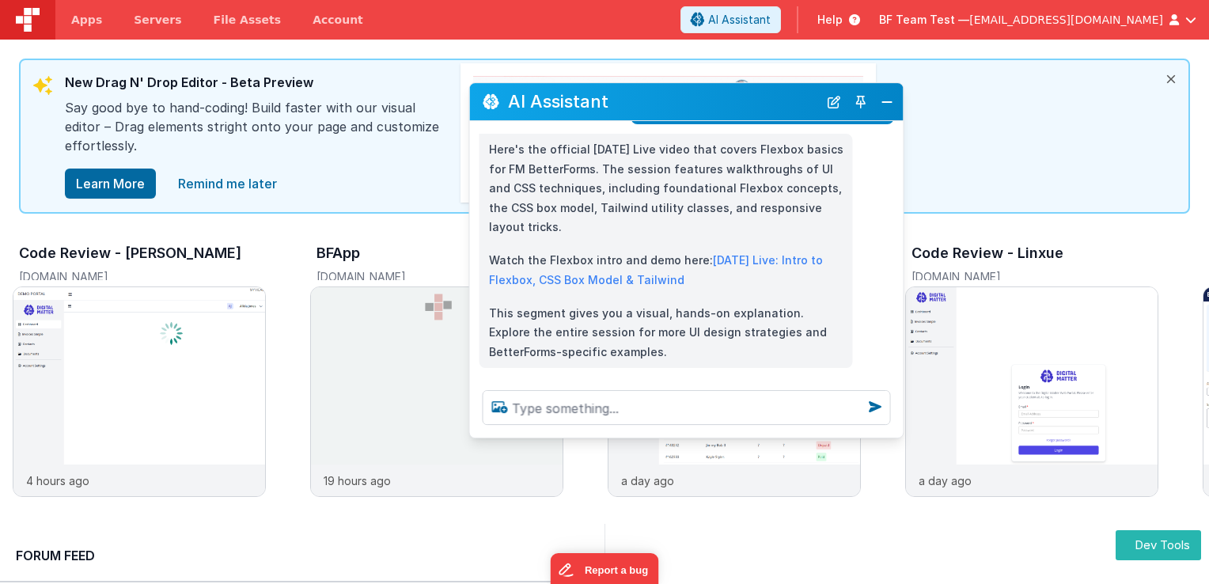
drag, startPoint x: 278, startPoint y: 240, endPoint x: 734, endPoint y: 106, distance: 475.0
click at [734, 106] on h2 "AI Assistant" at bounding box center [663, 102] width 310 height 26
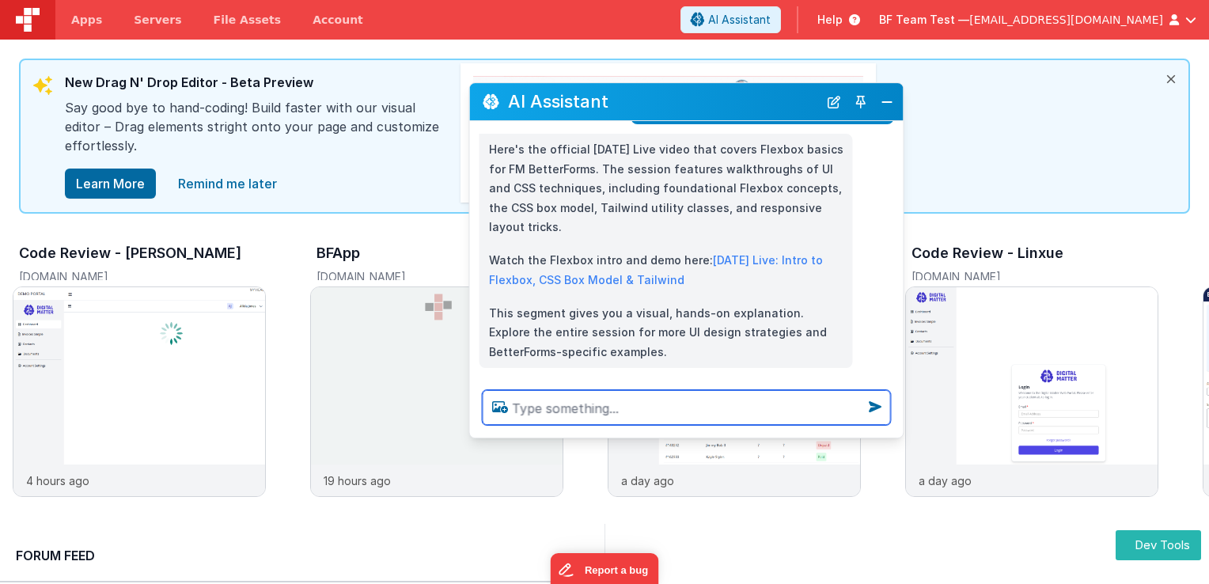
click at [592, 422] on textarea at bounding box center [687, 407] width 408 height 35
type textarea "c"
type textarea "i got bored can you summarize the video for me"
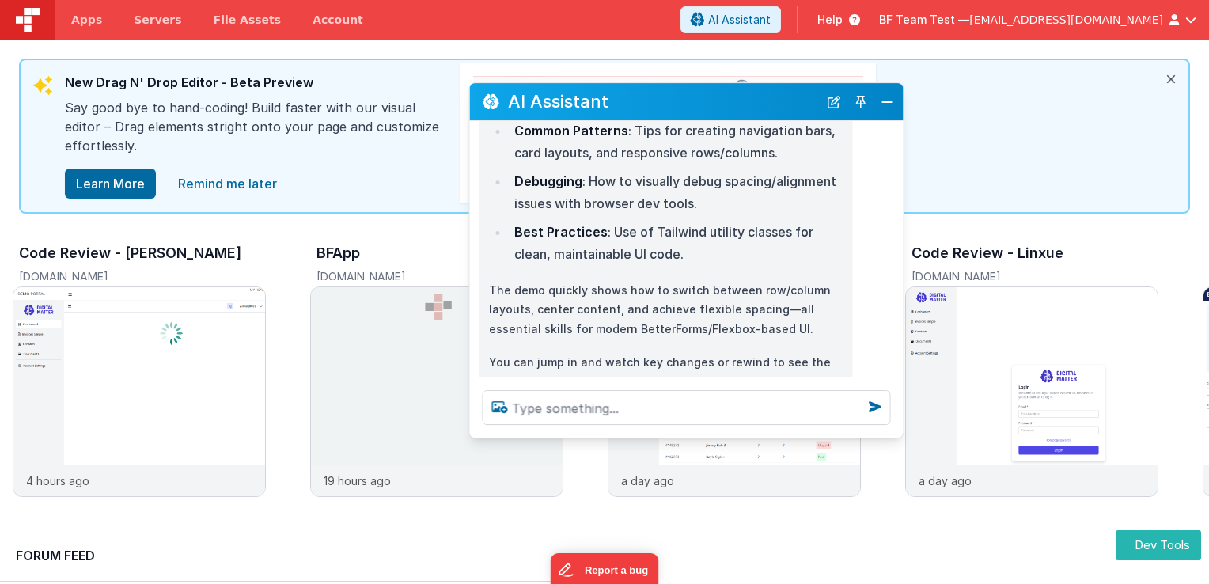
scroll to position [1604, 0]
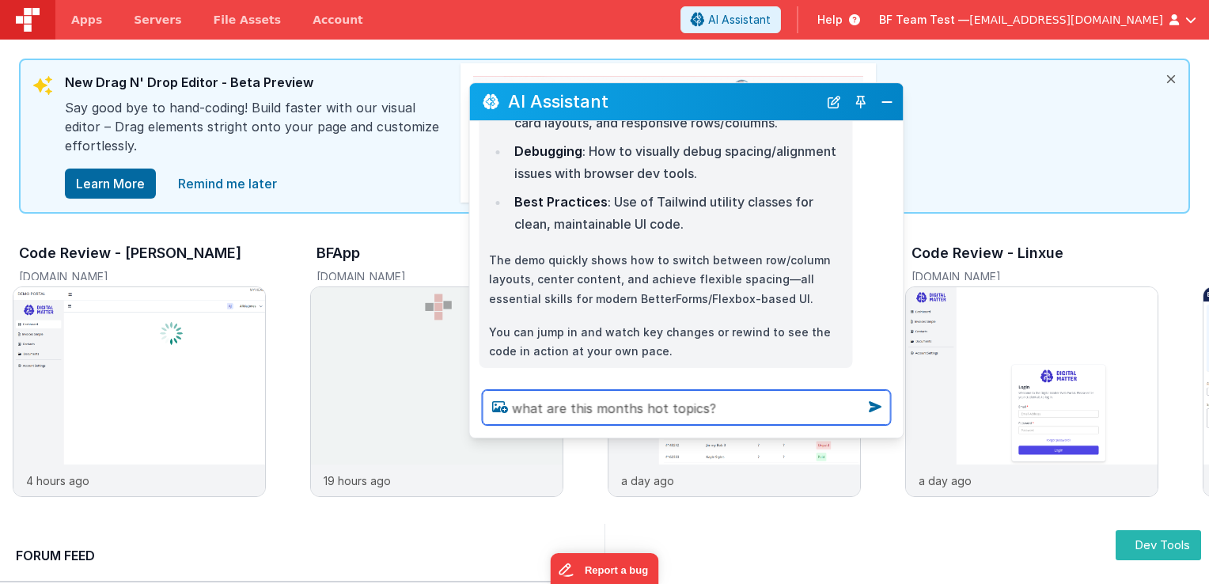
type textarea "what are this months hot topics?"
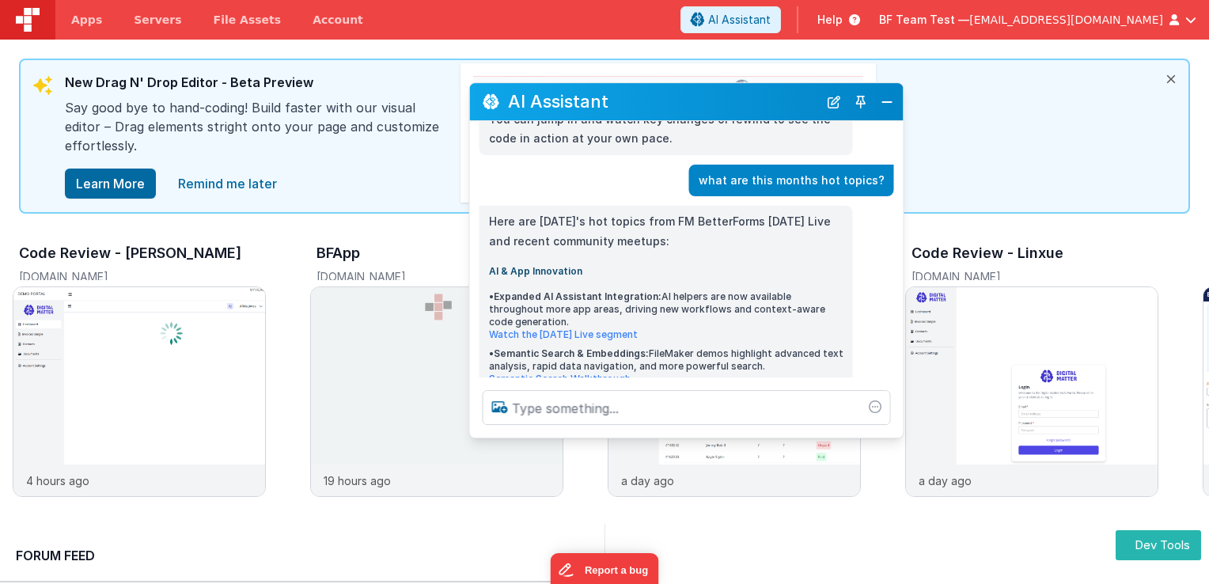
scroll to position [1830, 0]
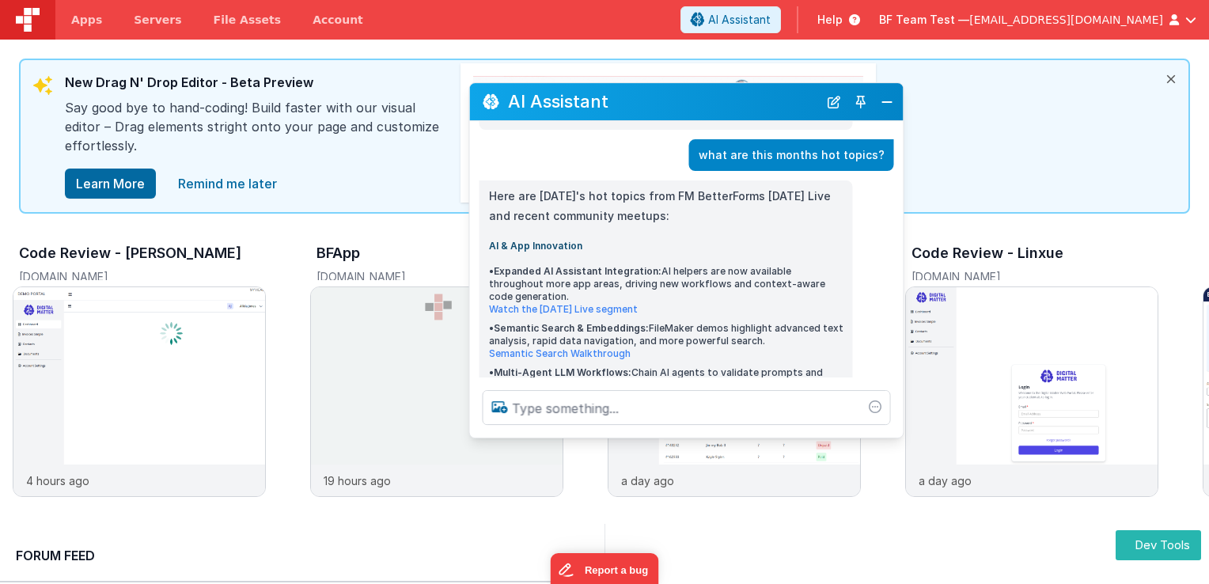
click at [555, 322] on span "Semantic Search & Embeddings:" at bounding box center [571, 328] width 155 height 12
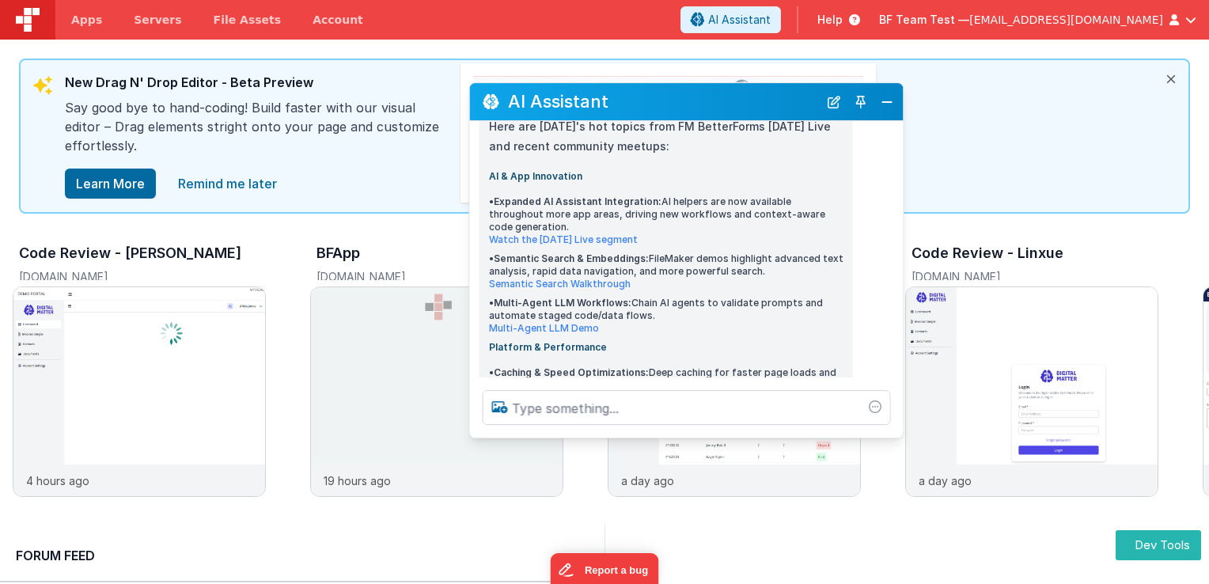
scroll to position [1931, 0]
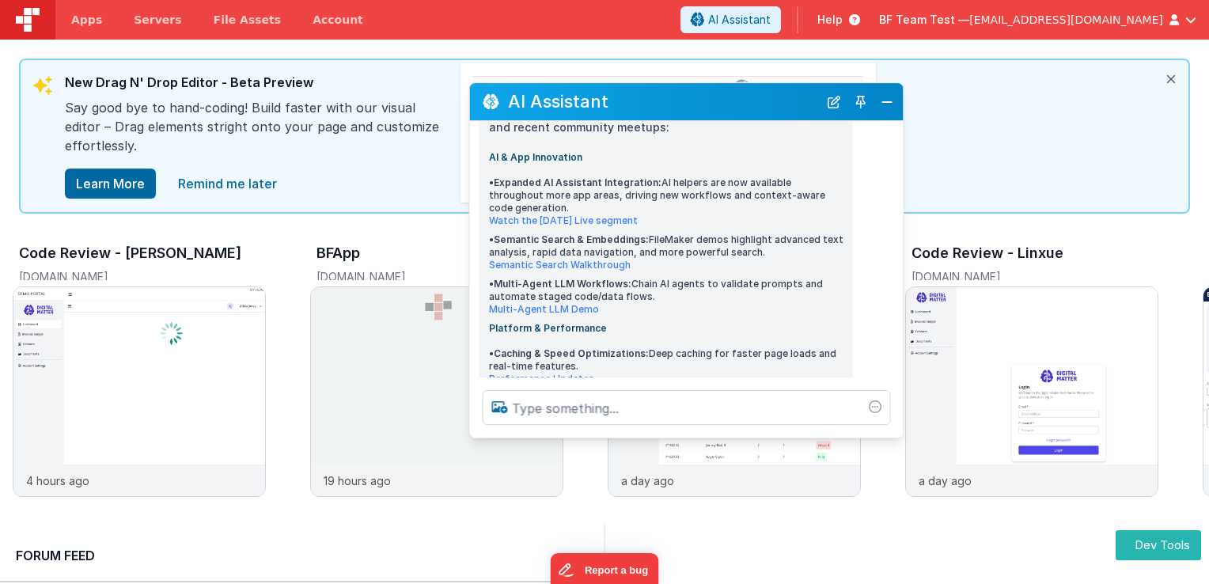
click at [501, 303] on link "Multi-Agent LLM Demo" at bounding box center [544, 309] width 110 height 12
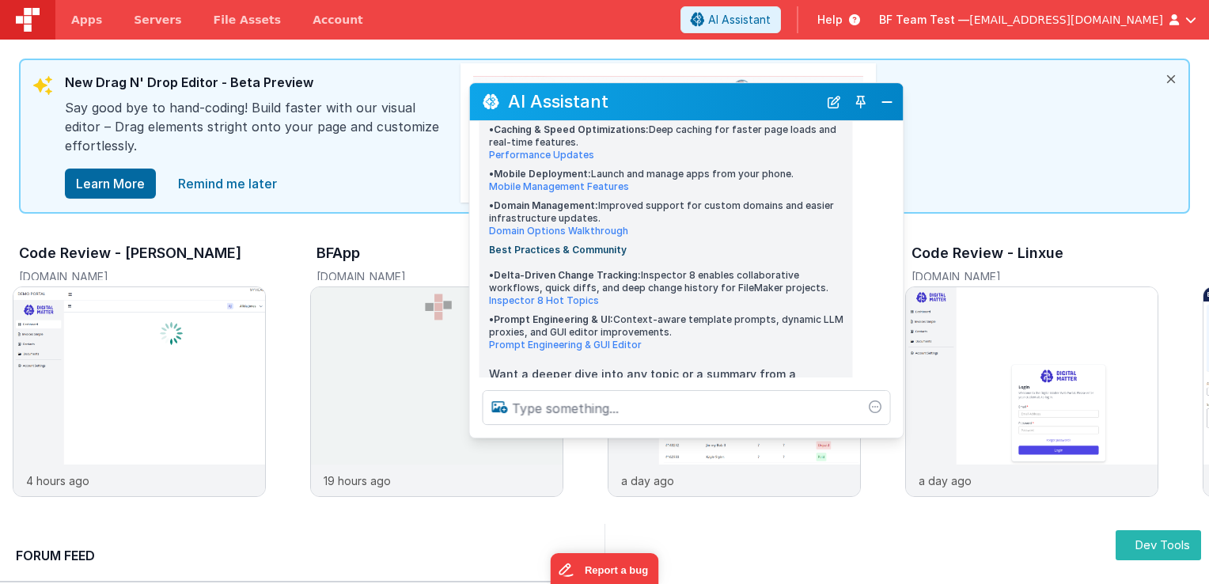
scroll to position [2184, 0]
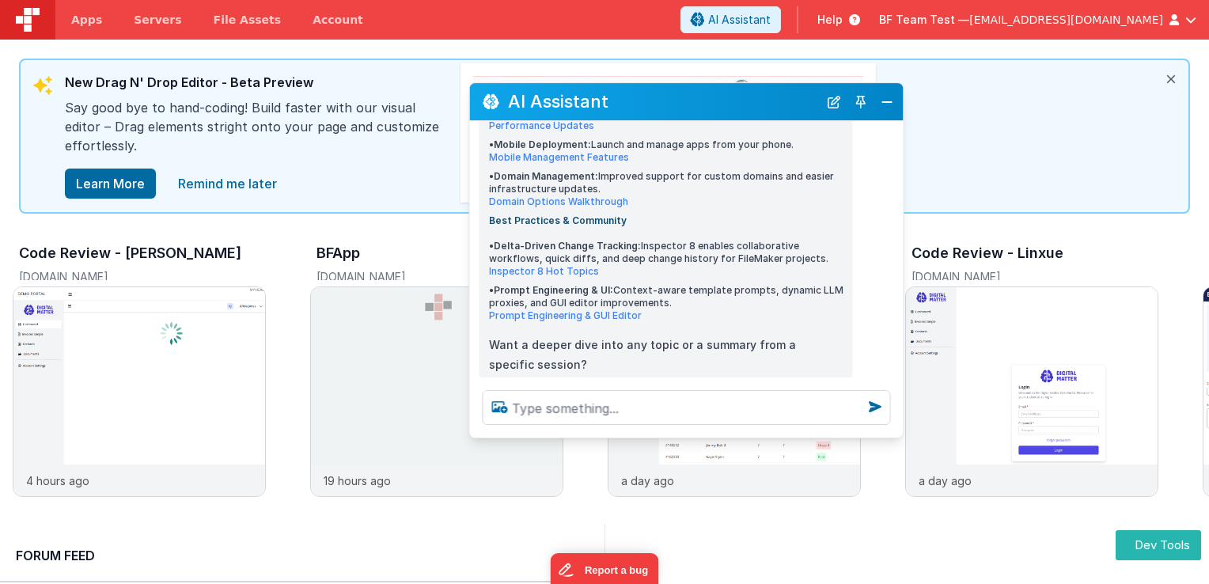
click at [774, 335] on p "Want a deeper dive into any topic or a summary from a specific session?" at bounding box center [666, 354] width 354 height 39
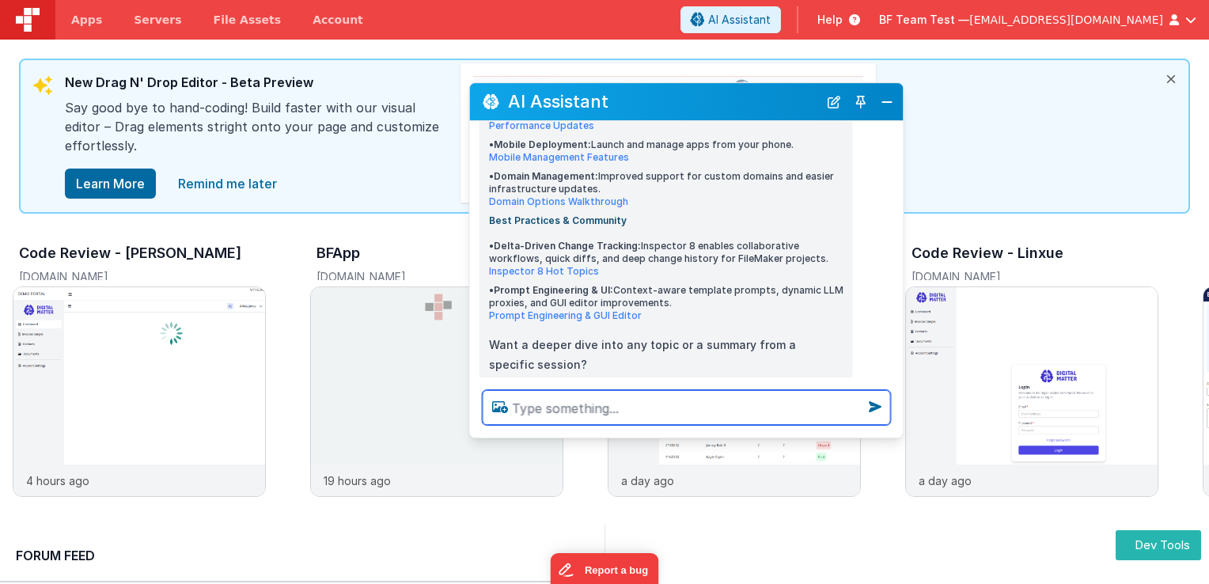
click at [728, 416] on textarea at bounding box center [687, 407] width 408 height 35
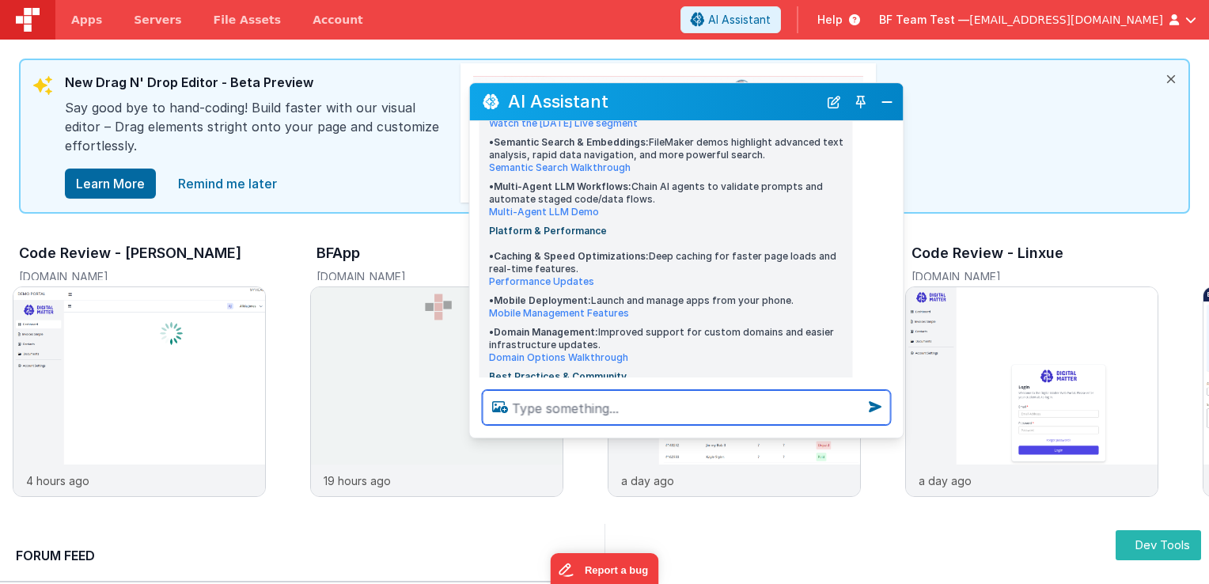
scroll to position [2026, 0]
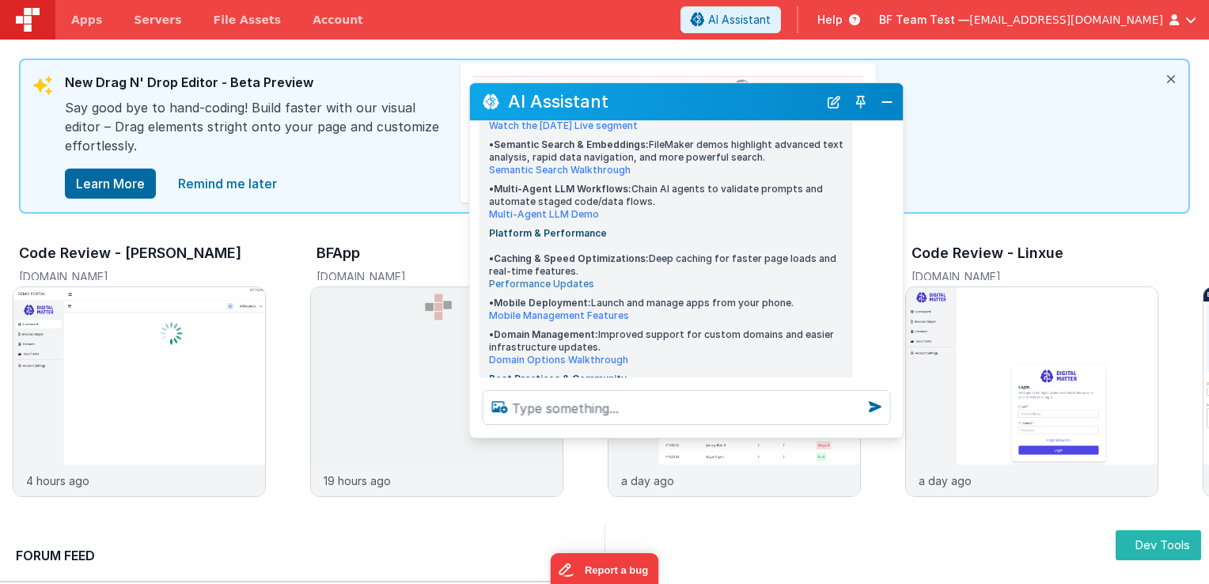
click at [539, 278] on link "Performance Updates" at bounding box center [541, 284] width 105 height 12
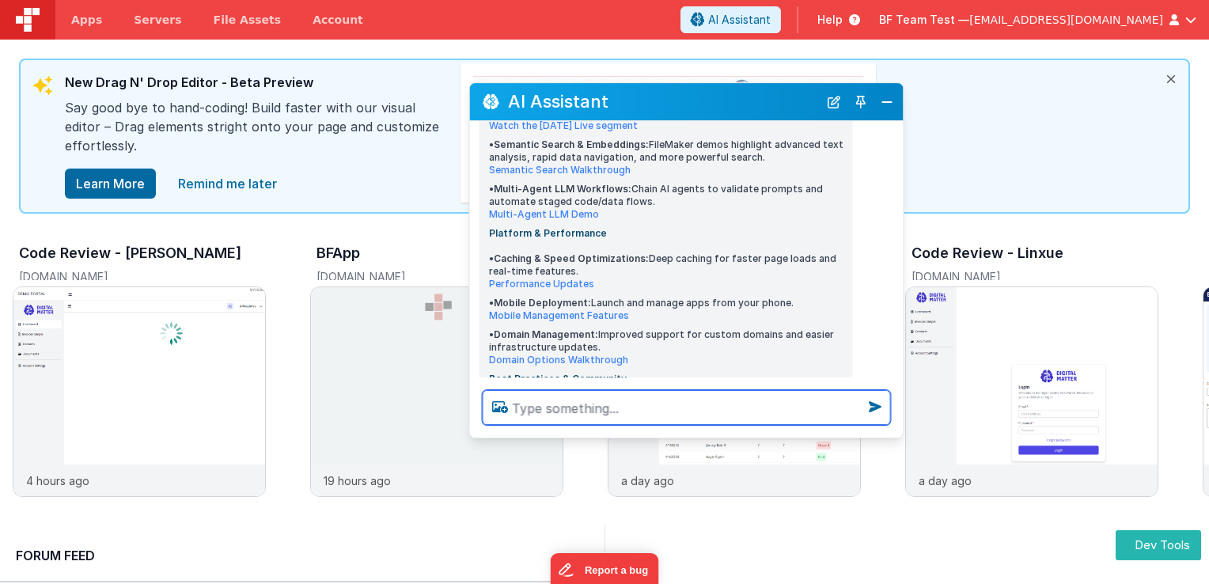
click at [637, 416] on textarea at bounding box center [687, 407] width 408 height 35
type textarea "yeah are there any recent conferences i can catch up on"
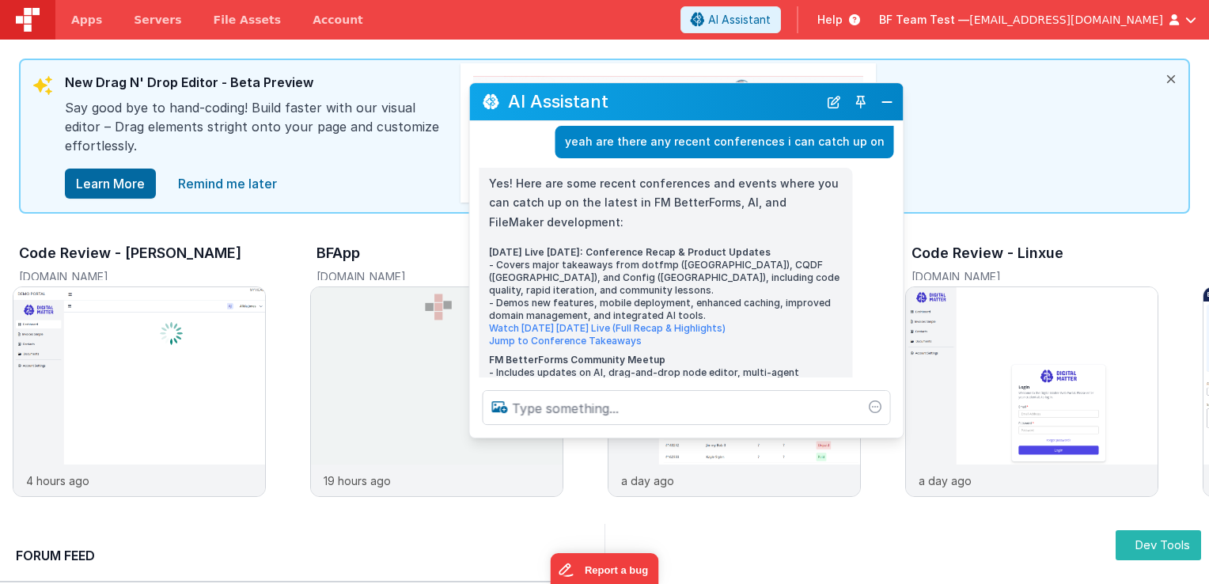
scroll to position [2461, 0]
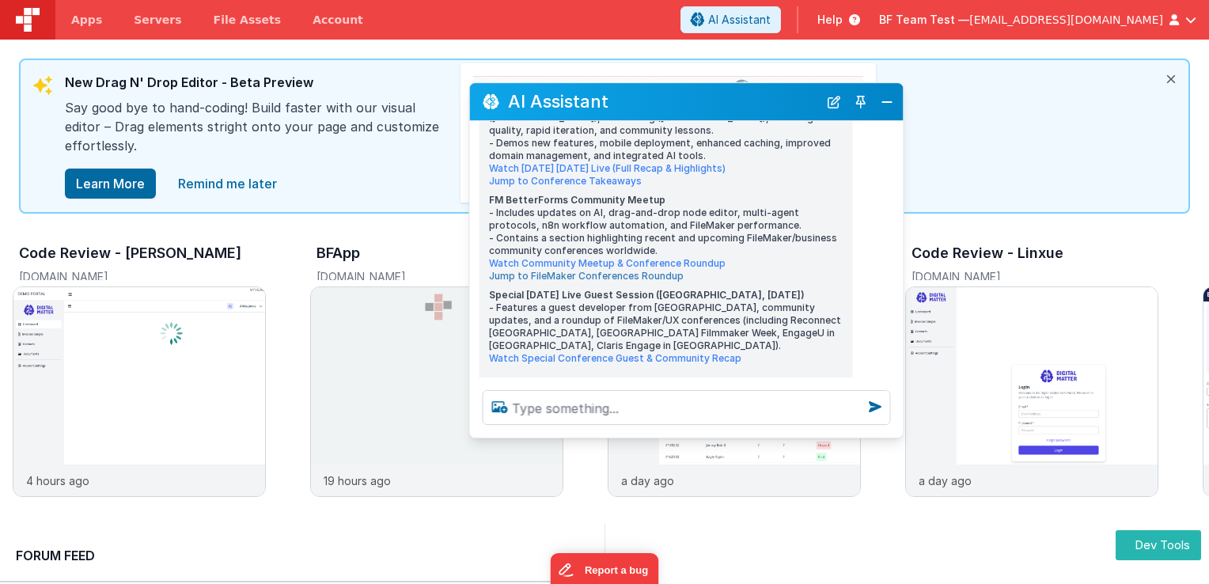
click at [520, 239] on div "[DATE] Live [DATE]: Conference Recap & Product Updates - Covers major takeaways…" at bounding box center [666, 225] width 354 height 278
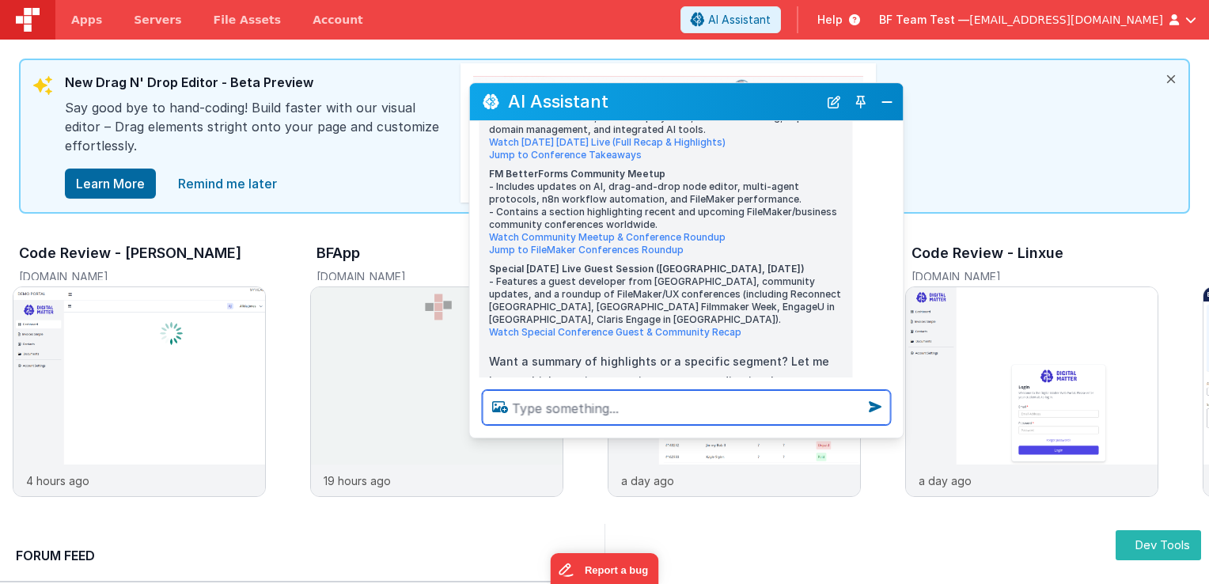
scroll to position [2639, 0]
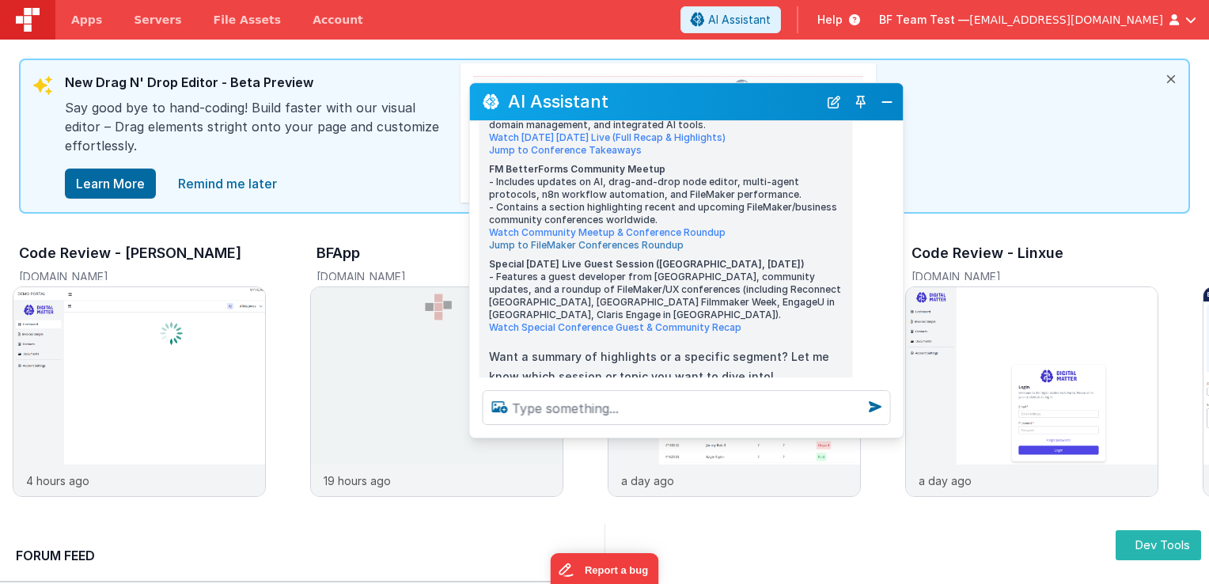
click at [518, 239] on link "Jump to FileMaker Conferences Roundup" at bounding box center [586, 245] width 195 height 12
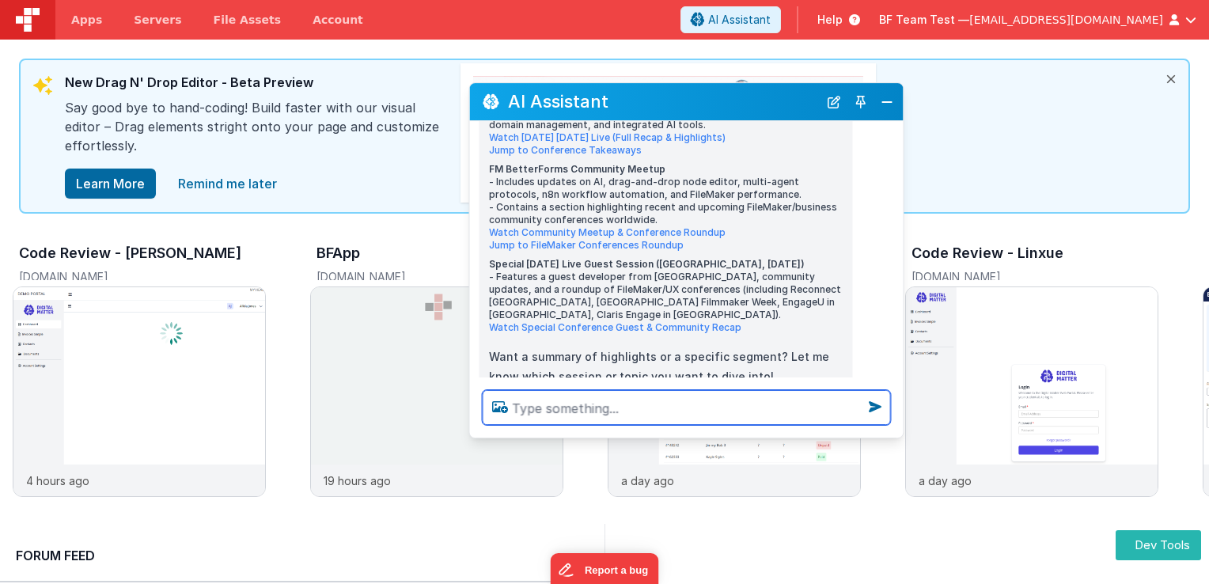
click at [657, 414] on textarea at bounding box center [687, 407] width 408 height 35
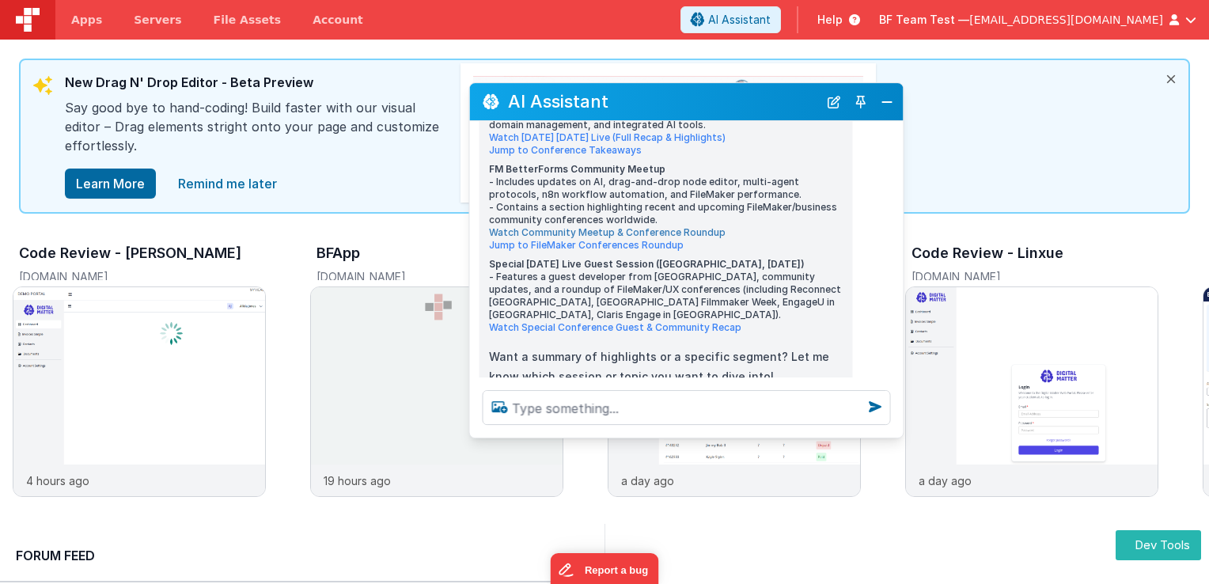
click at [566, 226] on link "Watch Community Meetup & Conference Roundup" at bounding box center [607, 232] width 237 height 12
click at [566, 273] on div "Special [DATE] Live Guest Session ([GEOGRAPHIC_DATA], [DATE]) - Features a gues…" at bounding box center [666, 296] width 354 height 76
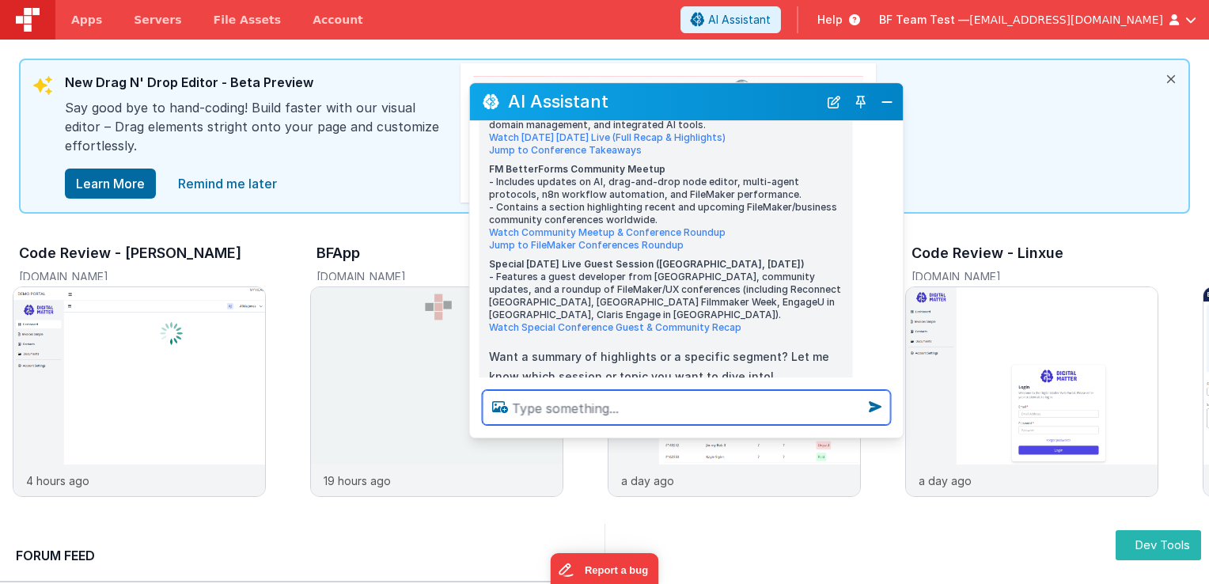
click at [609, 417] on textarea at bounding box center [687, 407] width 408 height 35
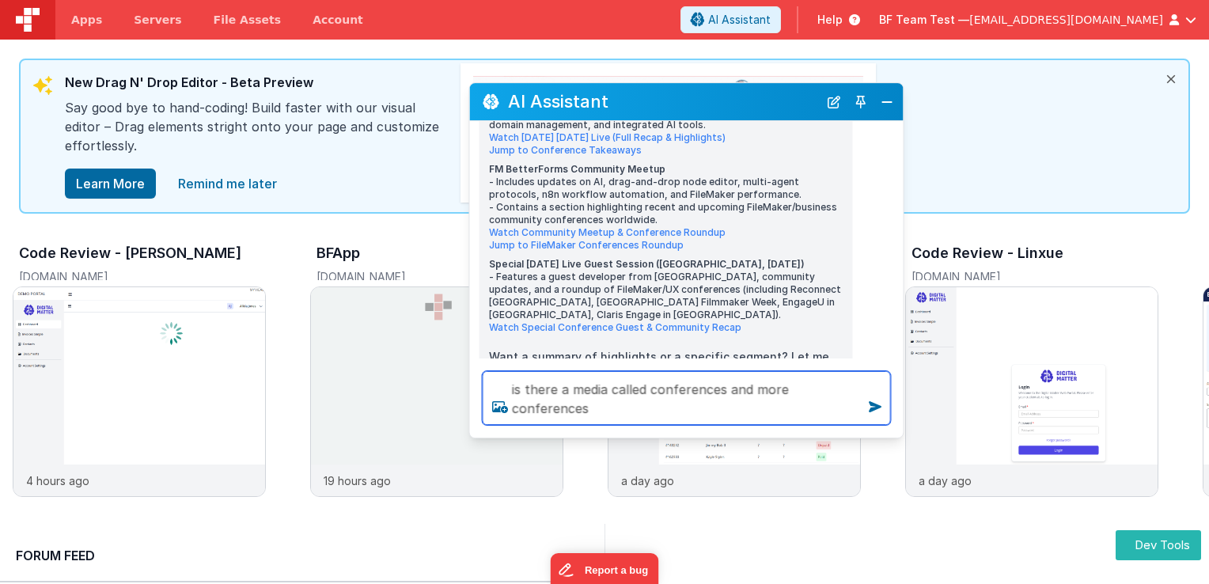
type textarea "is there a media called conferences and more conferences"
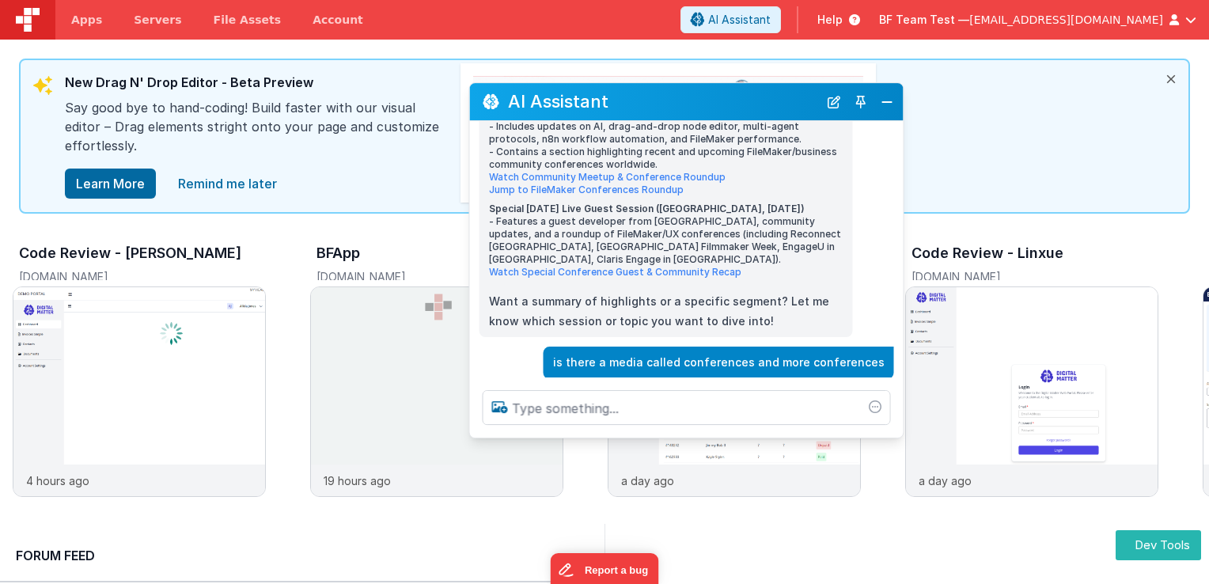
scroll to position [2712, 0]
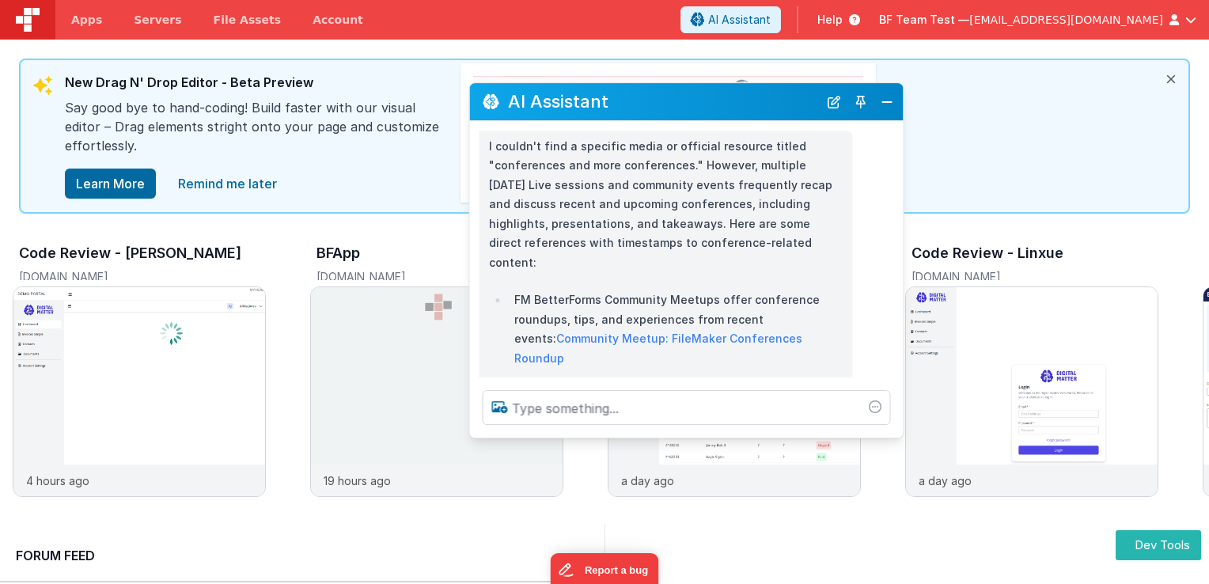
click at [692, 290] on p "FM BetterForms Community Meetups offer conference roundups, tips, and experienc…" at bounding box center [678, 329] width 329 height 78
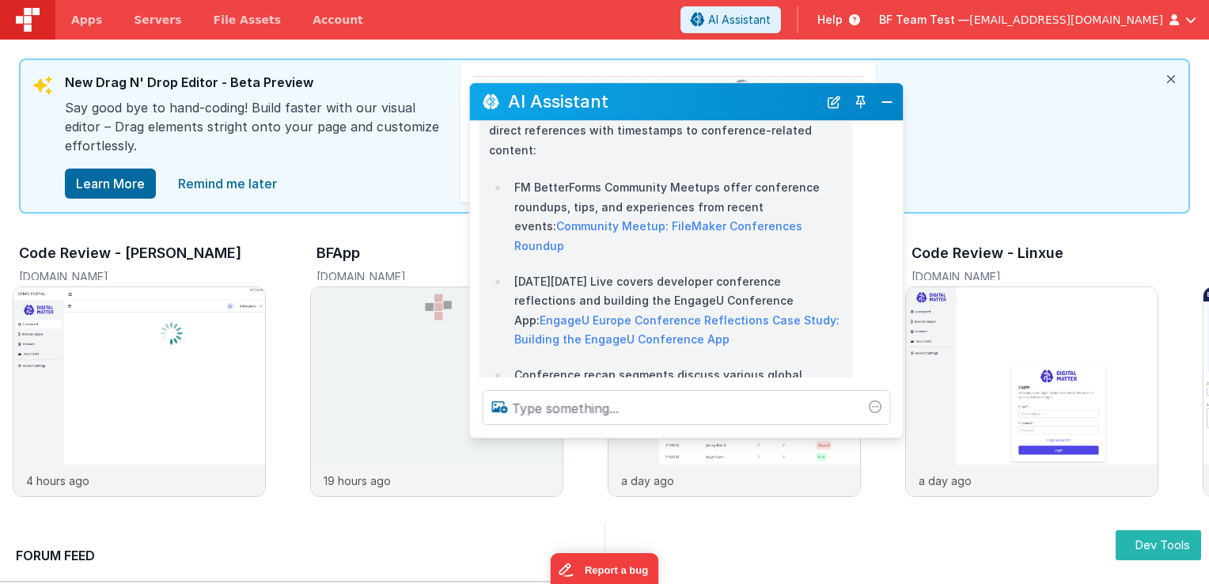
click at [605, 176] on ul "FM BetterForms Community Meetups offer conference roundups, tips, and experienc…" at bounding box center [666, 319] width 354 height 286
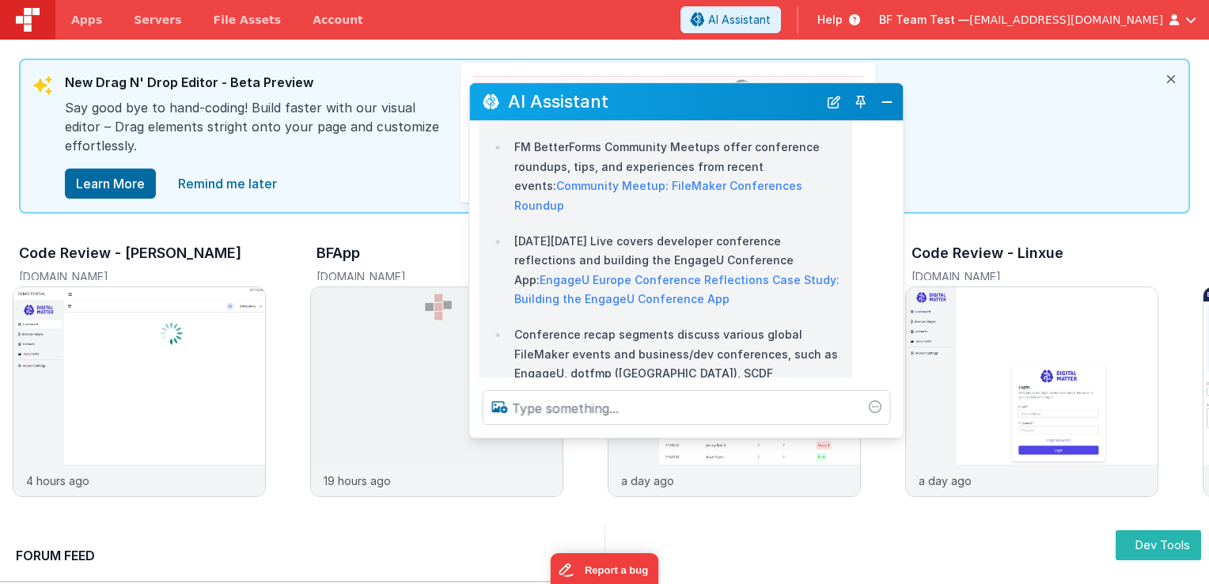
click at [576, 119] on div "AI Assistant" at bounding box center [686, 101] width 433 height 37
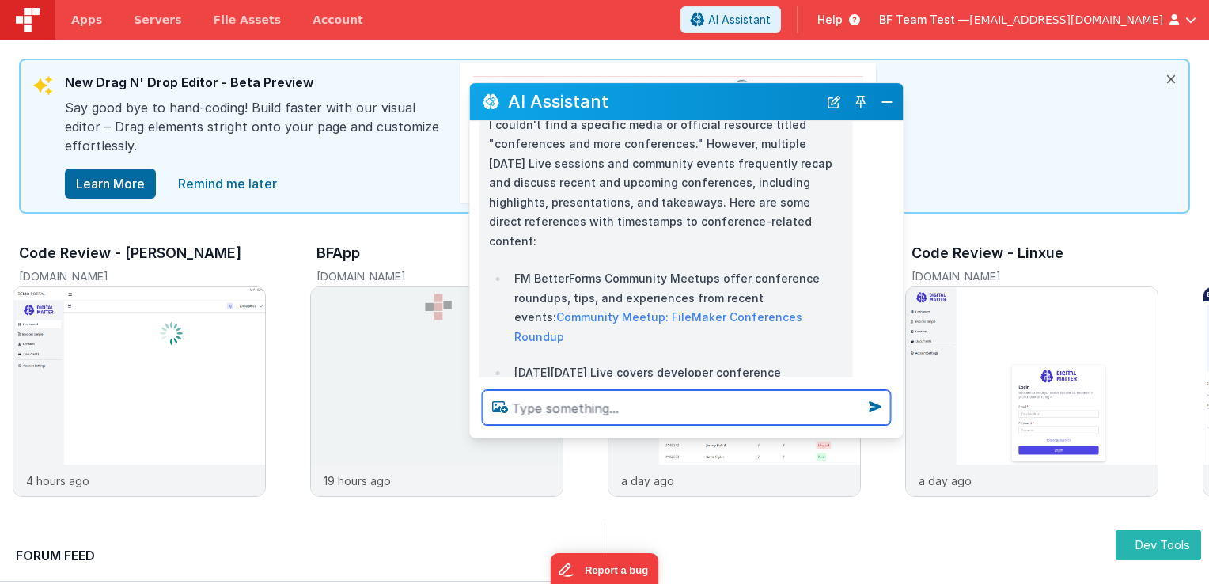
scroll to position [2966, 0]
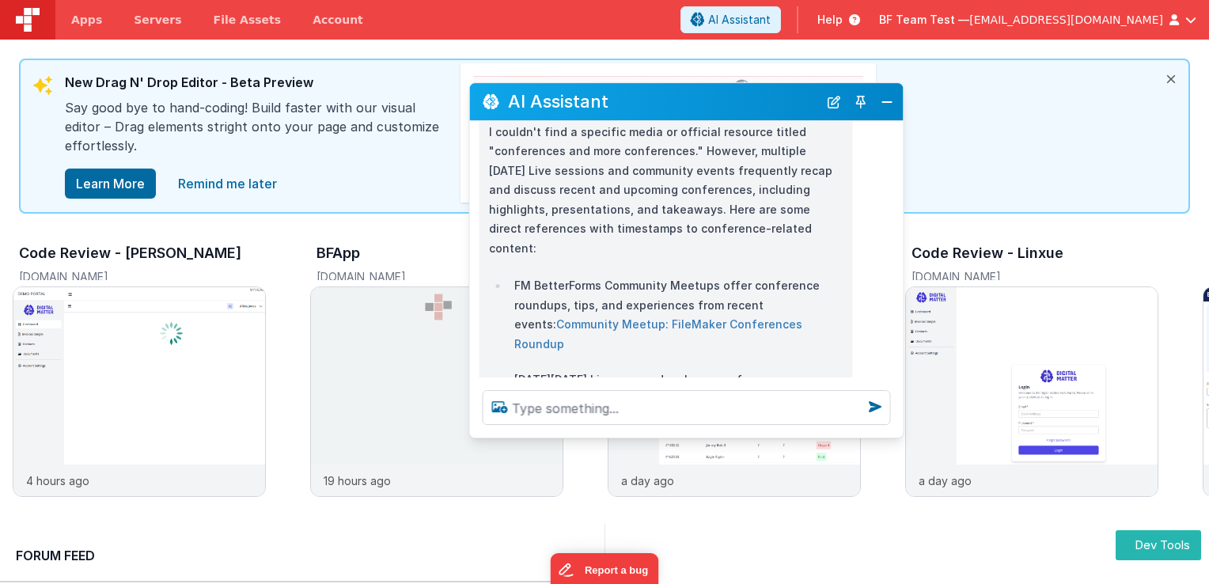
click at [677, 317] on link "Community Meetup: FileMaker Conferences Roundup" at bounding box center [658, 333] width 288 height 33
click at [884, 108] on button "Close" at bounding box center [886, 102] width 21 height 22
